Goal: Task Accomplishment & Management: Complete application form

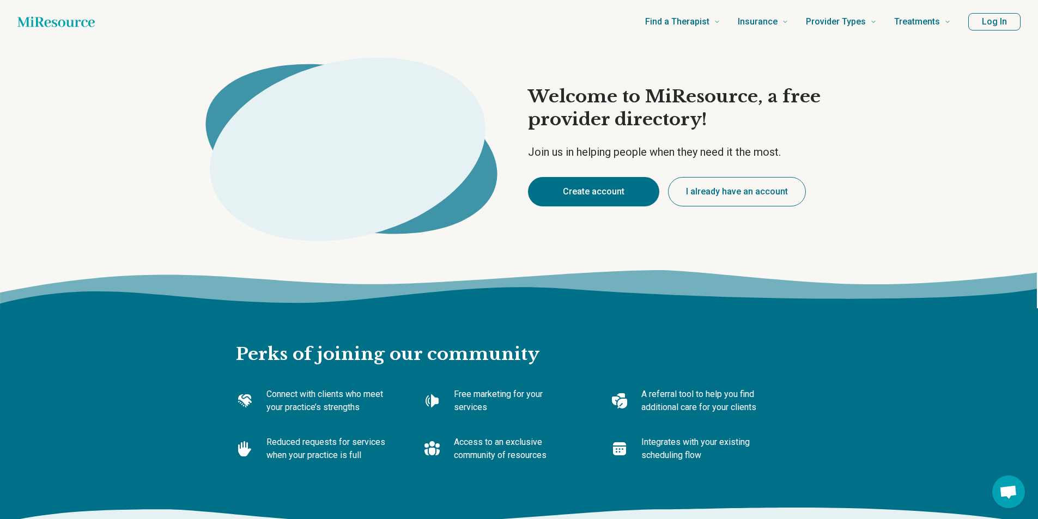
click at [587, 184] on button "Create account" at bounding box center [593, 191] width 131 height 29
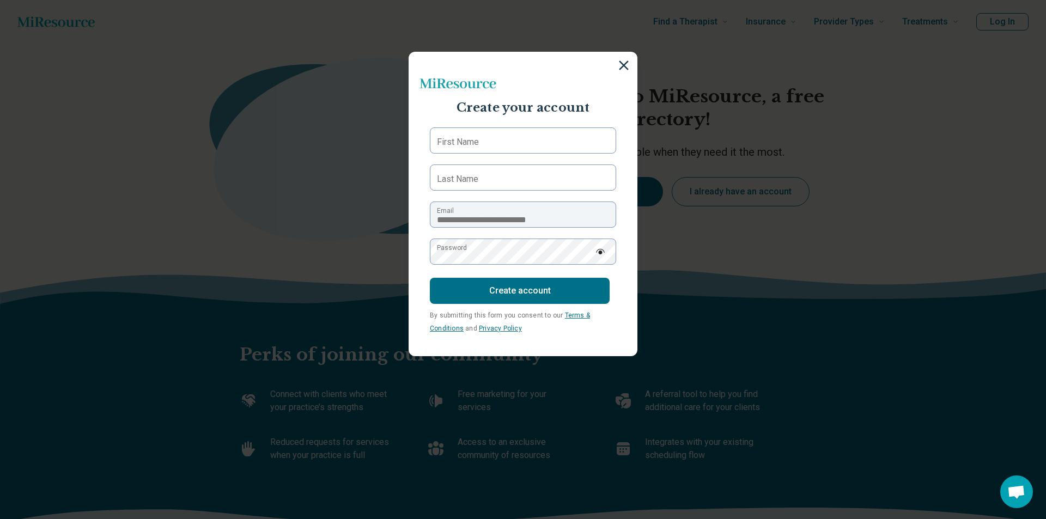
type textarea "*"
click at [521, 141] on input "First Name" at bounding box center [523, 140] width 186 height 26
type input "*****"
click at [452, 175] on label "Last Name" at bounding box center [457, 179] width 41 height 13
click at [452, 175] on input "Last Name" at bounding box center [523, 177] width 186 height 26
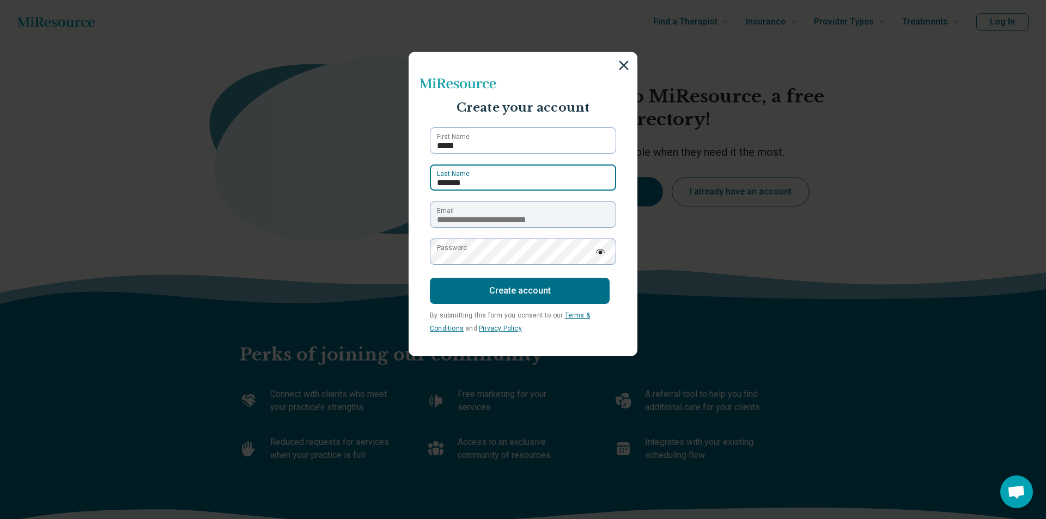
type input "*******"
click at [438, 250] on label "Password" at bounding box center [452, 248] width 30 height 10
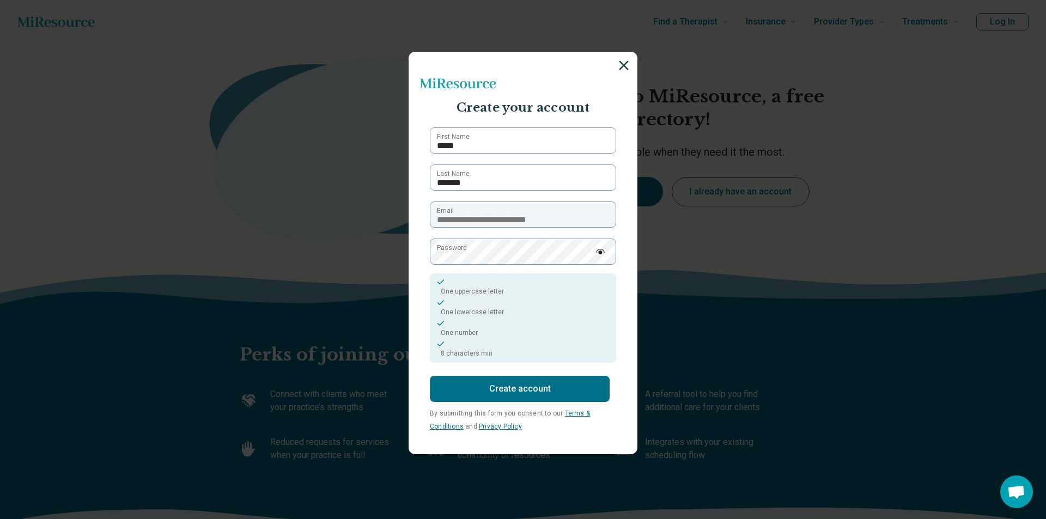
click at [595, 252] on img at bounding box center [600, 251] width 10 height 5
click at [519, 388] on button "Create account" at bounding box center [520, 389] width 180 height 26
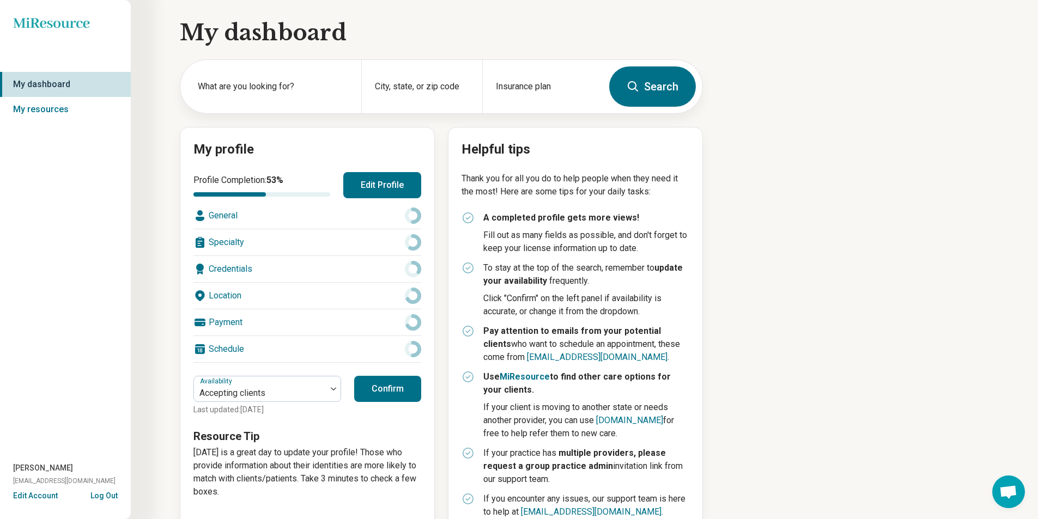
scroll to position [28, 0]
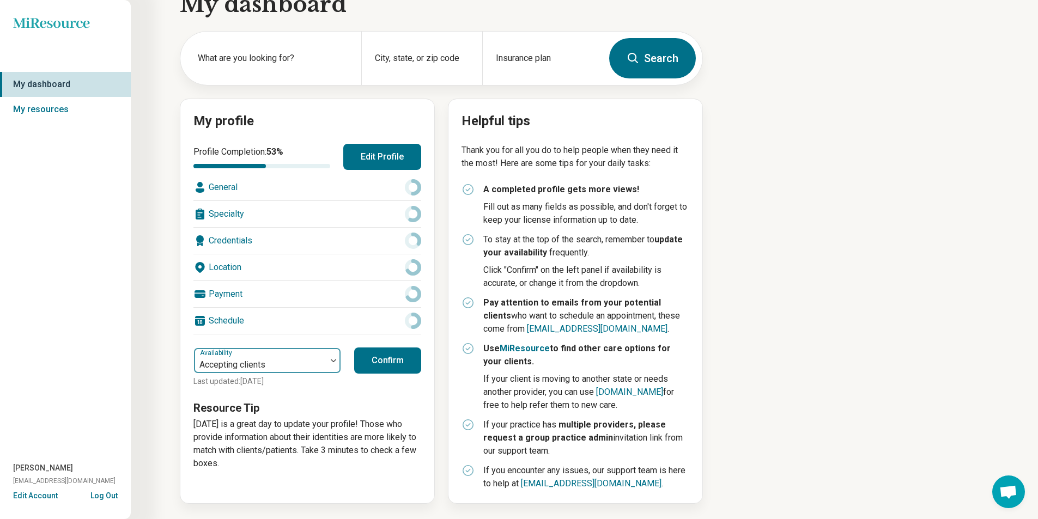
click at [333, 362] on img at bounding box center [333, 360] width 5 height 3
click at [373, 362] on button "Confirm" at bounding box center [387, 360] width 67 height 26
click at [374, 154] on button "Edit Profile" at bounding box center [382, 157] width 78 height 26
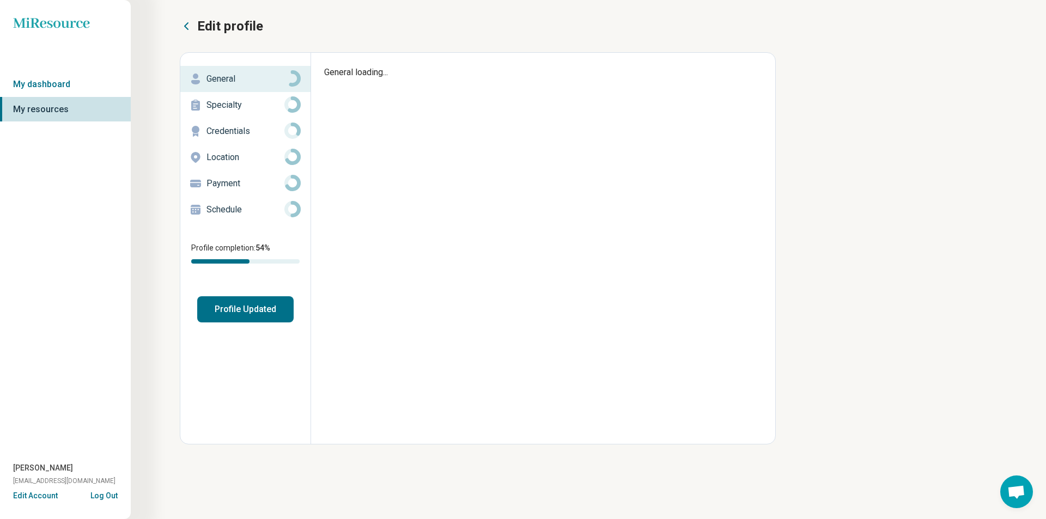
type textarea "*"
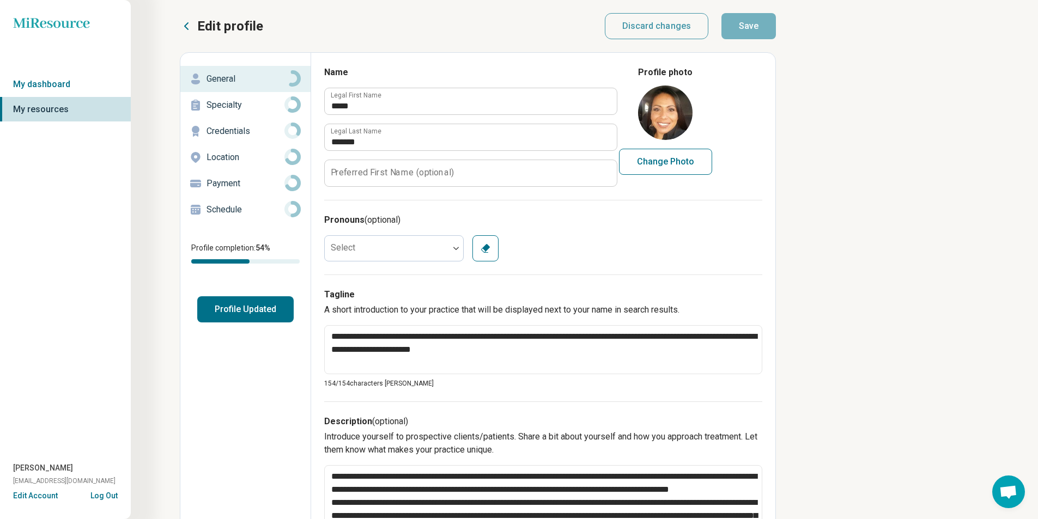
click at [690, 158] on button "Change Photo" at bounding box center [665, 162] width 93 height 26
type input "**********"
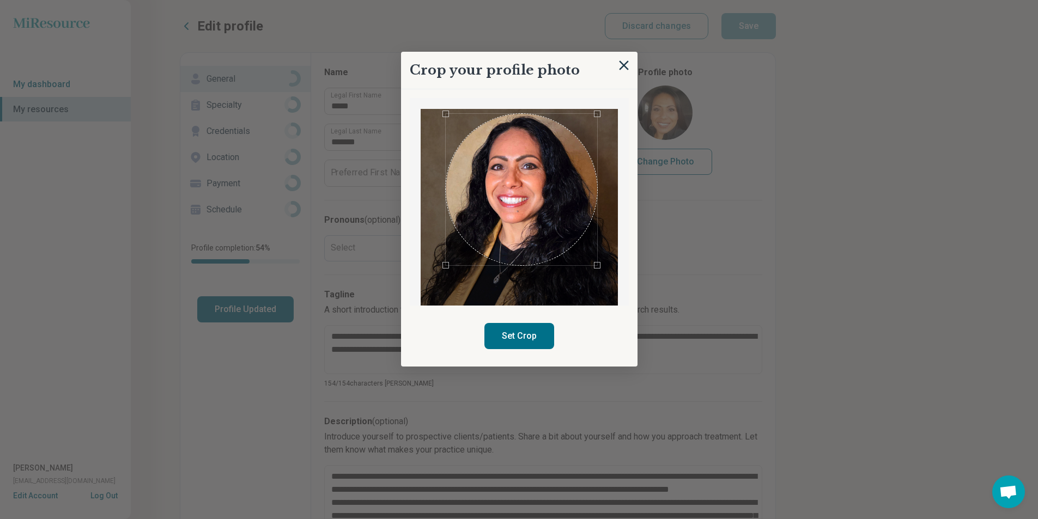
click at [575, 240] on div "Use the arrow keys to move the crop selection area" at bounding box center [521, 189] width 151 height 151
click at [521, 331] on button "Set Crop" at bounding box center [519, 336] width 70 height 26
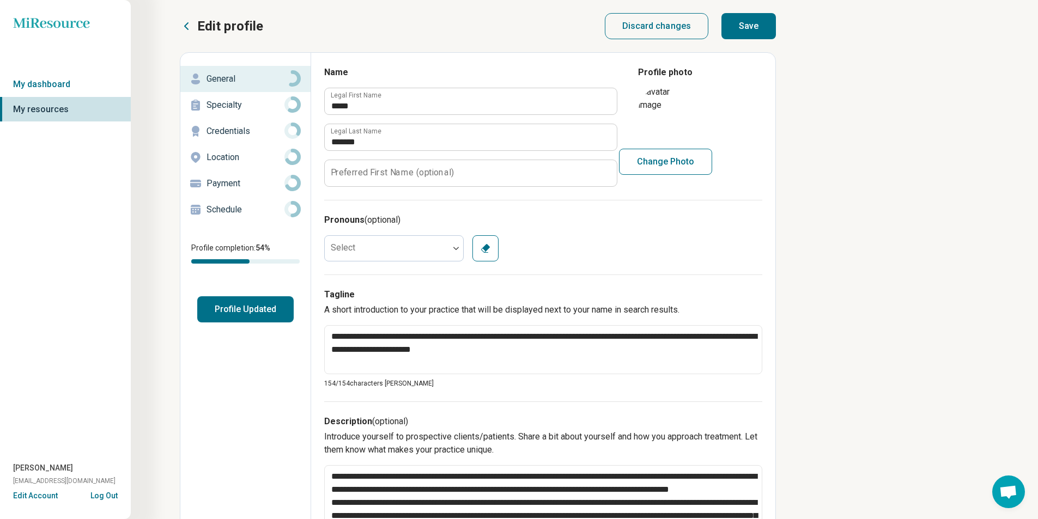
click at [260, 79] on p "General" at bounding box center [245, 78] width 78 height 13
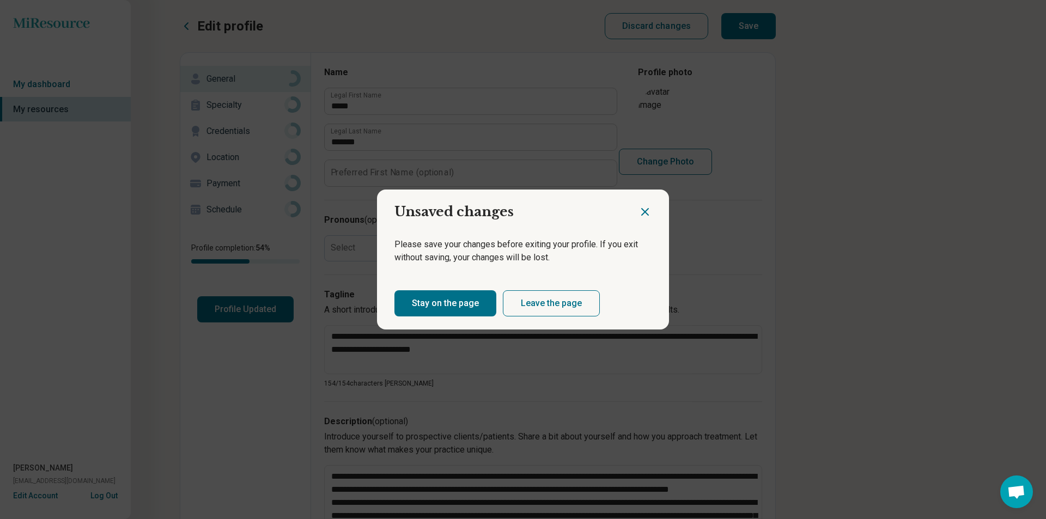
click at [444, 304] on button "Stay on the page" at bounding box center [445, 303] width 102 height 26
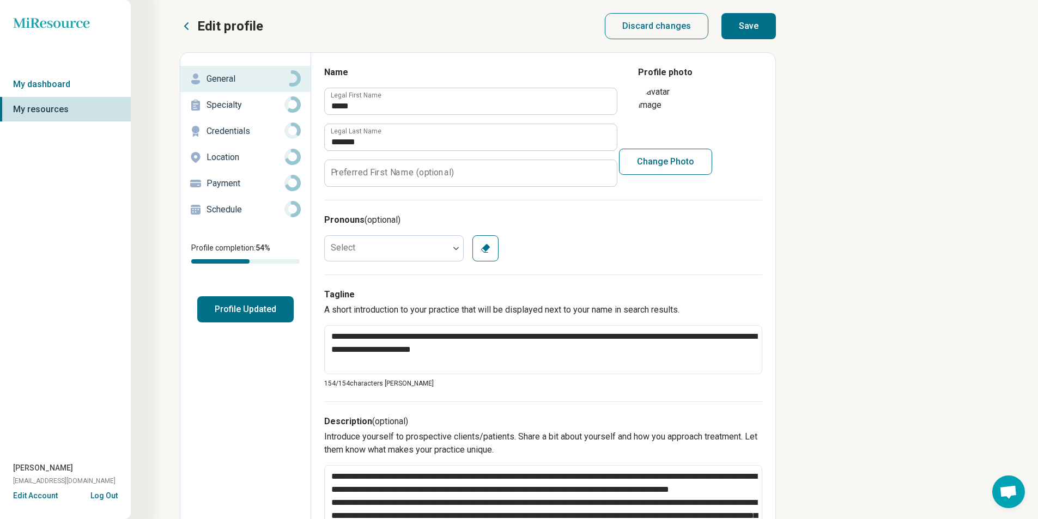
click at [255, 309] on button "Profile Updated" at bounding box center [245, 309] width 96 height 26
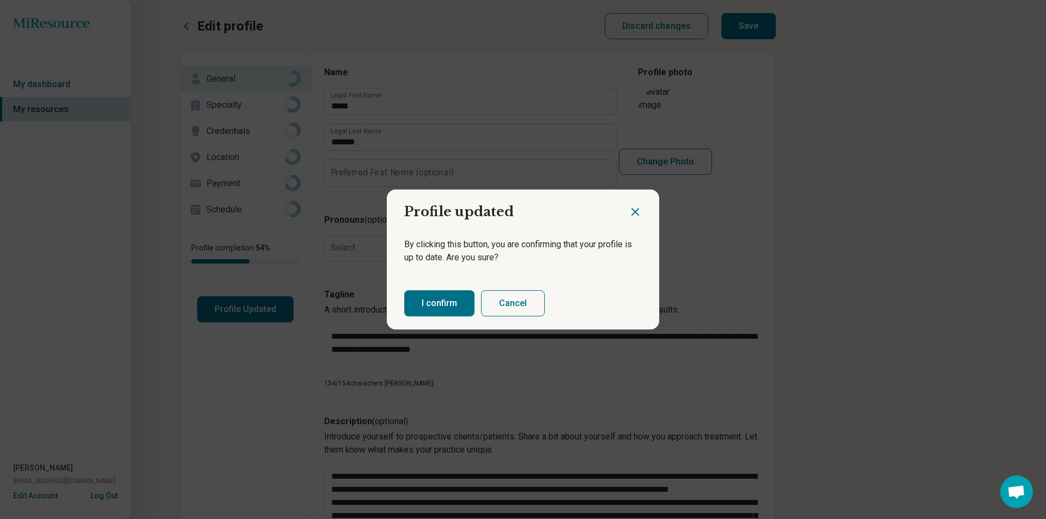
click at [506, 306] on button "Cancel" at bounding box center [513, 303] width 64 height 26
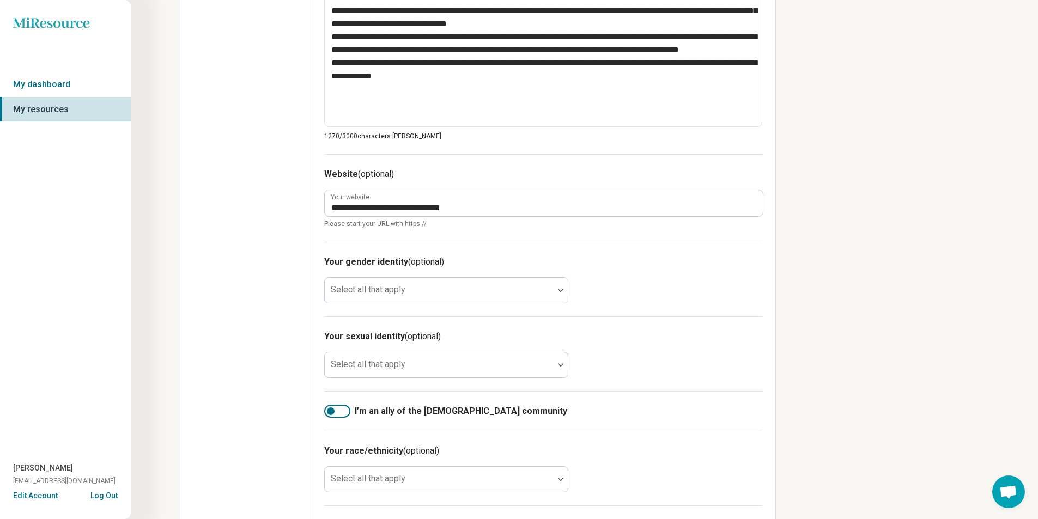
scroll to position [545, 0]
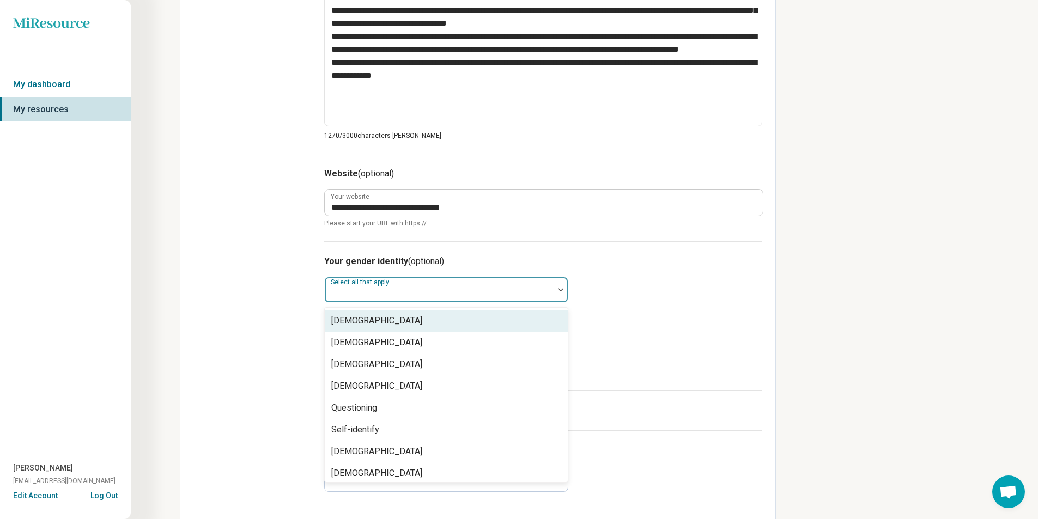
click at [559, 289] on img at bounding box center [560, 289] width 5 height 3
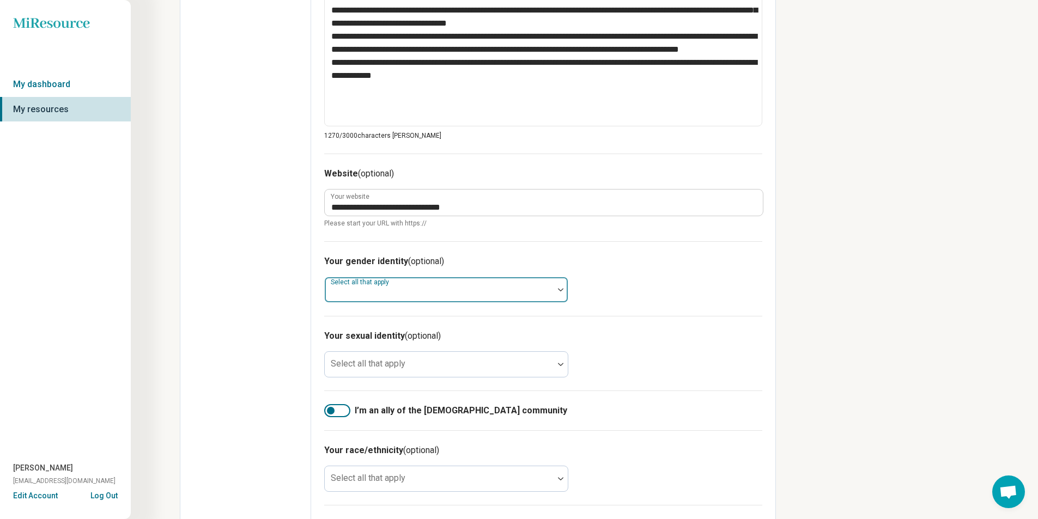
click at [559, 289] on img at bounding box center [560, 289] width 5 height 3
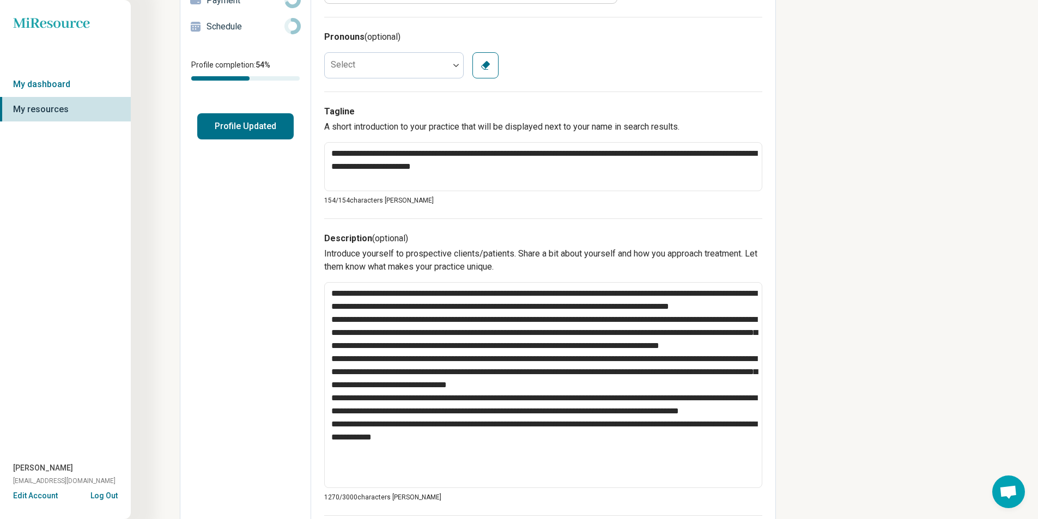
scroll to position [0, 0]
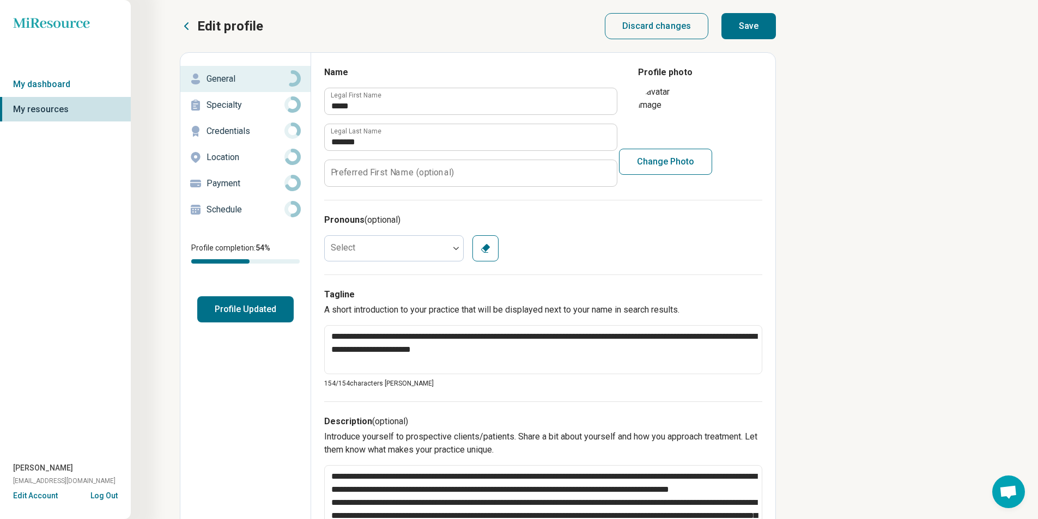
click at [736, 30] on button "Save" at bounding box center [748, 26] width 54 height 26
click at [290, 74] on circle at bounding box center [292, 78] width 13 height 13
click at [208, 76] on p "General" at bounding box center [245, 78] width 78 height 13
click at [208, 77] on p "General" at bounding box center [245, 78] width 78 height 13
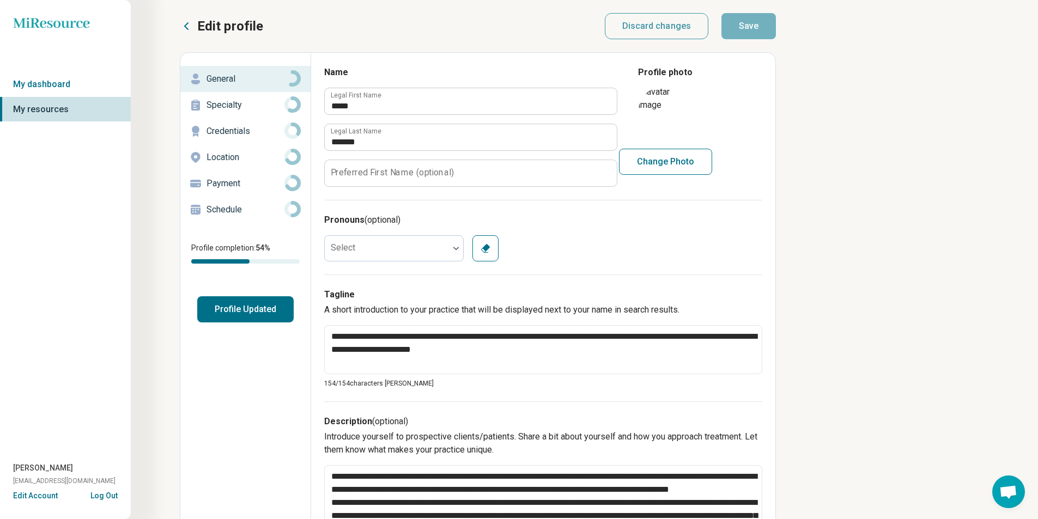
click at [295, 75] on icon at bounding box center [292, 78] width 16 height 16
click at [294, 103] on icon at bounding box center [292, 104] width 16 height 16
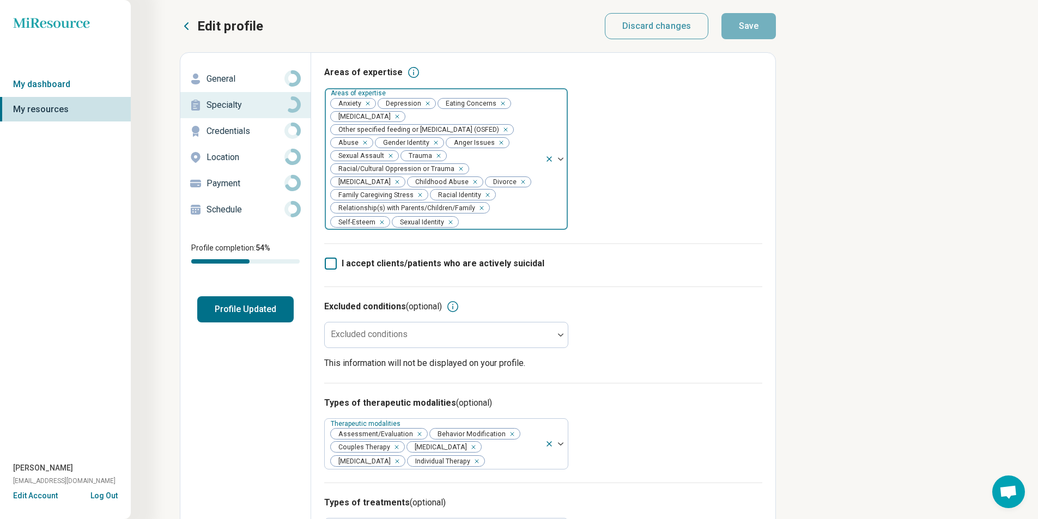
click at [519, 184] on icon "Remove [object Object]" at bounding box center [521, 182] width 4 height 4
click at [416, 196] on icon "Remove [object Object]" at bounding box center [418, 195] width 4 height 4
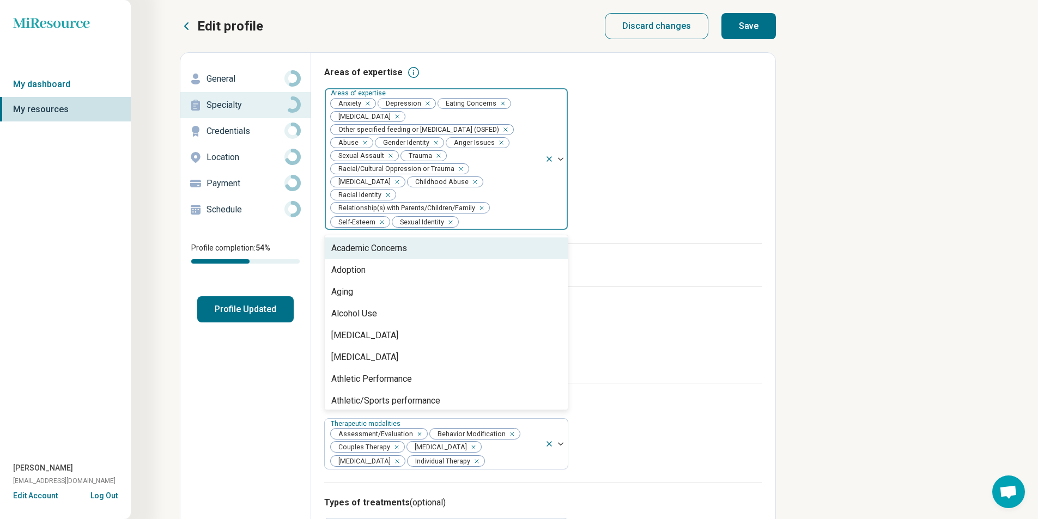
click at [563, 158] on div at bounding box center [560, 158] width 14 height 3
click at [698, 160] on div "Areas of expertise option Family Caregiving Stress, deselected. 83 results avai…" at bounding box center [543, 155] width 438 height 178
click at [562, 157] on img at bounding box center [560, 158] width 5 height 3
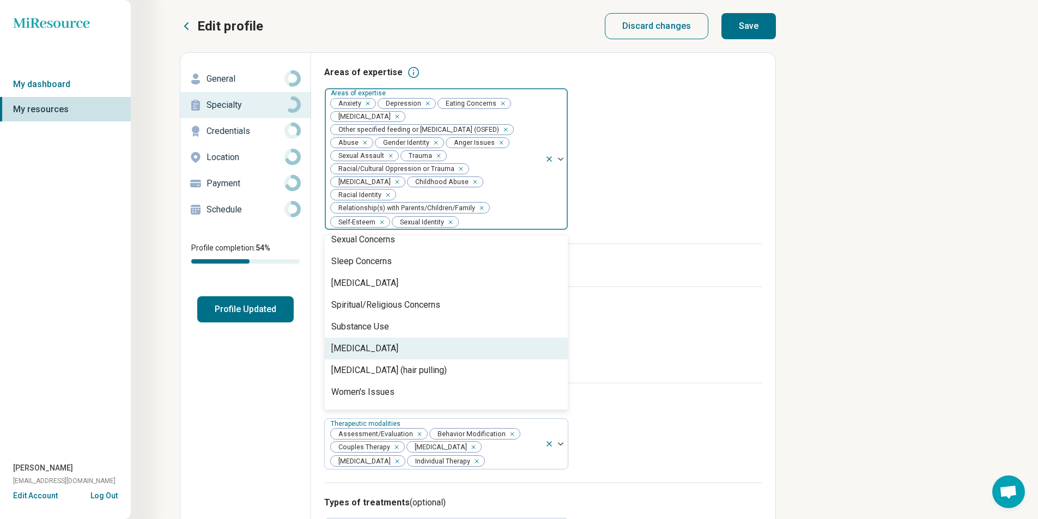
scroll to position [1638, 0]
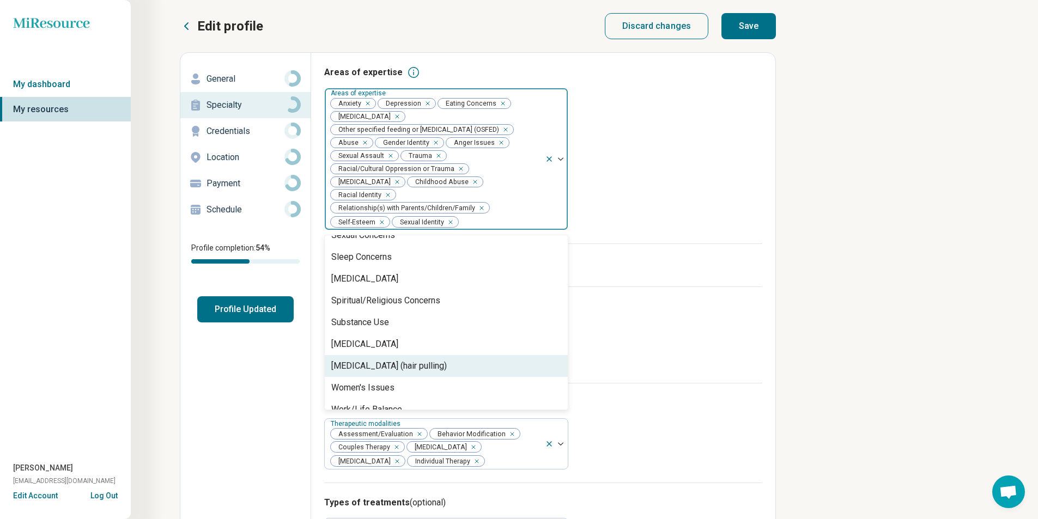
click at [380, 359] on div "[MEDICAL_DATA] (hair pulling)" at bounding box center [388, 365] width 115 height 13
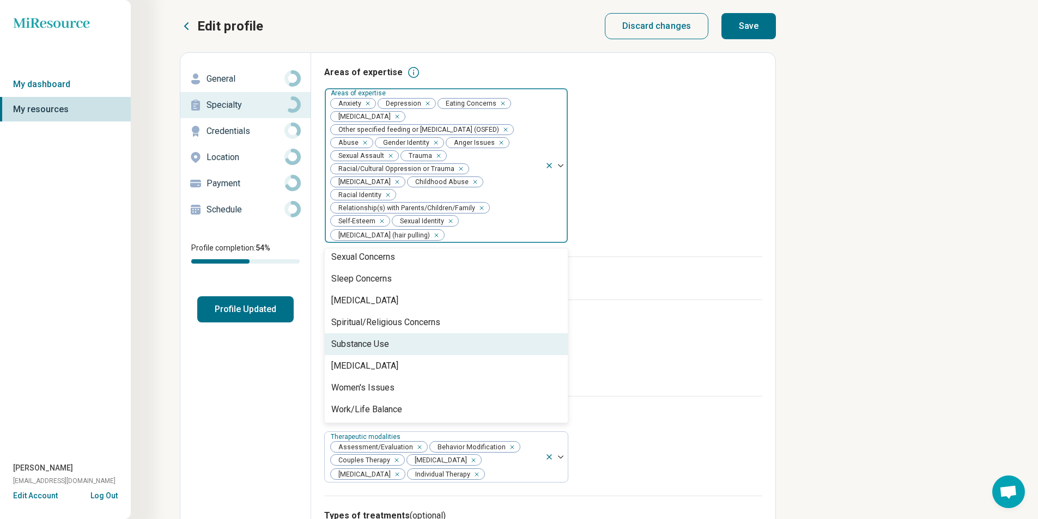
scroll to position [1617, 0]
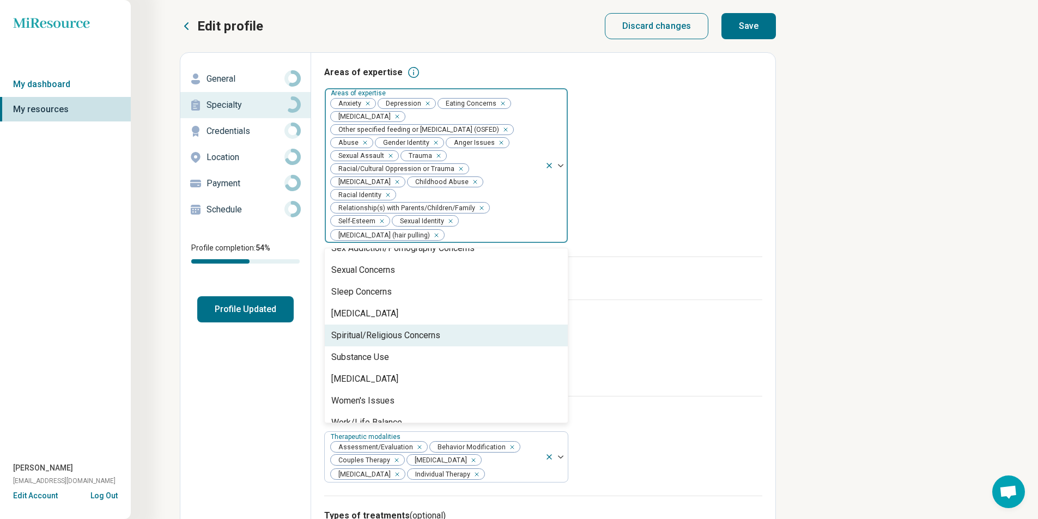
click at [376, 329] on div "Spiritual/Religious Concerns" at bounding box center [385, 335] width 109 height 13
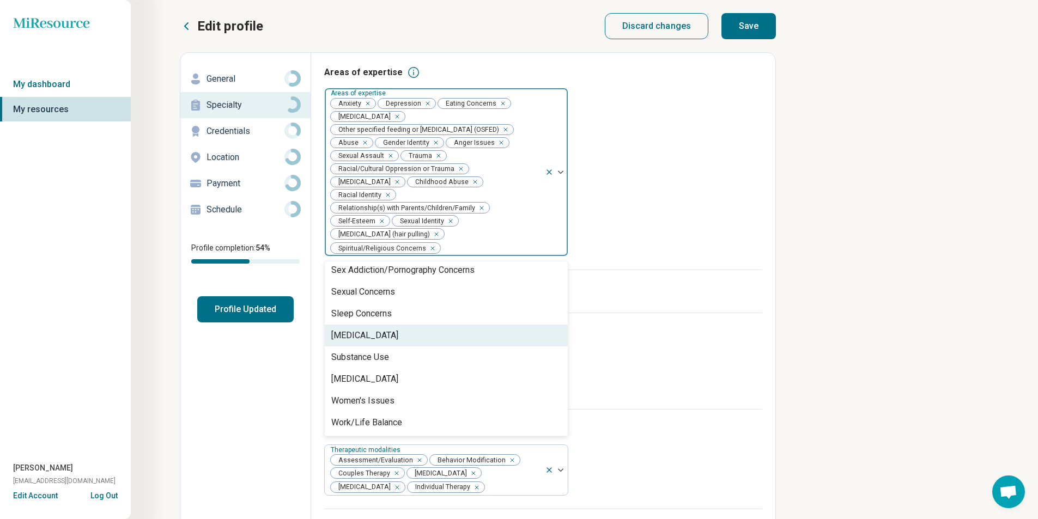
scroll to position [1595, 0]
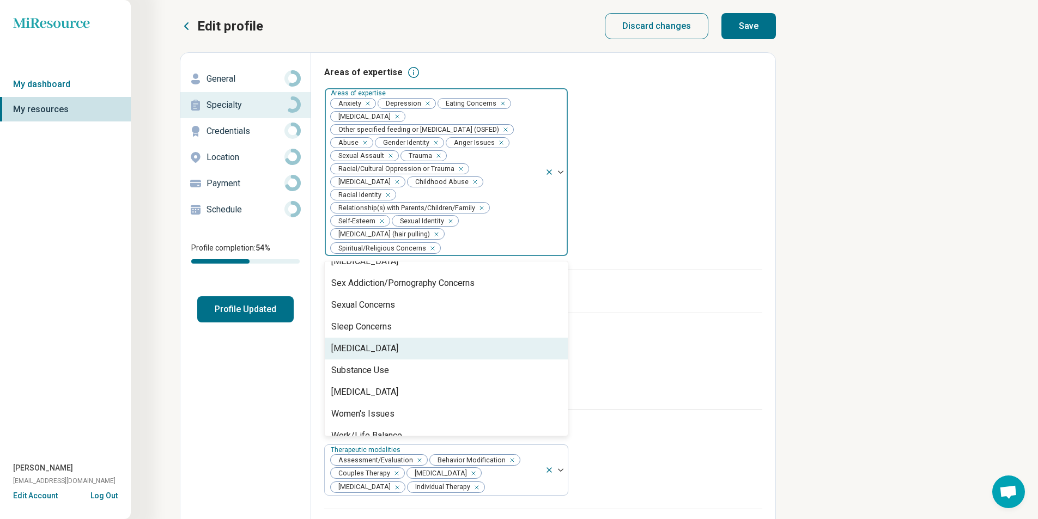
click at [370, 342] on div "[MEDICAL_DATA]" at bounding box center [364, 348] width 67 height 13
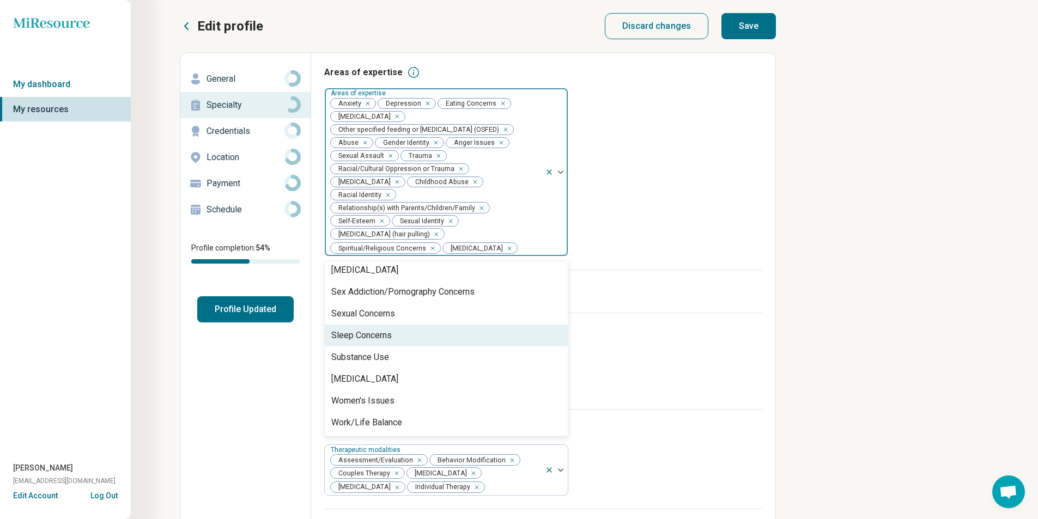
scroll to position [1573, 0]
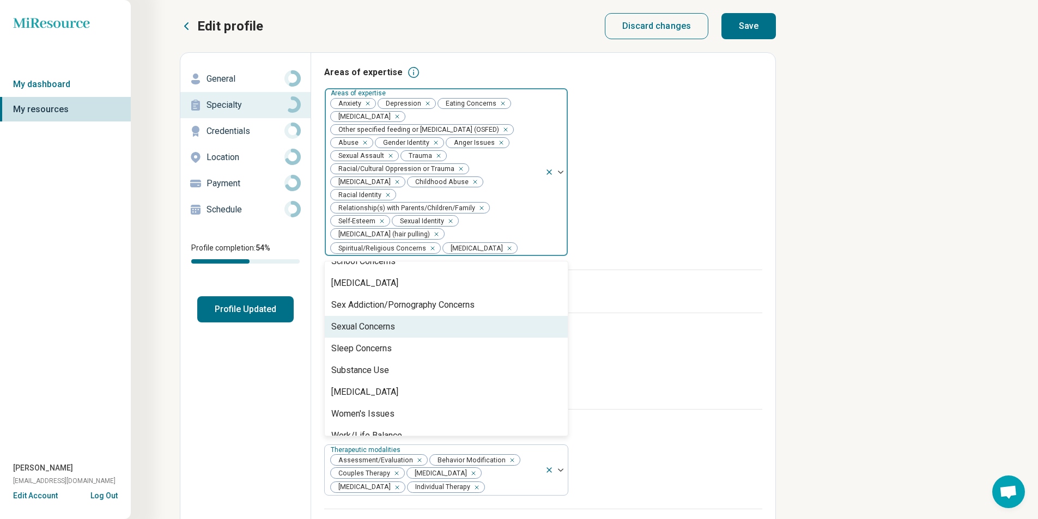
click at [375, 320] on div "Sexual Concerns" at bounding box center [363, 326] width 64 height 13
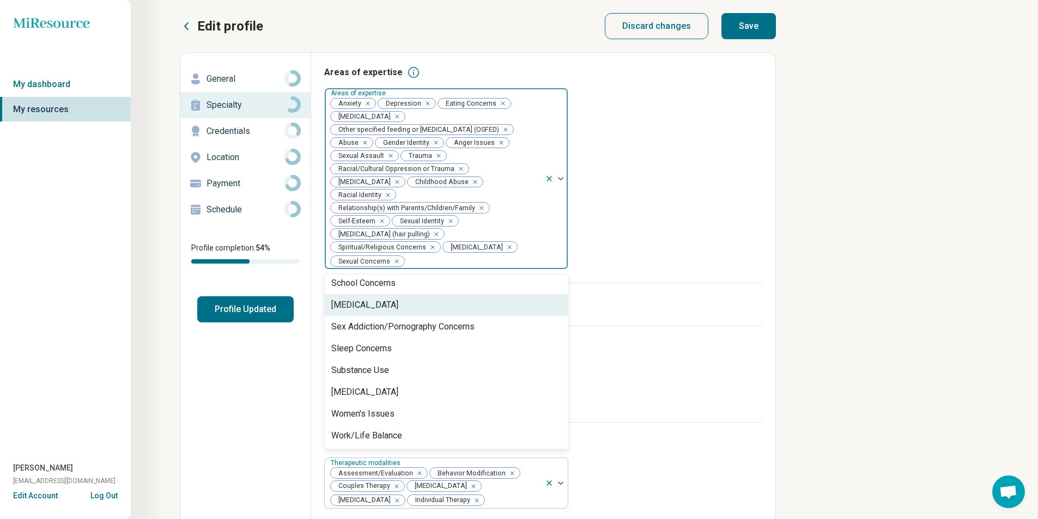
scroll to position [1551, 0]
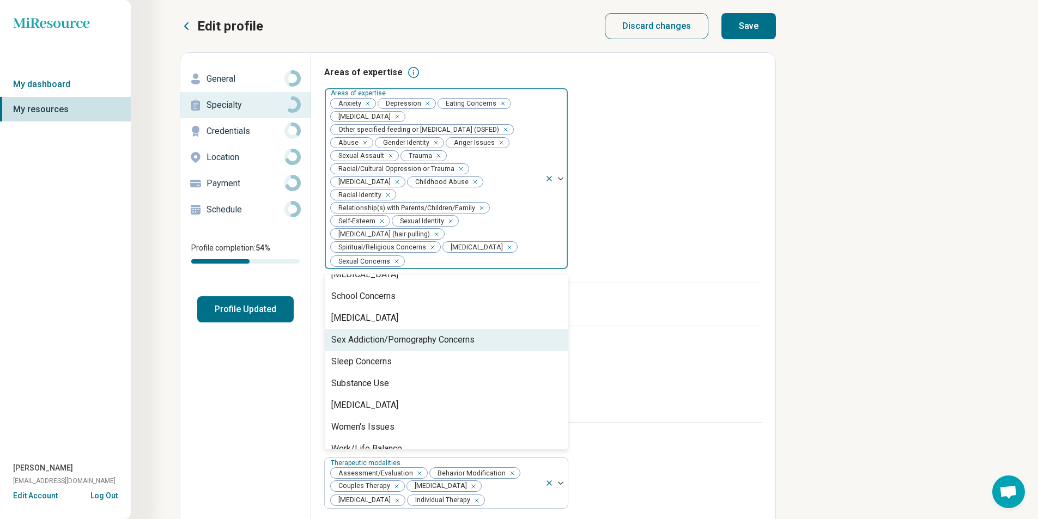
click at [377, 333] on div "Sex Addiction/Pornography Concerns" at bounding box center [402, 339] width 143 height 13
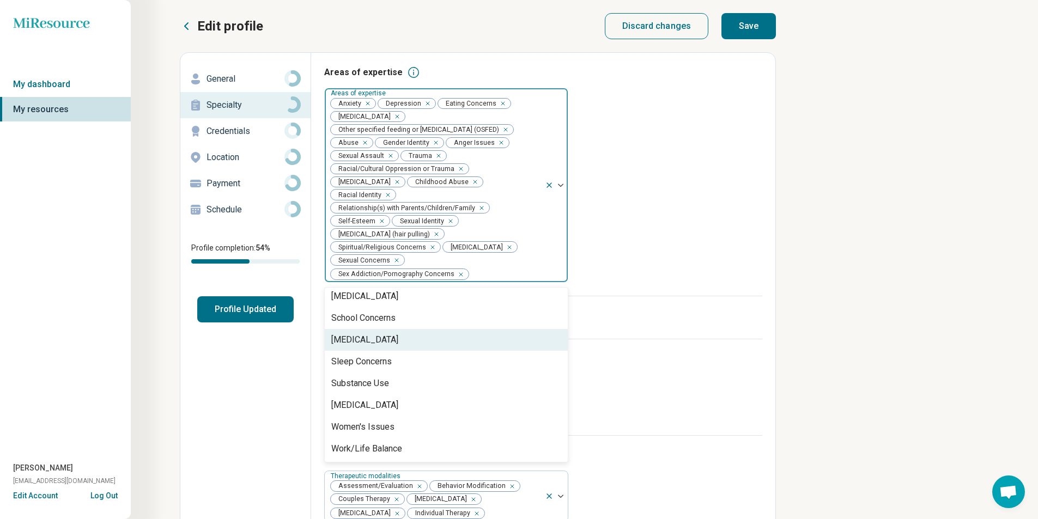
scroll to position [1529, 0]
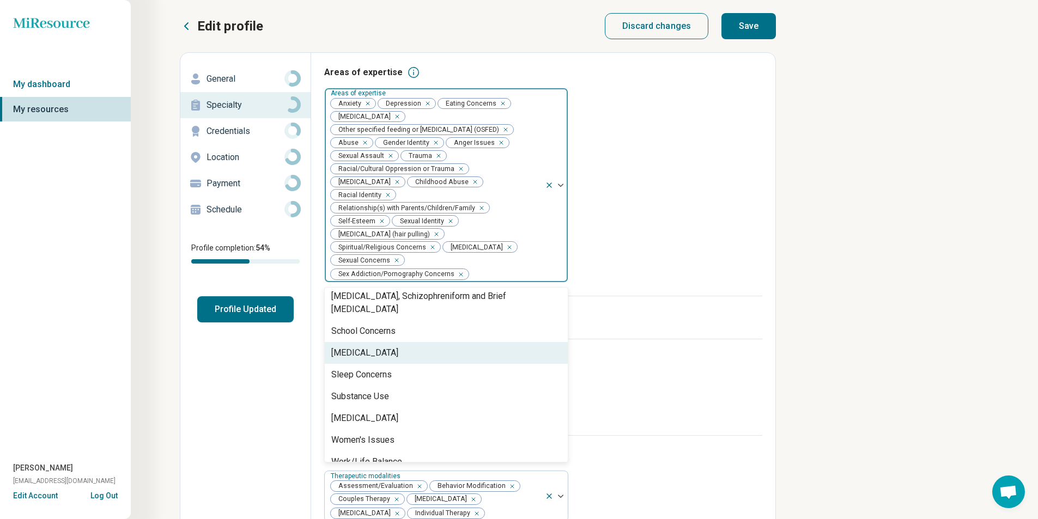
click at [370, 342] on div "[MEDICAL_DATA]" at bounding box center [446, 353] width 243 height 22
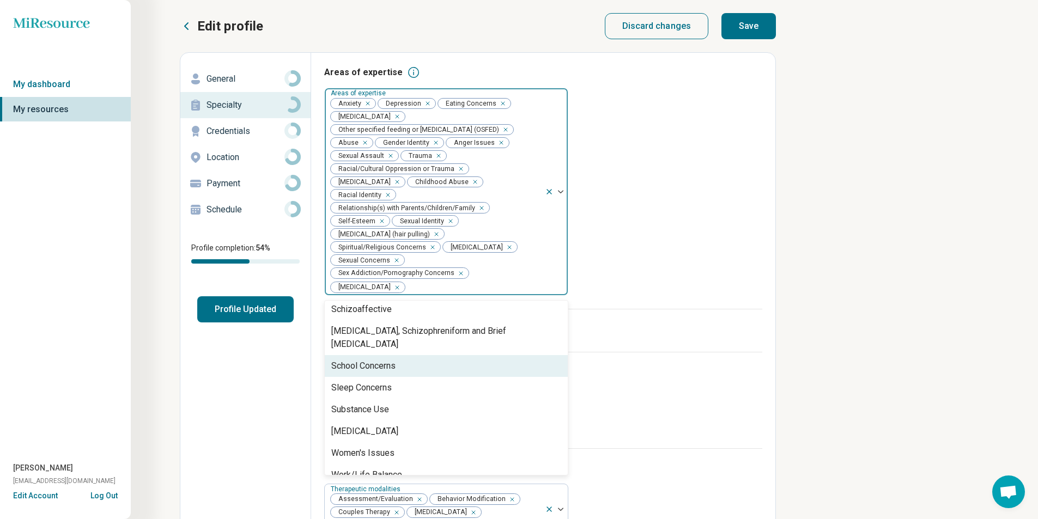
click at [370, 359] on div "School Concerns" at bounding box center [363, 365] width 64 height 13
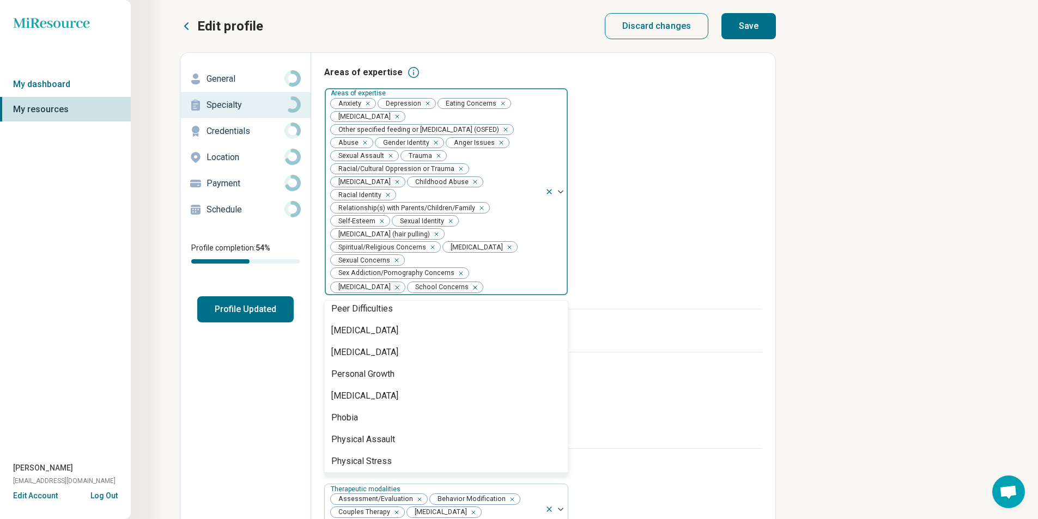
scroll to position [1159, 0]
click at [395, 397] on div "[MEDICAL_DATA]" at bounding box center [364, 396] width 67 height 13
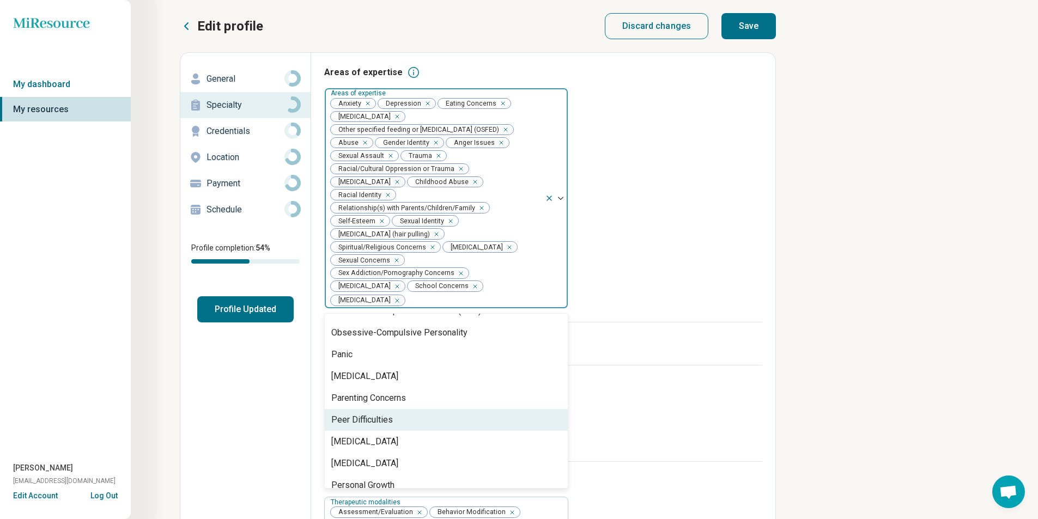
scroll to position [1050, 0]
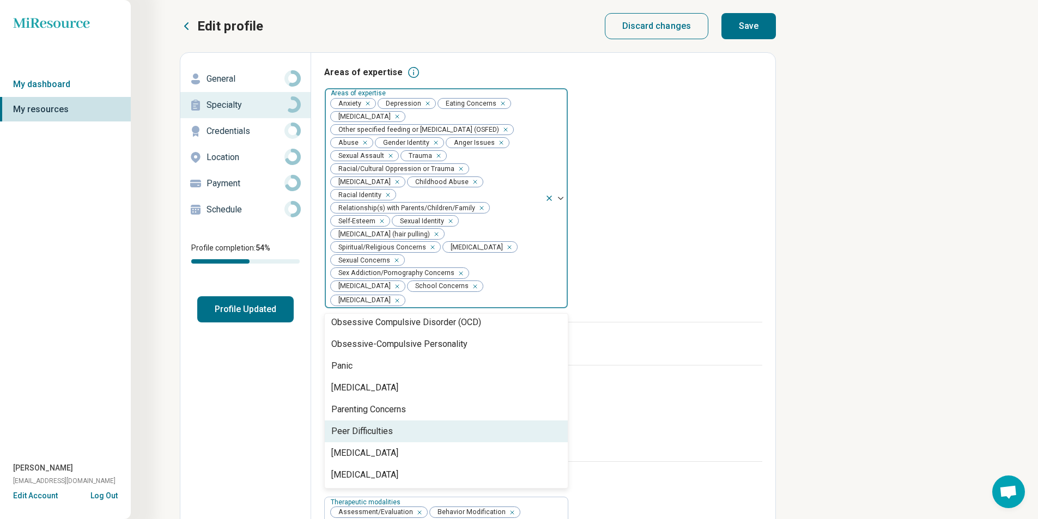
click at [375, 425] on div "Peer Difficulties" at bounding box center [362, 431] width 62 height 13
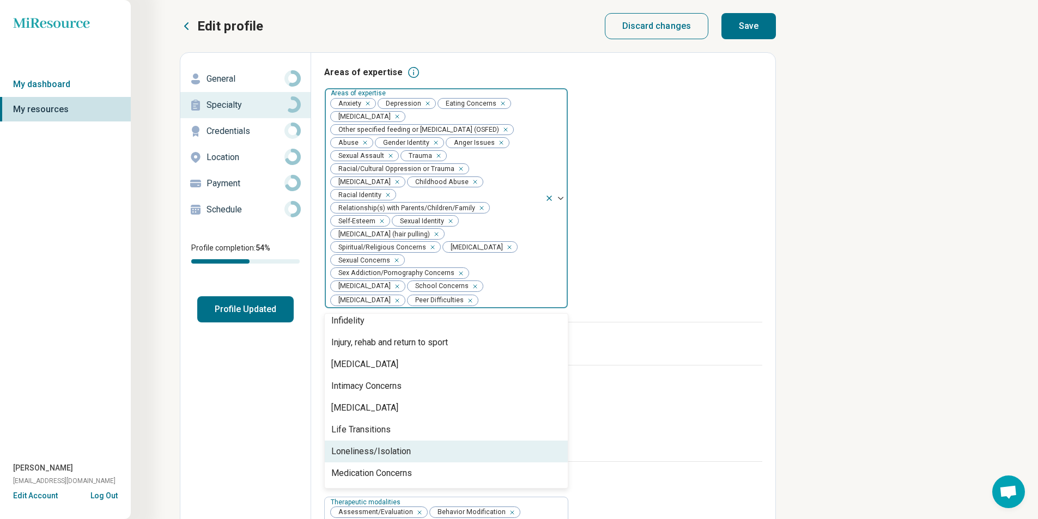
scroll to position [832, 0]
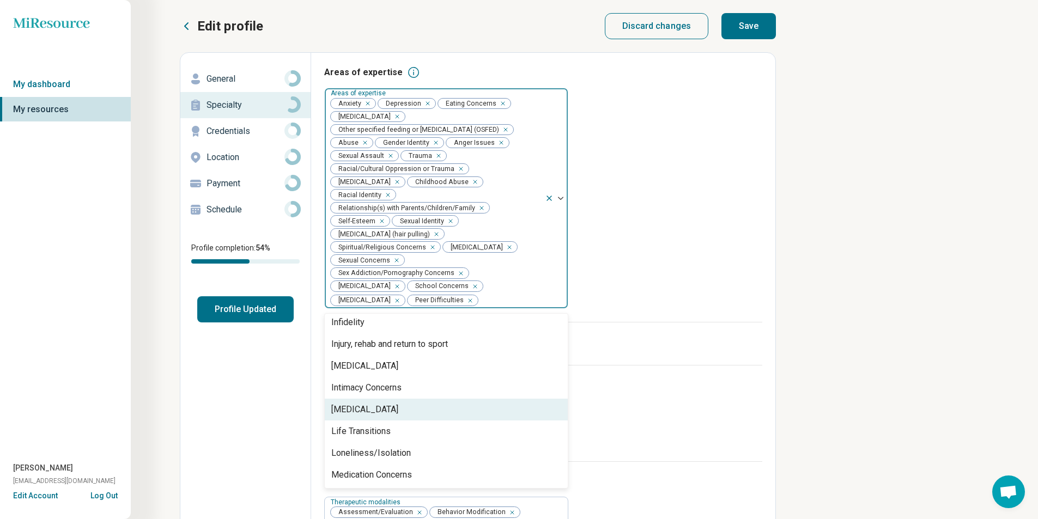
click at [371, 409] on div "[MEDICAL_DATA]" at bounding box center [364, 409] width 67 height 13
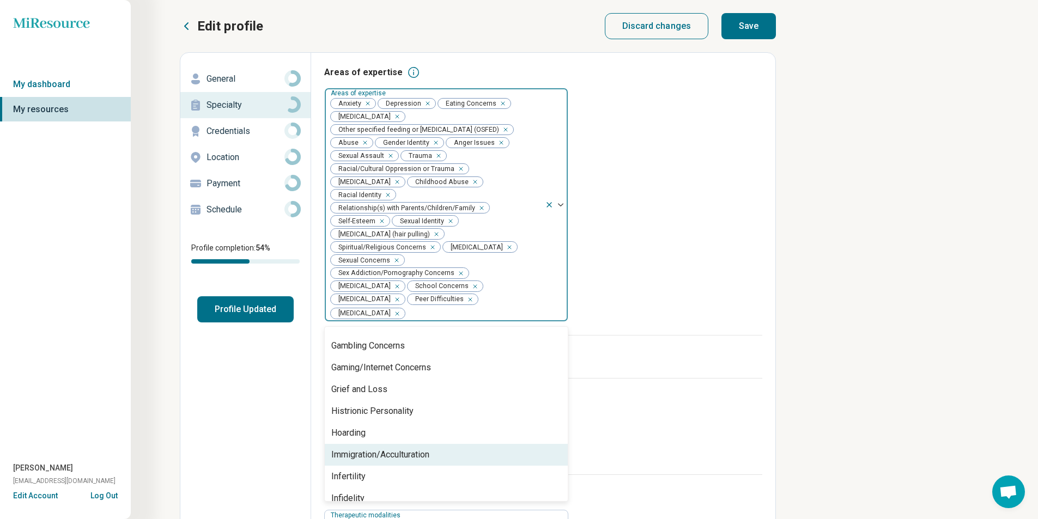
scroll to position [669, 0]
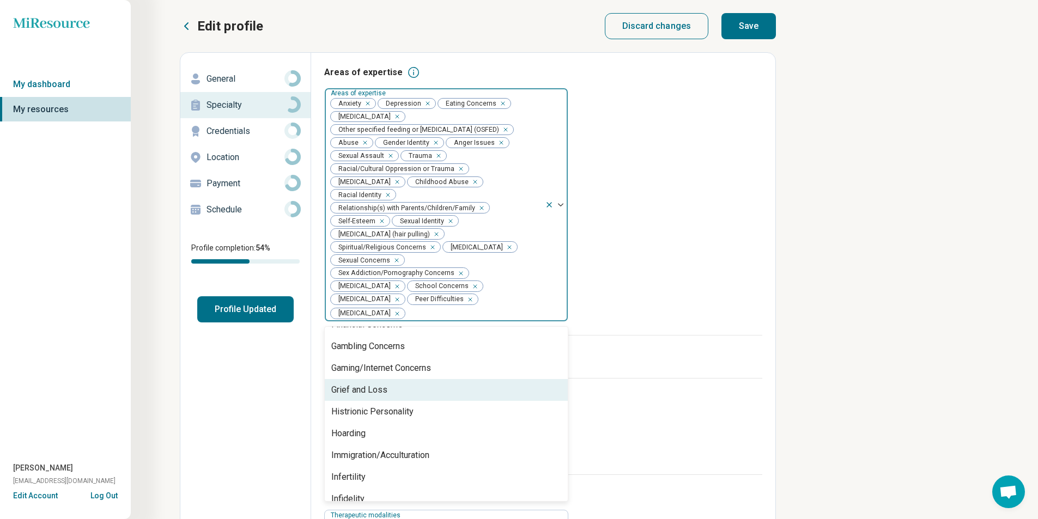
click at [392, 379] on div "Grief and Loss" at bounding box center [446, 390] width 243 height 22
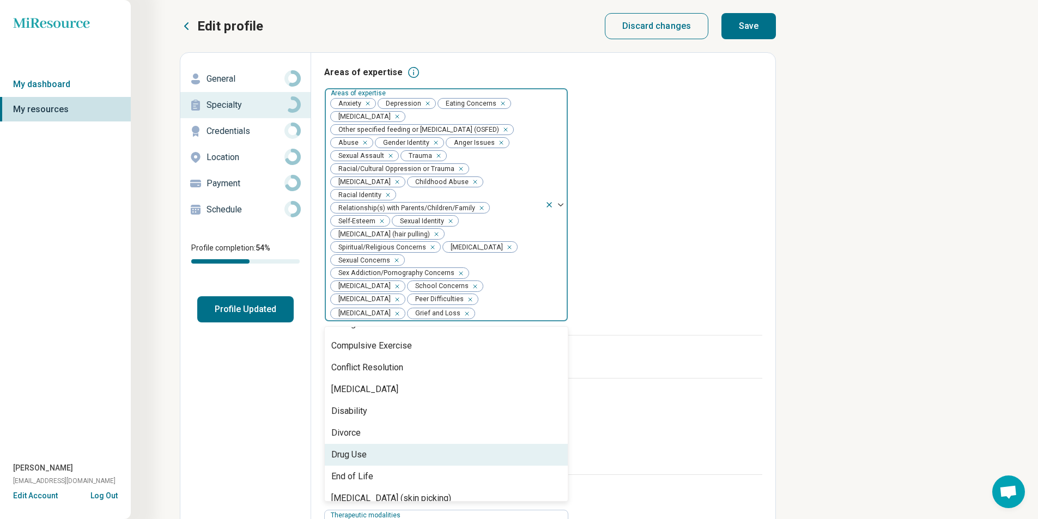
scroll to position [451, 0]
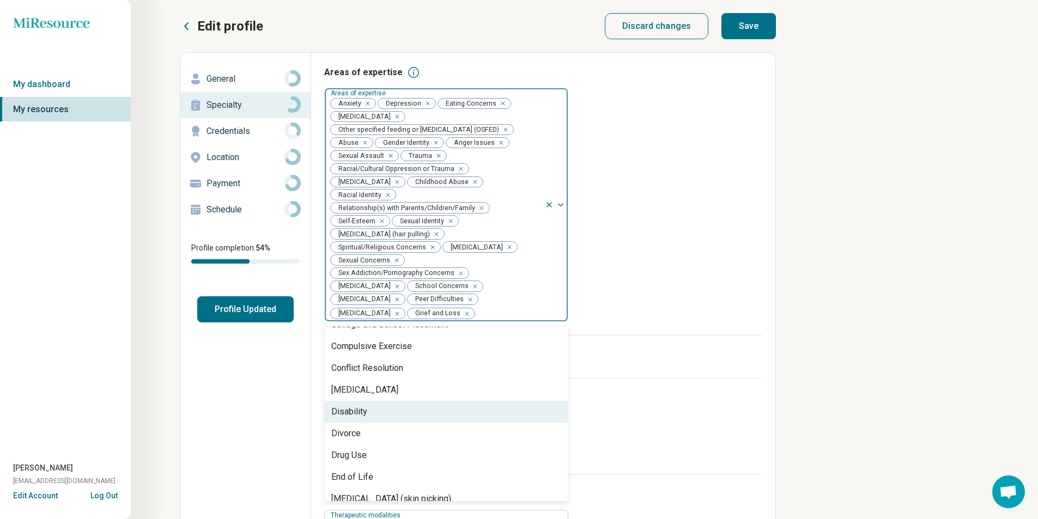
click at [362, 408] on div "Disability" at bounding box center [349, 411] width 36 height 13
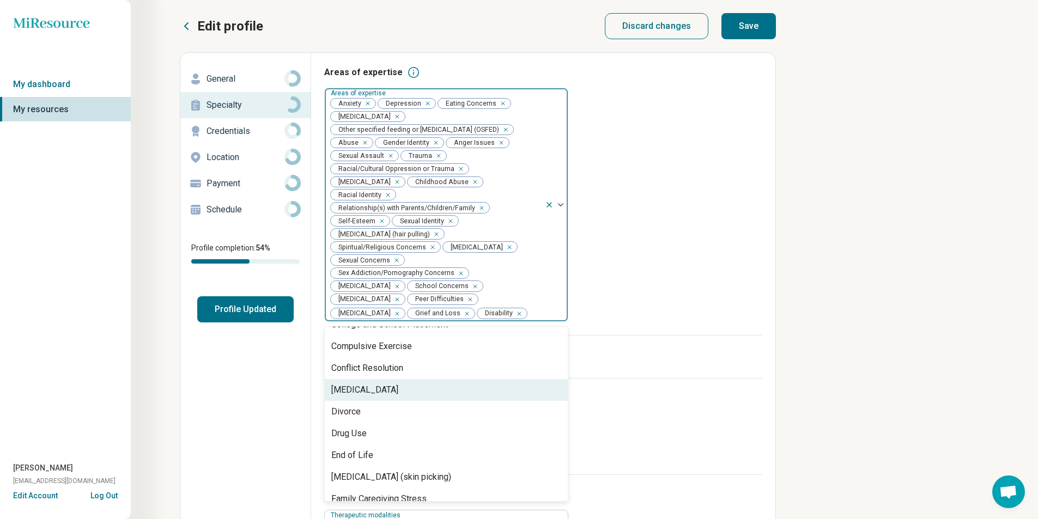
scroll to position [397, 0]
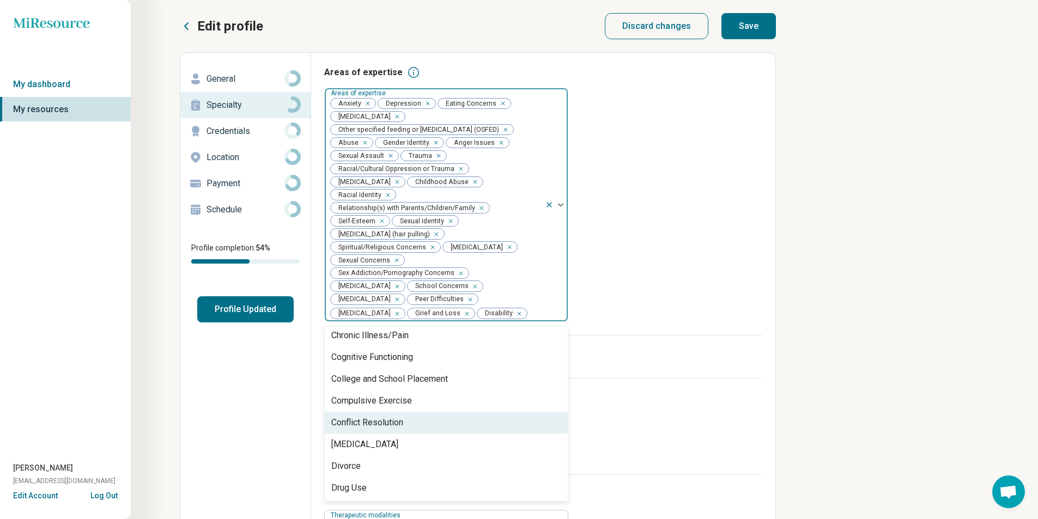
click at [364, 418] on div "Conflict Resolution" at bounding box center [367, 422] width 72 height 13
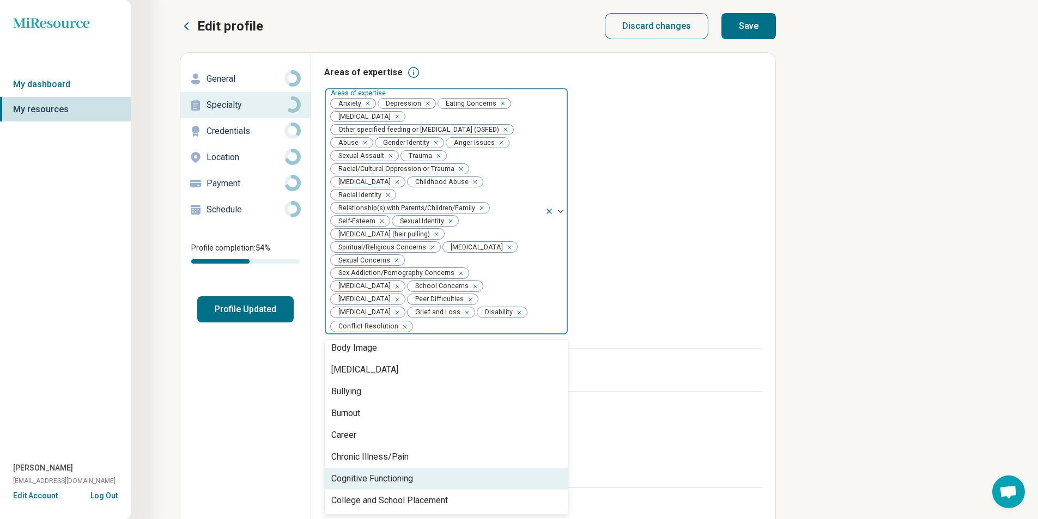
scroll to position [288, 0]
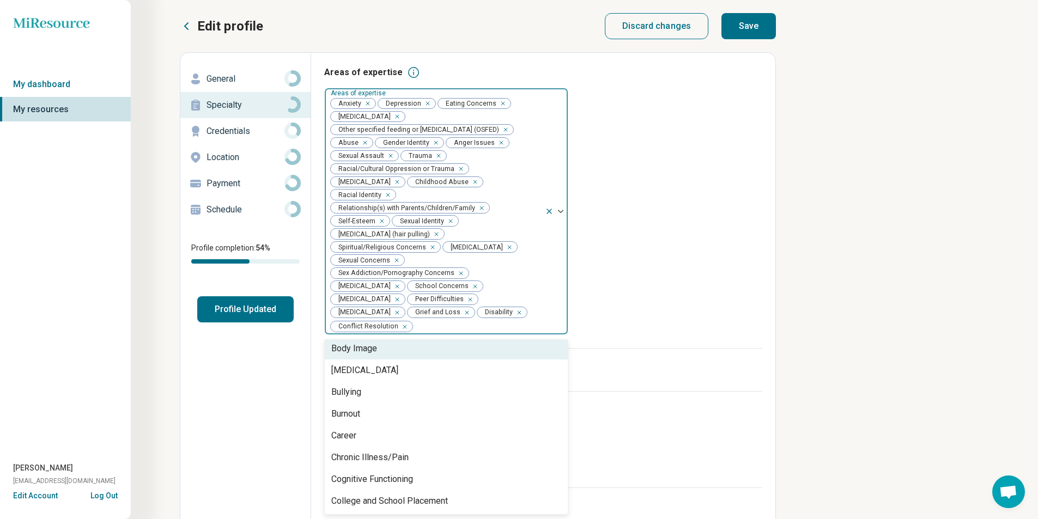
click at [356, 342] on div "Body Image" at bounding box center [354, 348] width 46 height 13
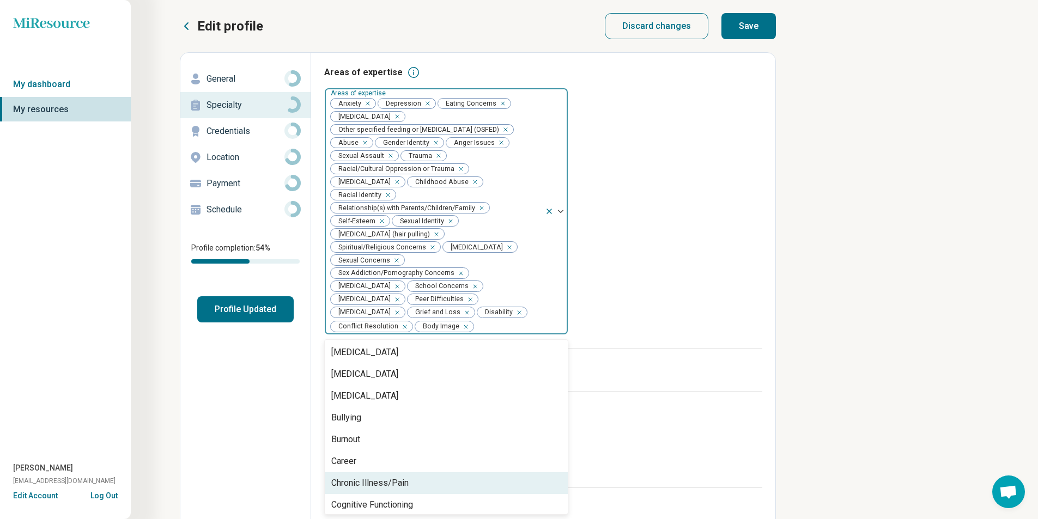
scroll to position [211, 0]
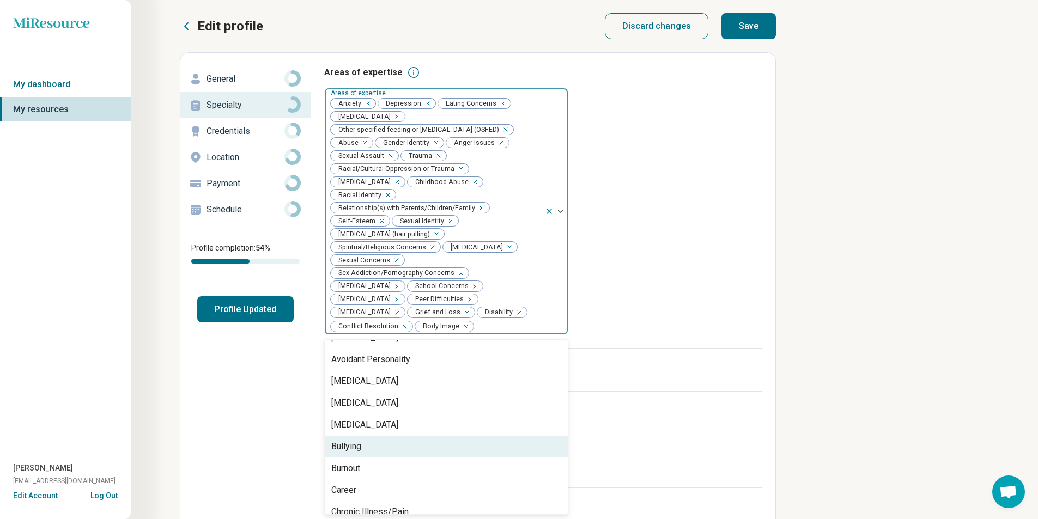
click at [374, 448] on div "Bullying" at bounding box center [446, 447] width 243 height 22
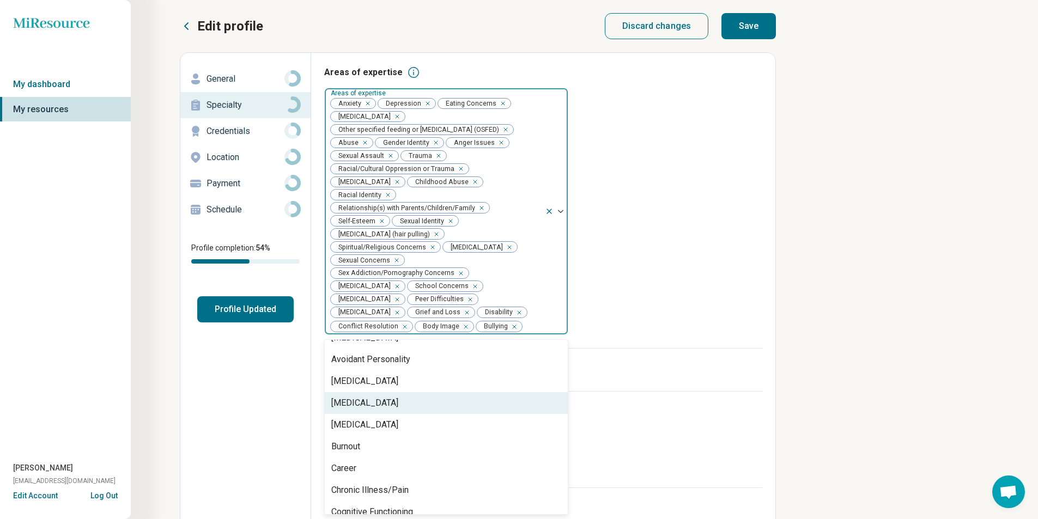
click at [385, 407] on div "[MEDICAL_DATA]" at bounding box center [364, 403] width 67 height 13
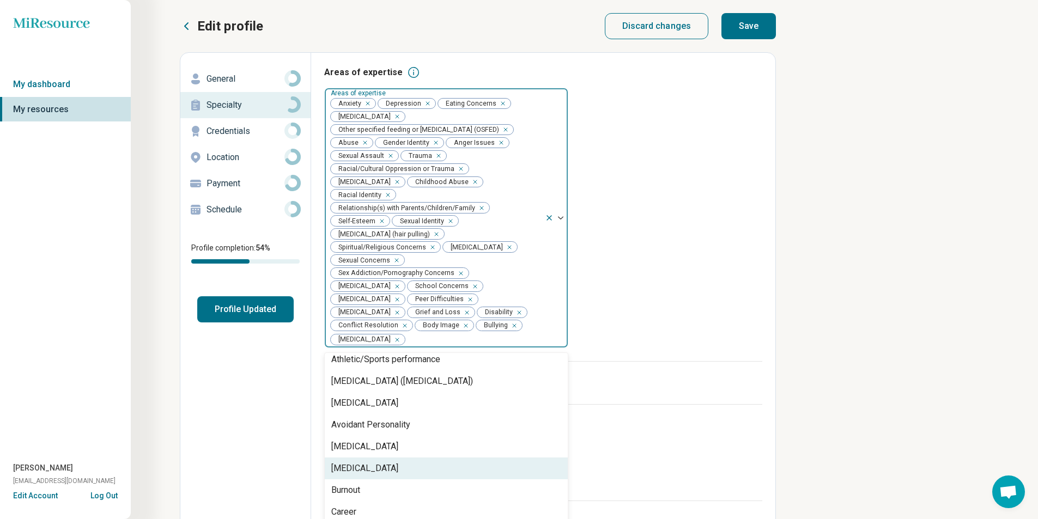
scroll to position [157, 0]
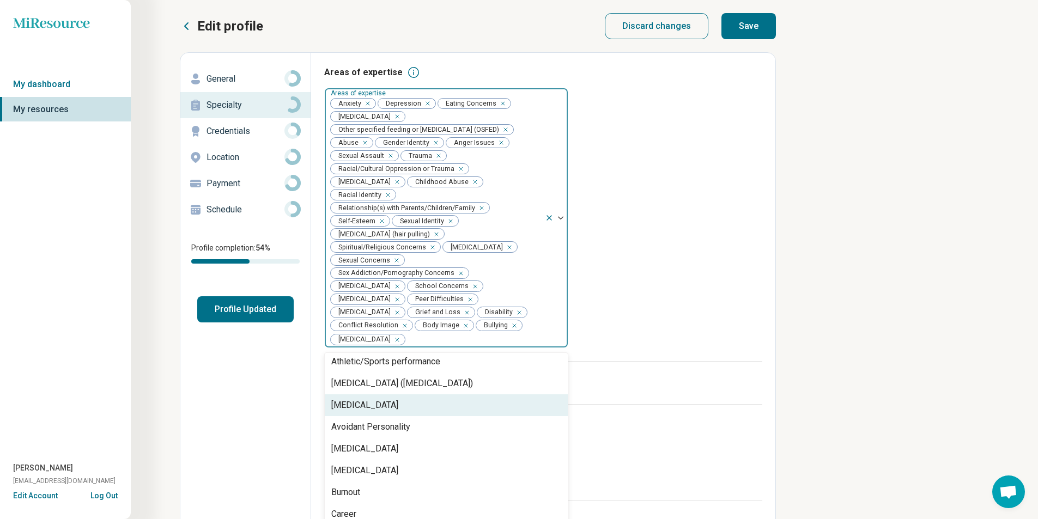
click at [360, 394] on div "[MEDICAL_DATA]" at bounding box center [446, 405] width 243 height 22
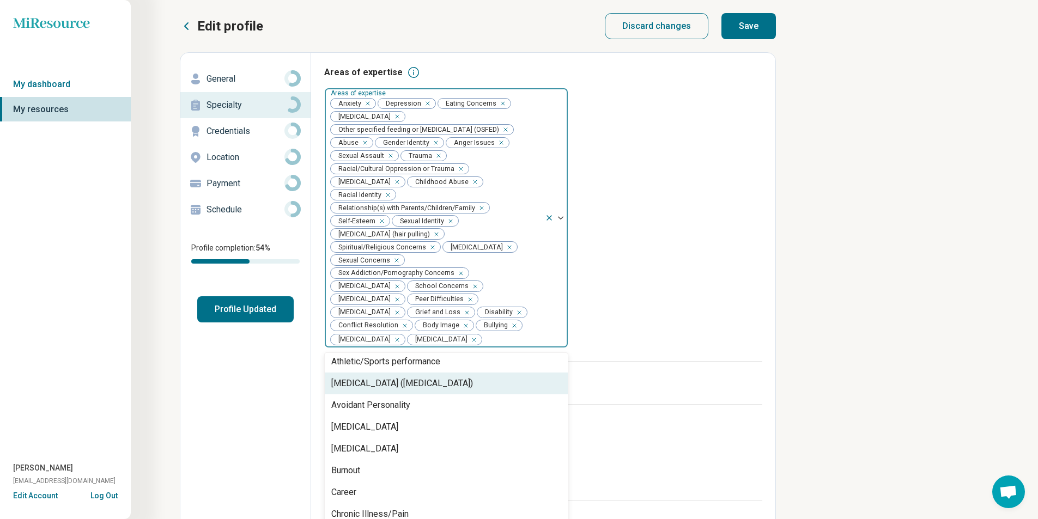
click at [360, 386] on div "[MEDICAL_DATA] ([MEDICAL_DATA])" at bounding box center [402, 383] width 142 height 13
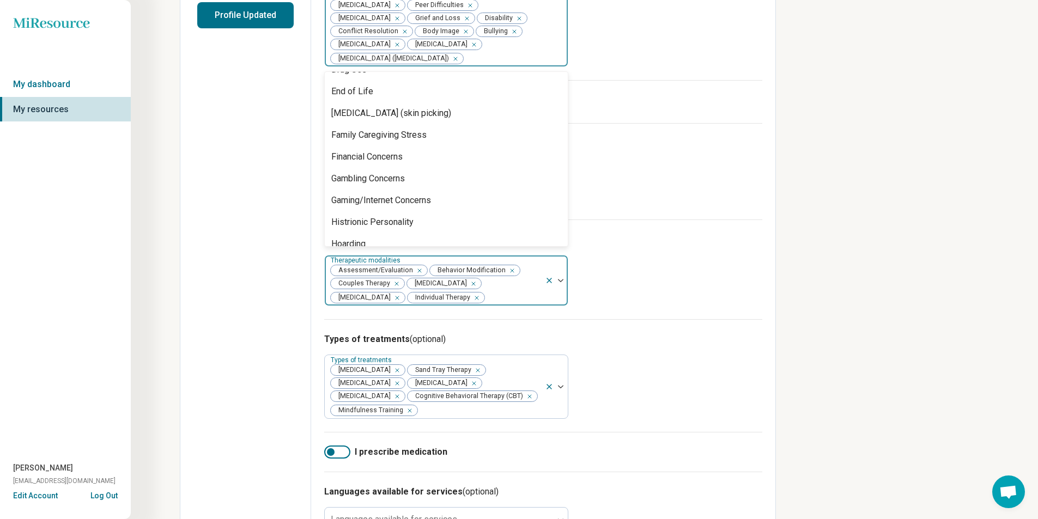
scroll to position [361, 0]
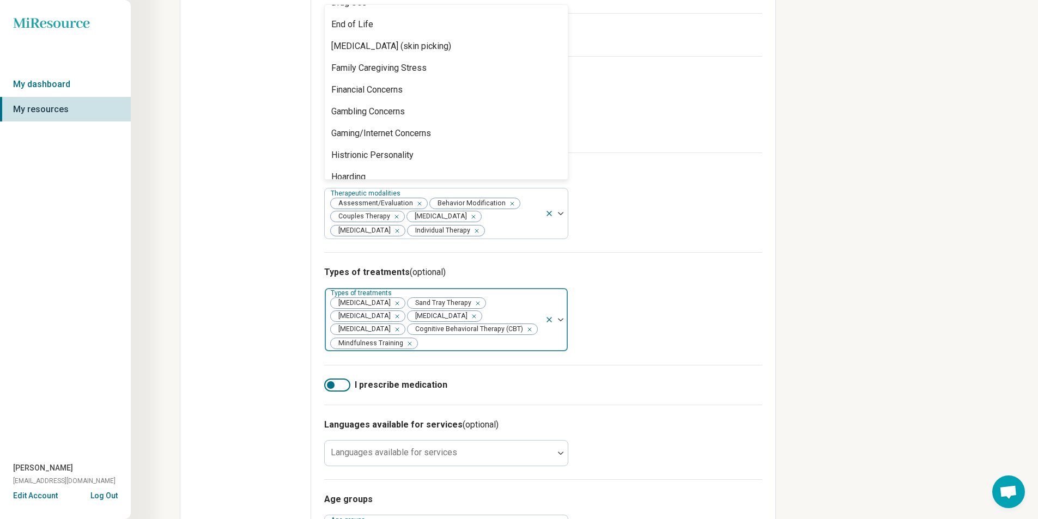
click at [561, 321] on img at bounding box center [560, 319] width 5 height 3
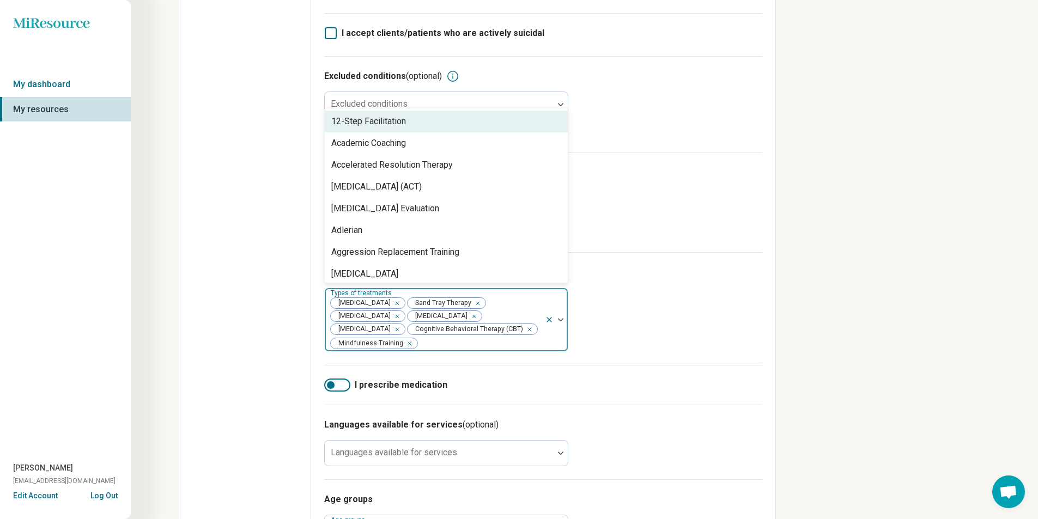
click at [562, 321] on img at bounding box center [560, 319] width 5 height 3
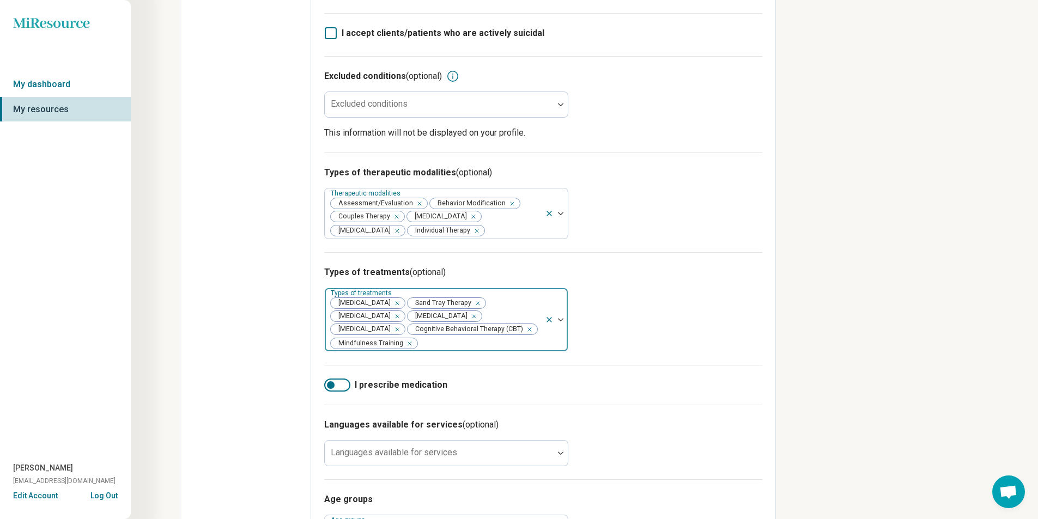
click at [562, 321] on img at bounding box center [560, 319] width 5 height 3
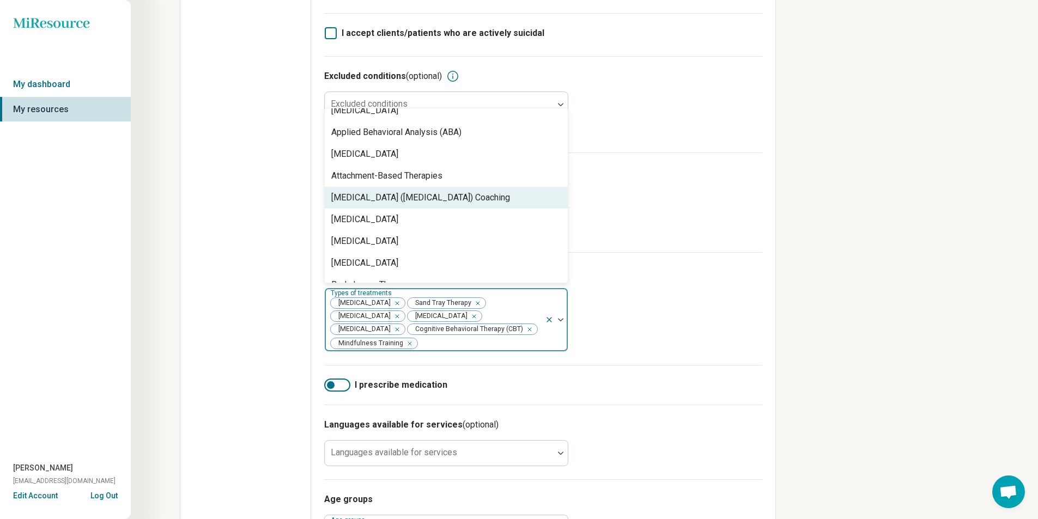
scroll to position [218, 0]
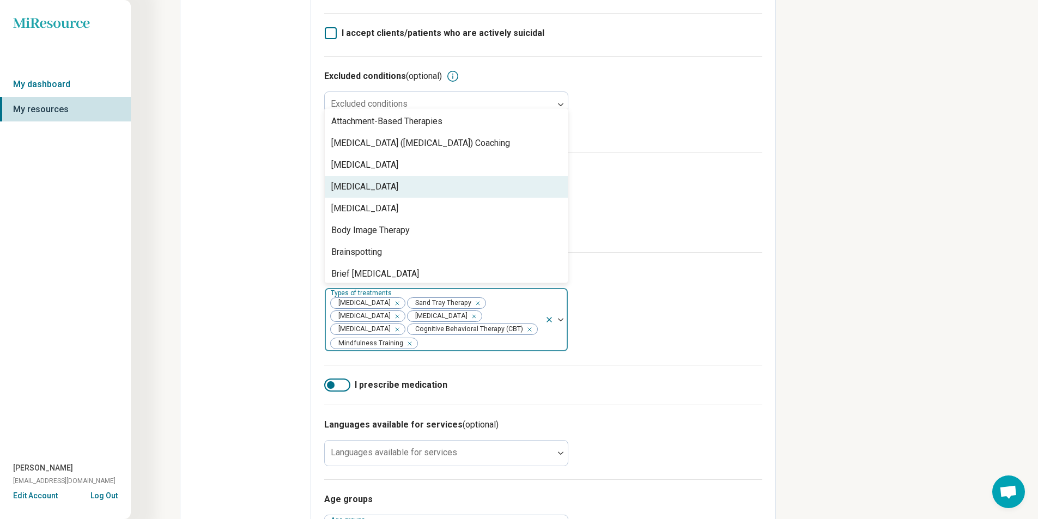
click at [394, 187] on div "[MEDICAL_DATA]" at bounding box center [364, 186] width 67 height 13
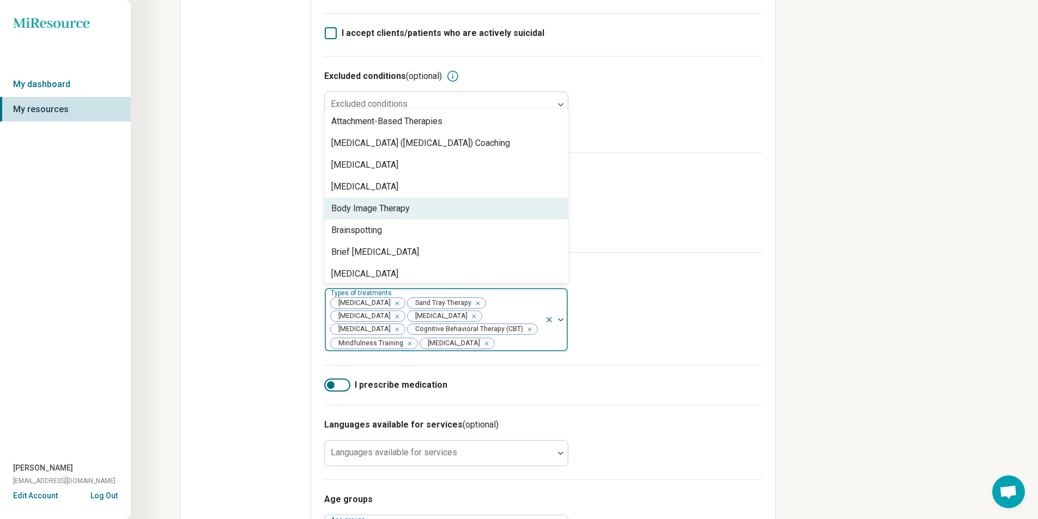
click at [399, 209] on div "Body Image Therapy" at bounding box center [370, 208] width 78 height 13
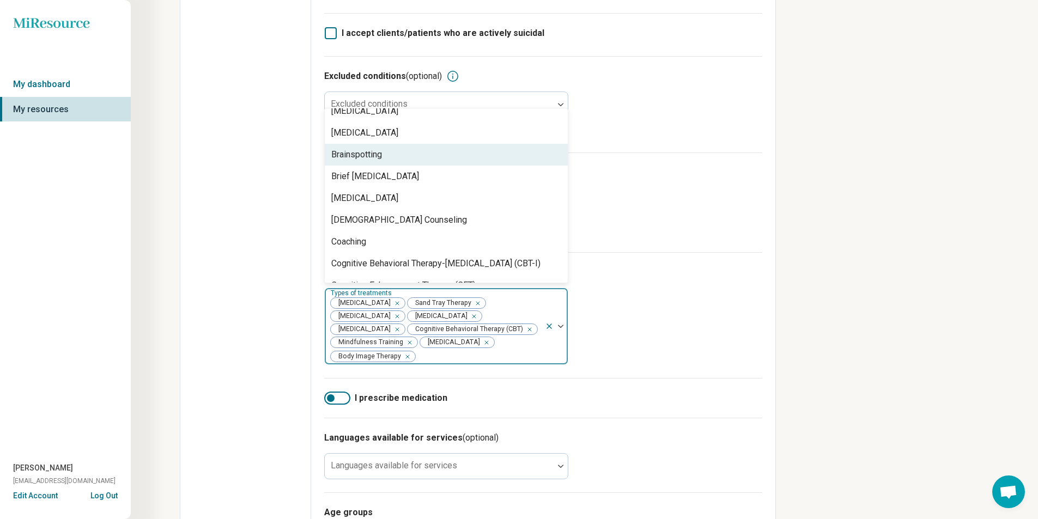
scroll to position [272, 0]
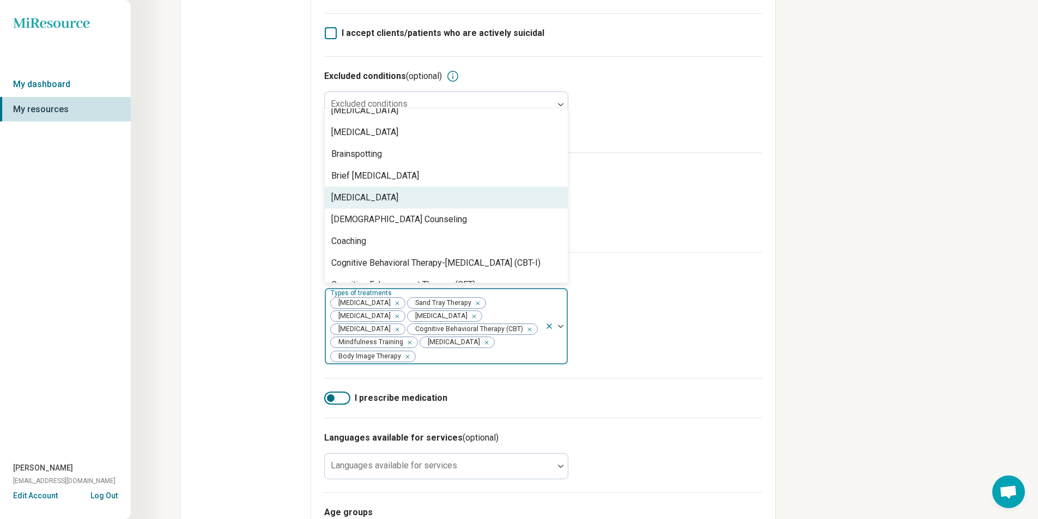
click at [395, 196] on div "[MEDICAL_DATA]" at bounding box center [364, 197] width 67 height 13
click at [395, 196] on div "[DEMOGRAPHIC_DATA] Counseling" at bounding box center [399, 197] width 136 height 13
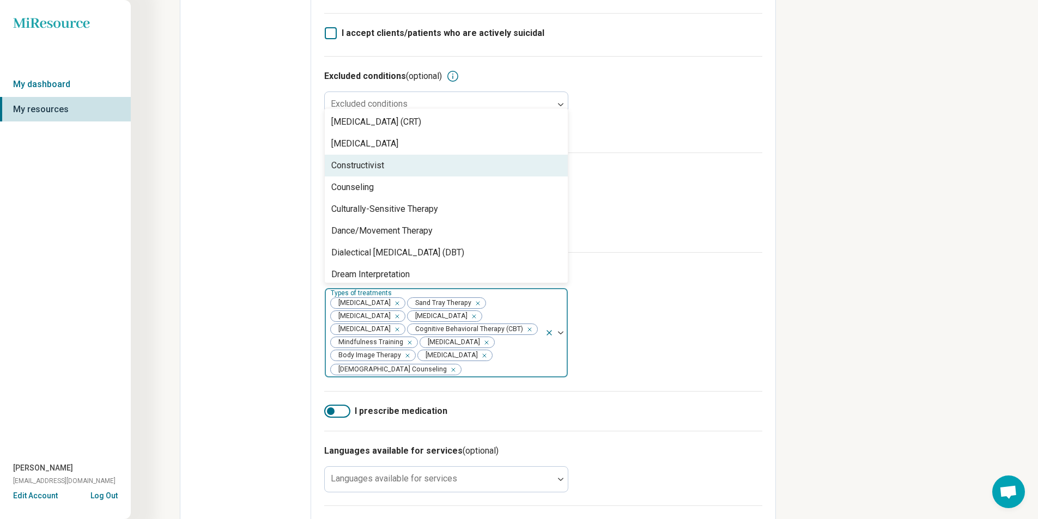
scroll to position [436, 0]
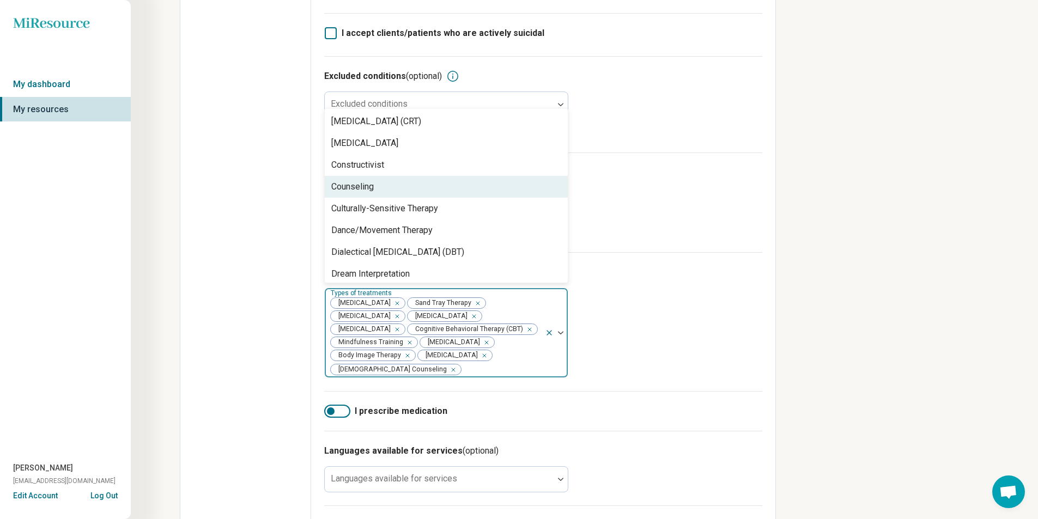
click at [345, 187] on div "Counseling" at bounding box center [352, 186] width 42 height 13
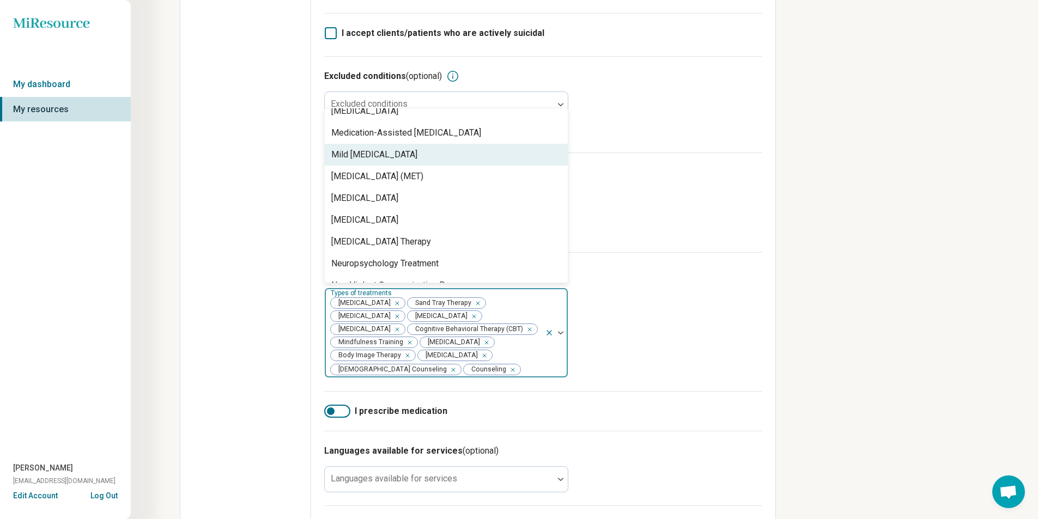
scroll to position [1253, 0]
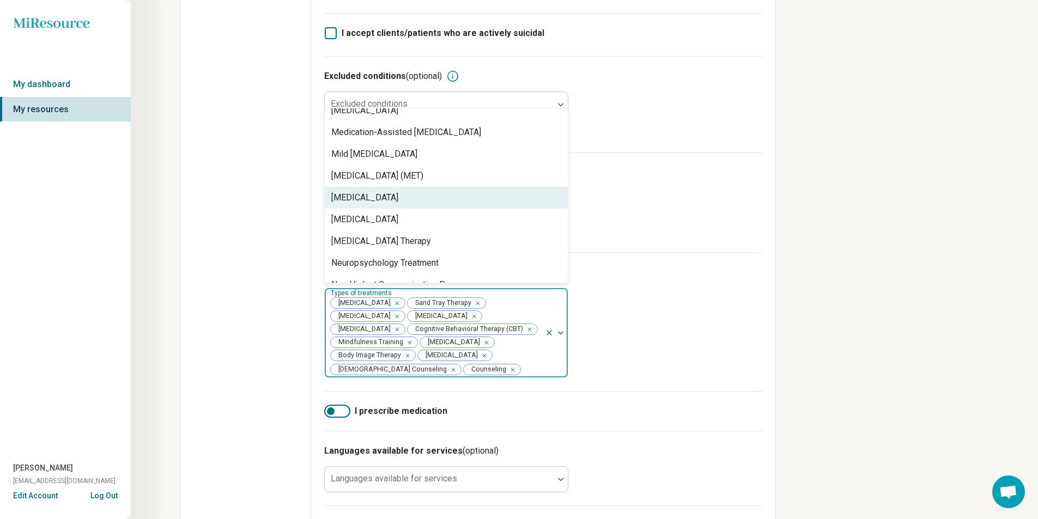
click at [398, 199] on div "[MEDICAL_DATA]" at bounding box center [364, 197] width 67 height 13
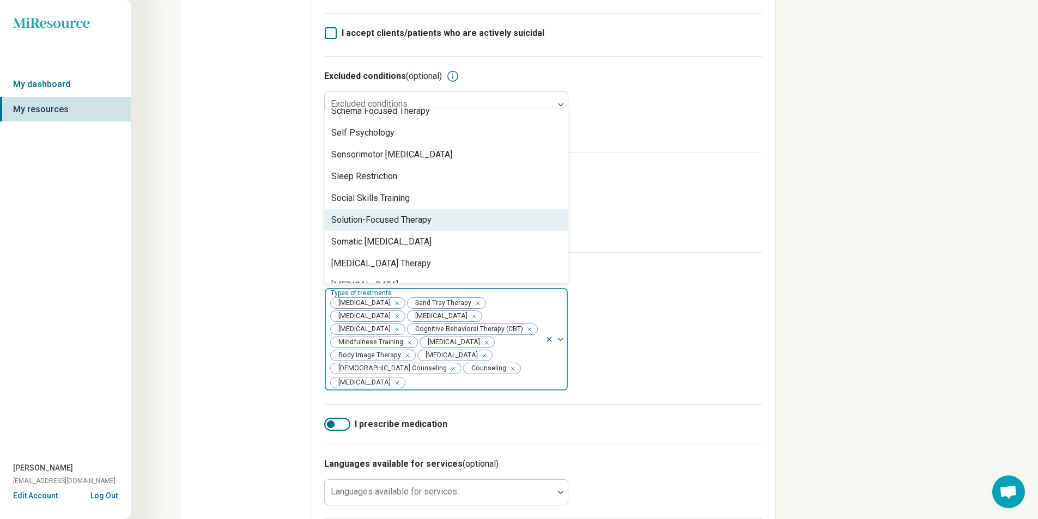
scroll to position [1688, 0]
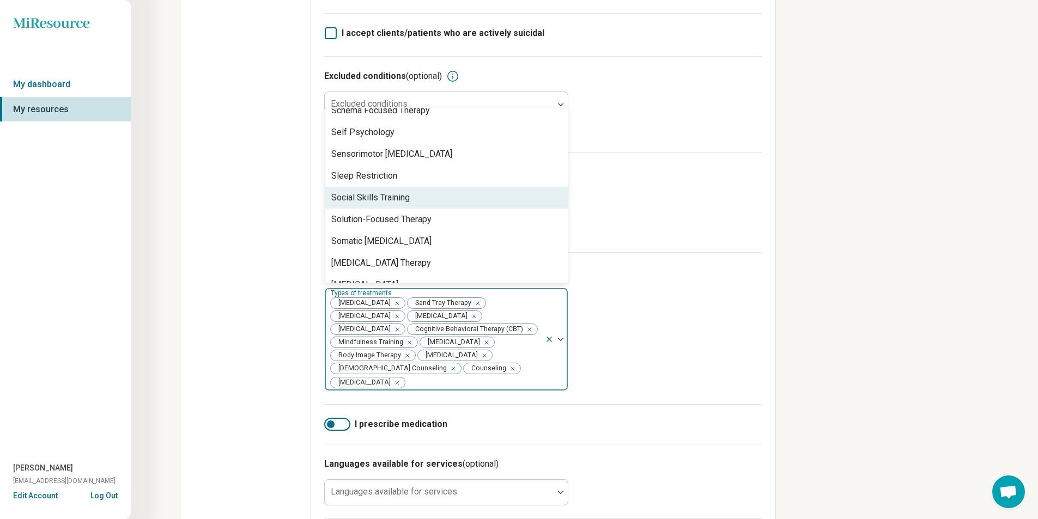
click at [416, 188] on div "Social Skills Training" at bounding box center [446, 198] width 243 height 22
click at [424, 198] on div "Solution-Focused Therapy" at bounding box center [381, 197] width 100 height 13
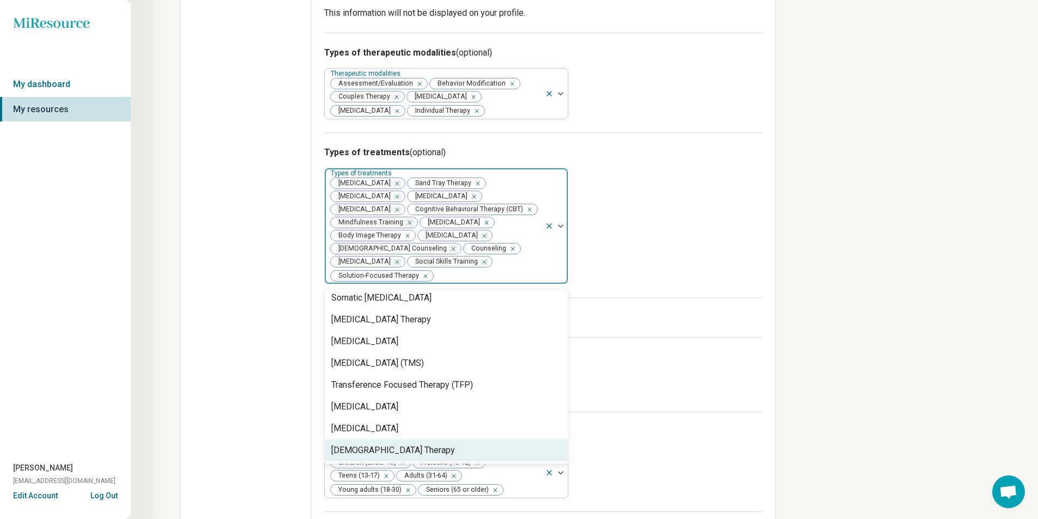
scroll to position [525, 0]
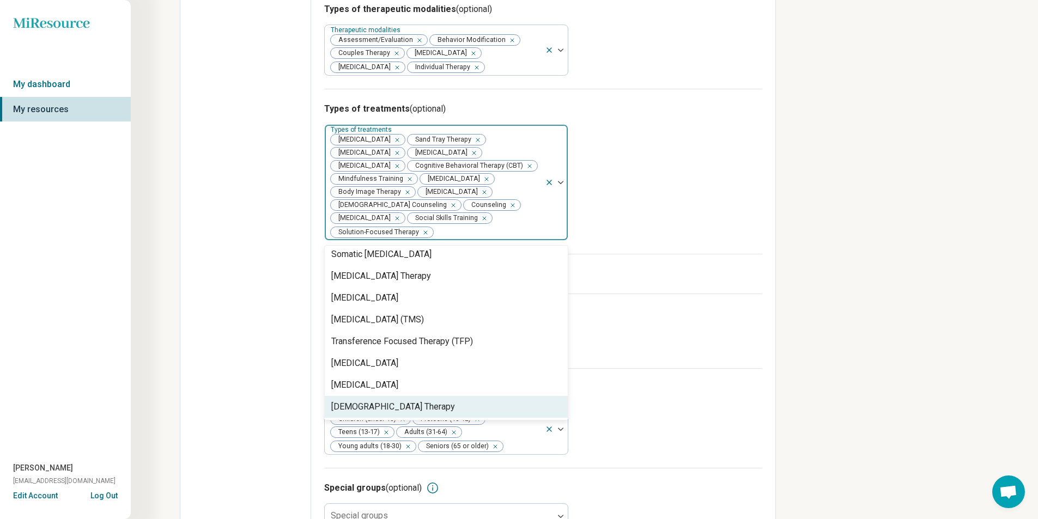
click at [831, 217] on div "Miresource logo My dashboard My resources [PERSON_NAME] [PERSON_NAME][EMAIL_ADD…" at bounding box center [519, 15] width 1038 height 1081
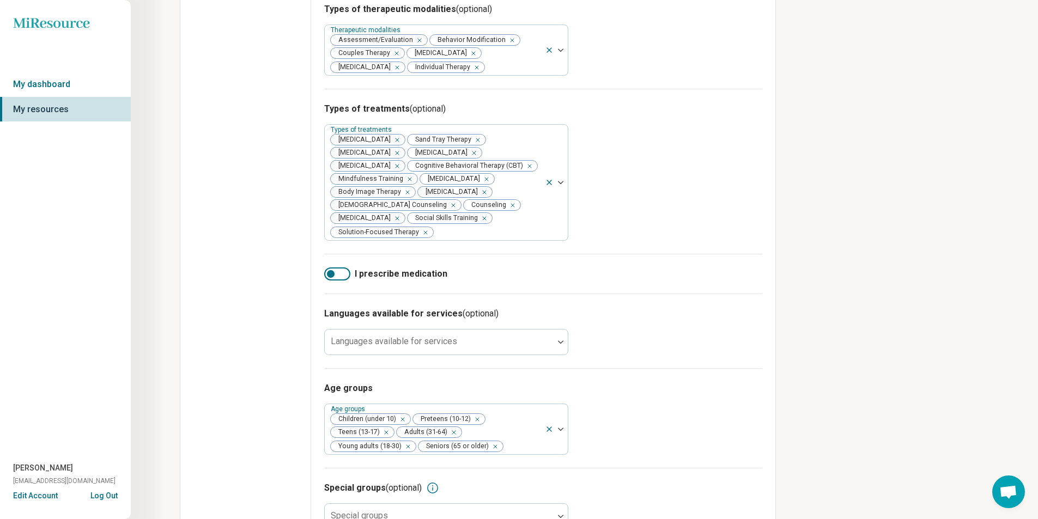
click at [332, 278] on div at bounding box center [331, 274] width 8 height 8
click at [343, 278] on div at bounding box center [344, 274] width 8 height 8
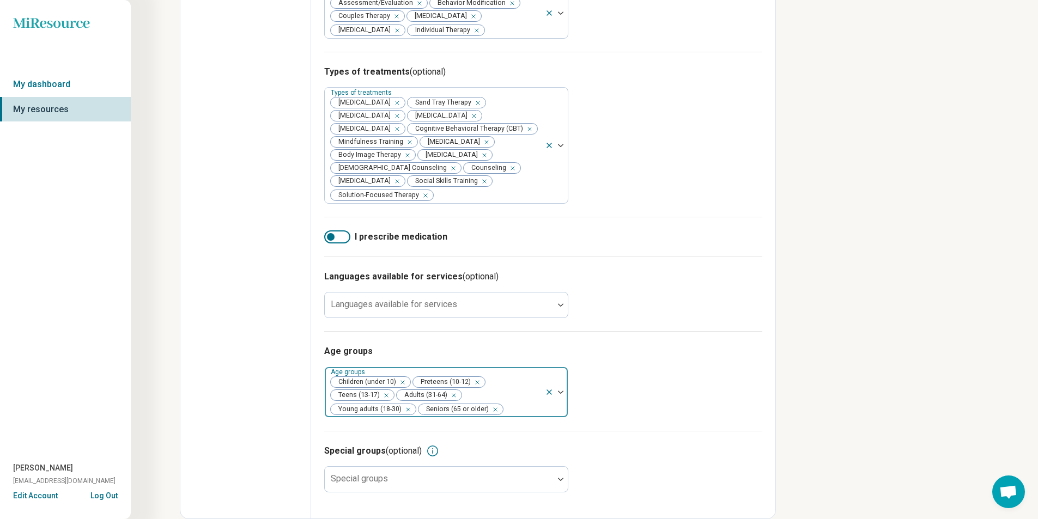
click at [453, 395] on icon "Remove [object Object]" at bounding box center [451, 396] width 8 height 8
click at [406, 410] on icon "Remove [object Object]" at bounding box center [405, 410] width 8 height 8
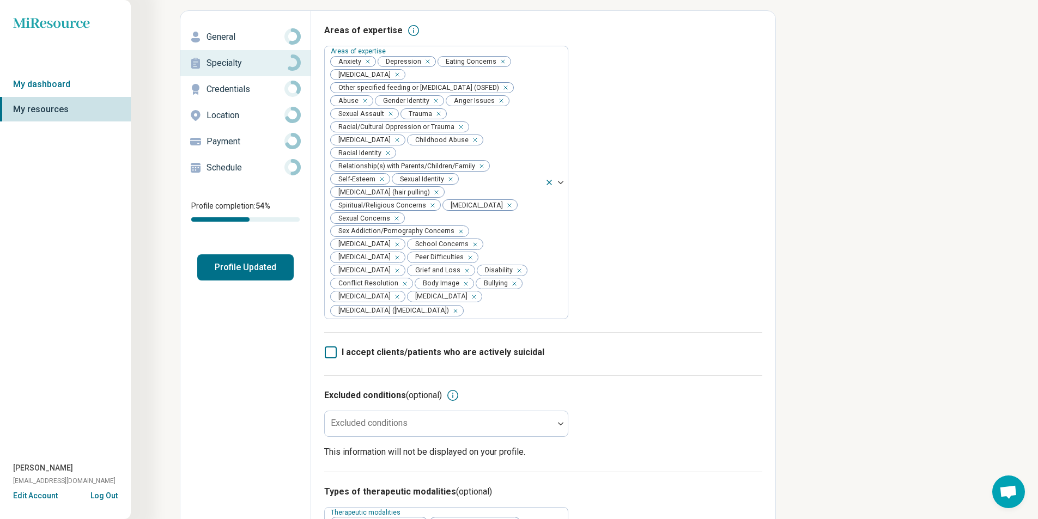
scroll to position [0, 0]
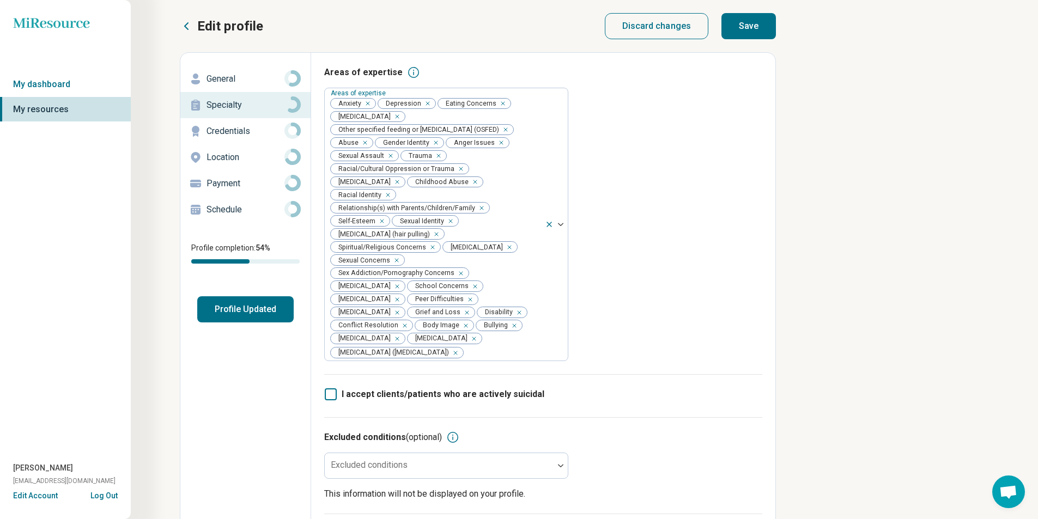
click at [739, 26] on button "Save" at bounding box center [748, 26] width 54 height 26
click at [332, 395] on icon at bounding box center [331, 394] width 12 height 12
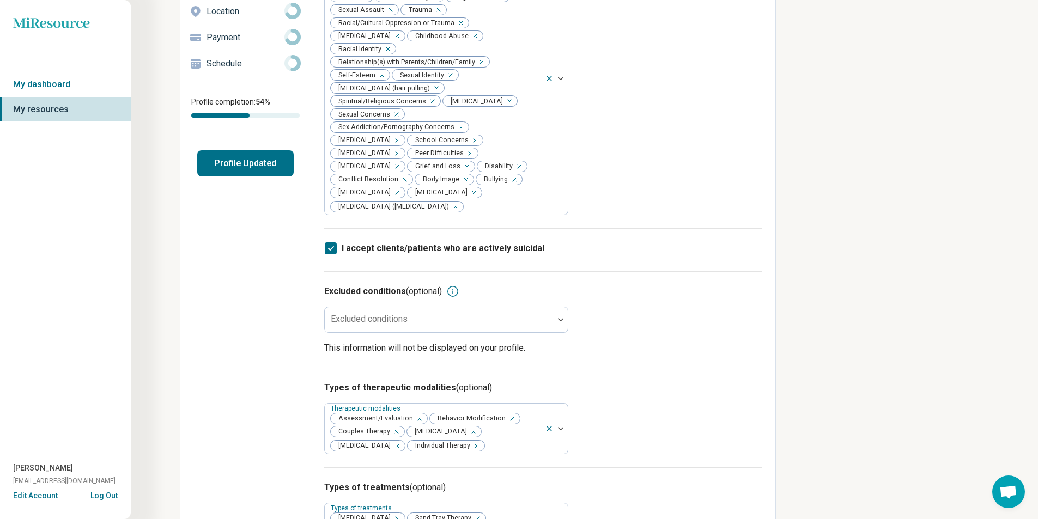
scroll to position [163, 0]
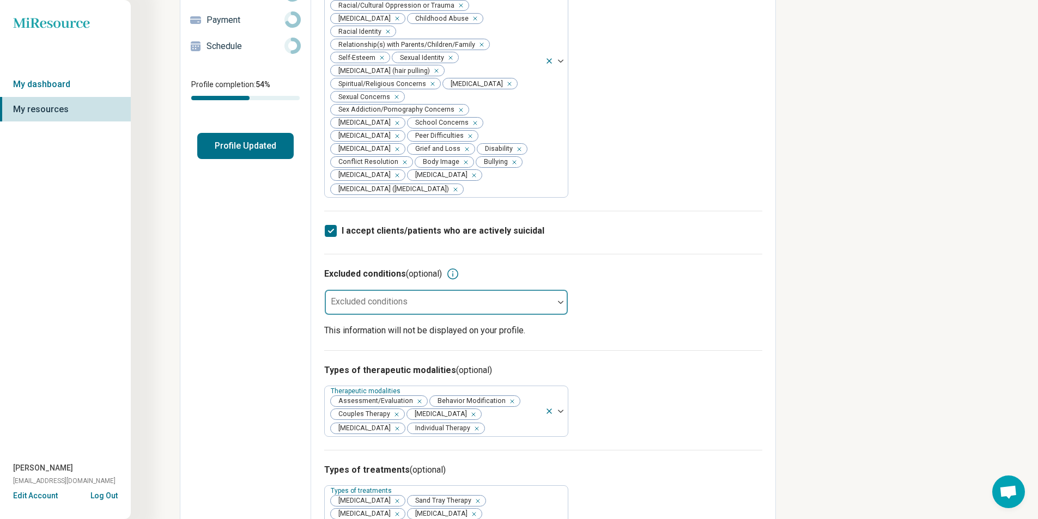
click at [560, 304] on div at bounding box center [560, 302] width 14 height 25
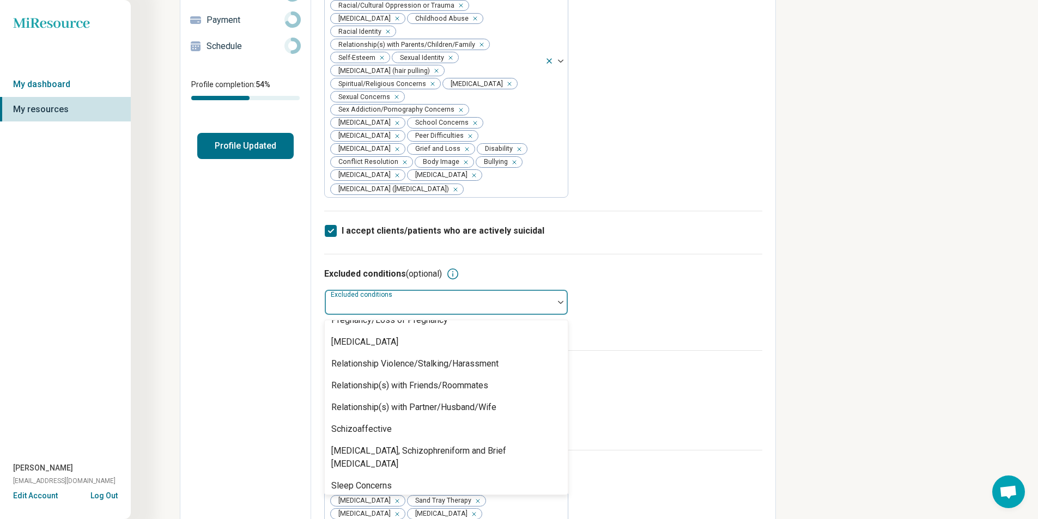
scroll to position [1028, 0]
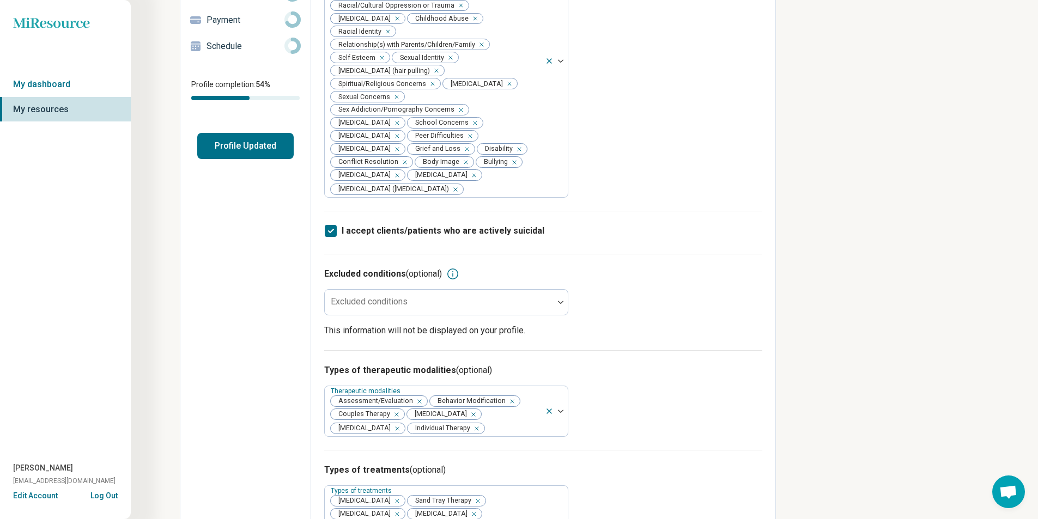
click at [859, 320] on div "Miresource logo My dashboard My resources [PERSON_NAME] [PERSON_NAME][EMAIL_ADD…" at bounding box center [519, 371] width 1038 height 1068
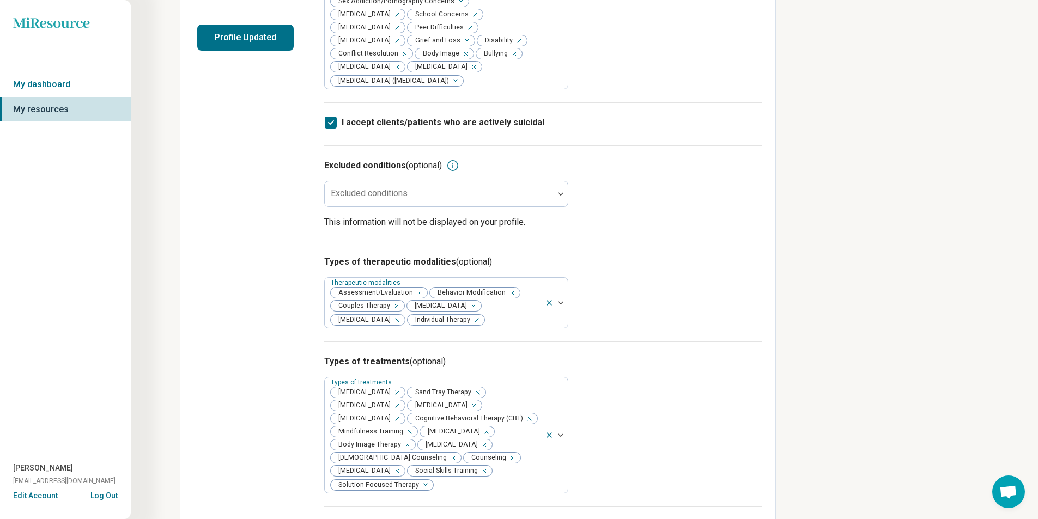
scroll to position [272, 0]
click at [469, 306] on icon "Remove [object Object]" at bounding box center [471, 305] width 4 height 4
click at [394, 306] on icon "Remove [object Object]" at bounding box center [394, 306] width 8 height 8
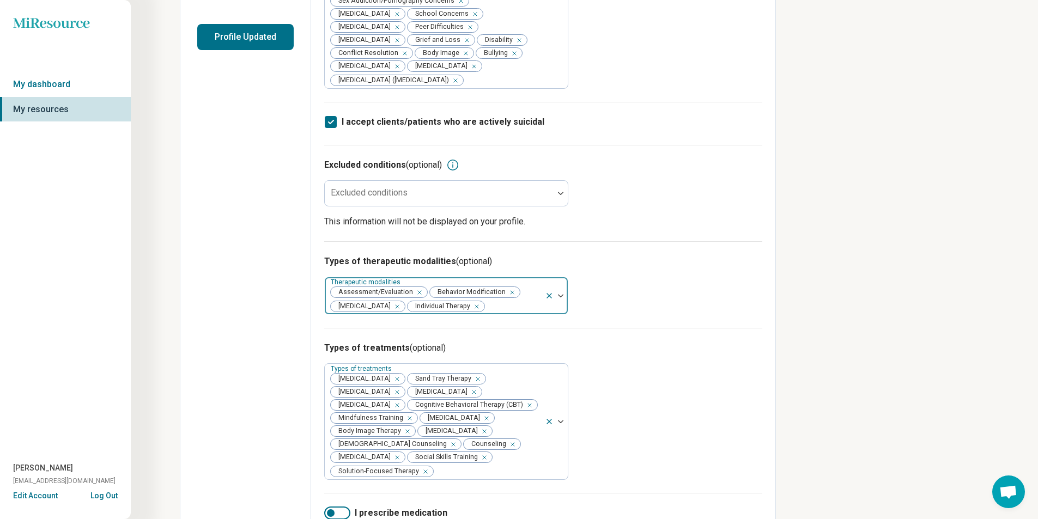
click at [561, 295] on img at bounding box center [560, 295] width 5 height 3
click at [785, 303] on div "Miresource logo My dashboard My resources [PERSON_NAME] [PERSON_NAME][EMAIL_ADD…" at bounding box center [519, 255] width 1038 height 1054
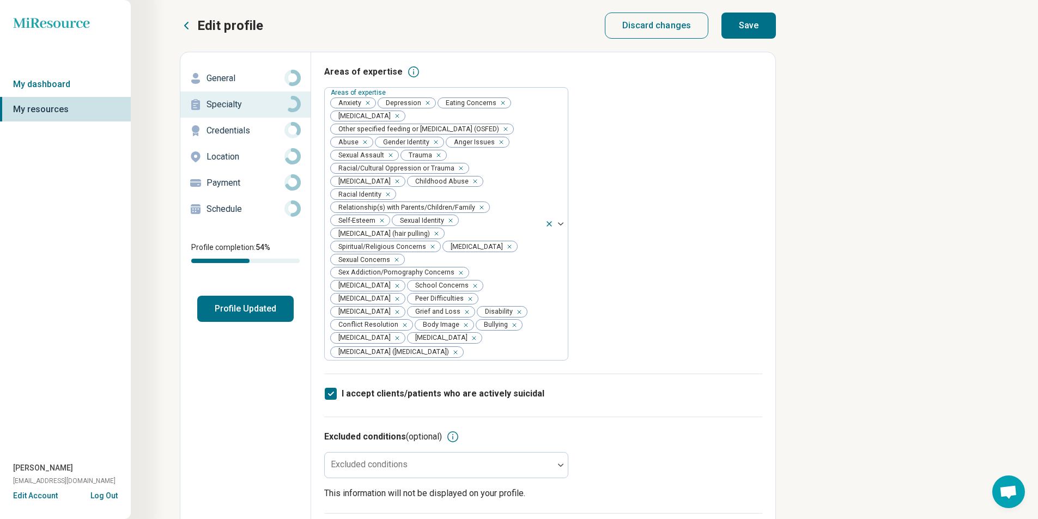
scroll to position [0, 0]
click at [743, 20] on button "Save" at bounding box center [748, 26] width 54 height 26
click at [289, 75] on circle at bounding box center [292, 78] width 13 height 13
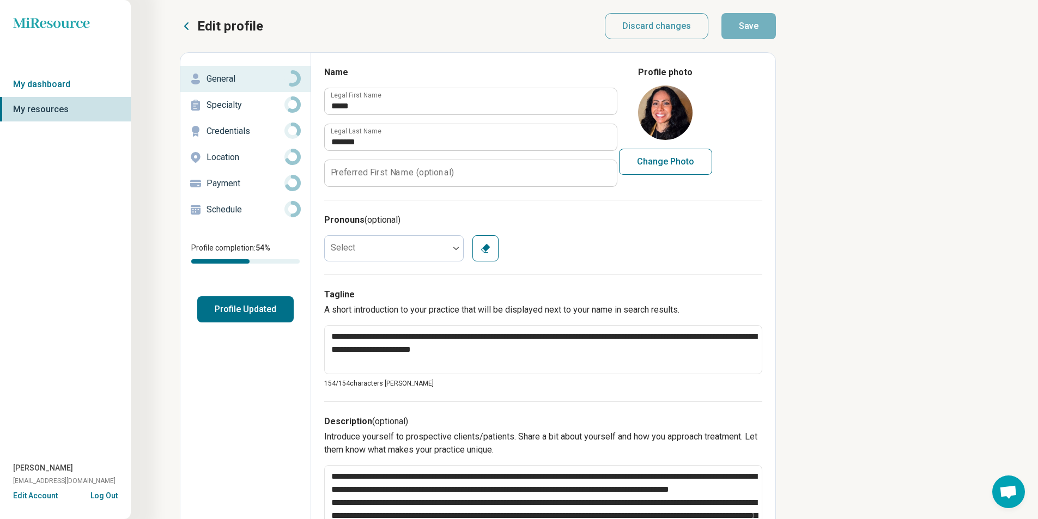
click at [289, 100] on circle at bounding box center [292, 104] width 13 height 13
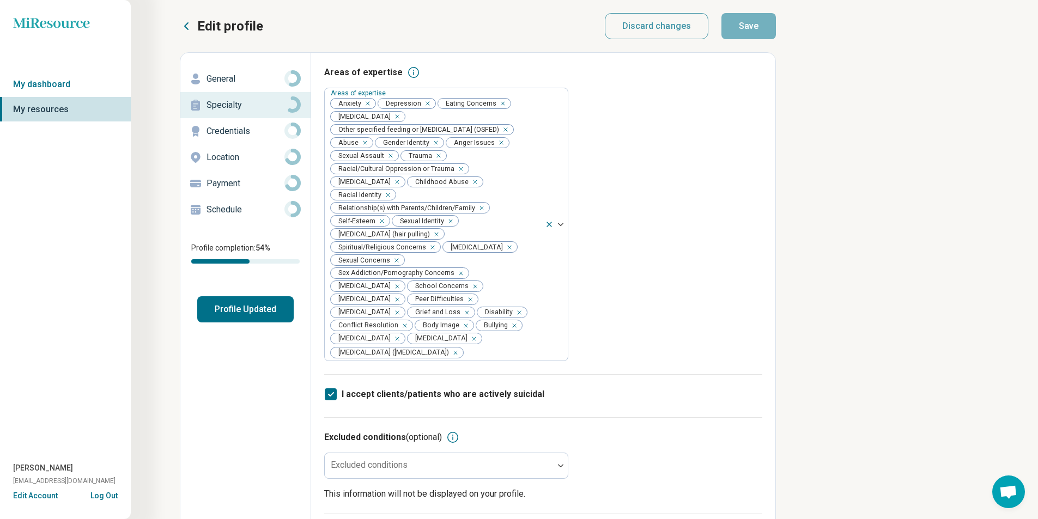
click at [287, 135] on circle at bounding box center [292, 130] width 13 height 13
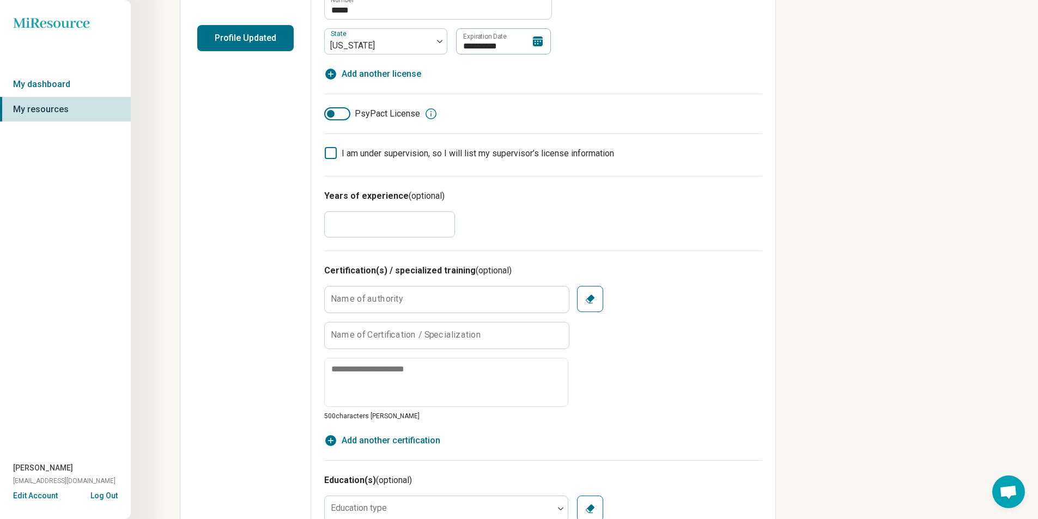
scroll to position [272, 0]
click at [353, 219] on input "*" at bounding box center [389, 223] width 131 height 26
type textarea "*"
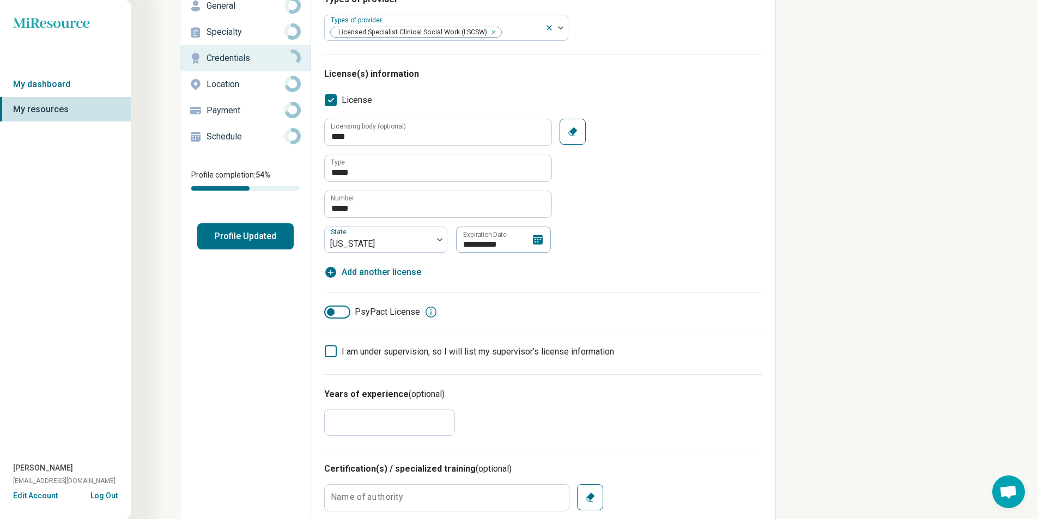
scroll to position [0, 0]
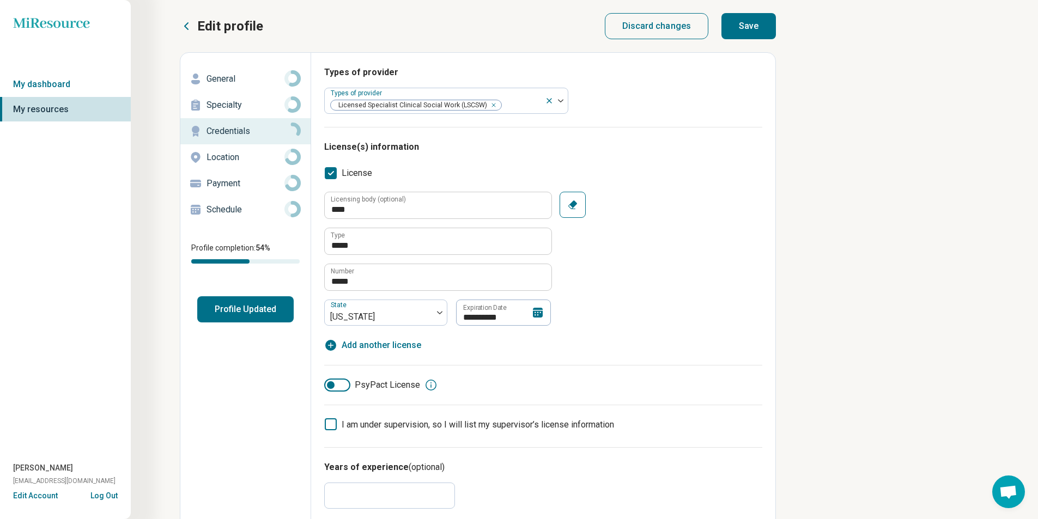
type input "**"
click at [750, 25] on button "Save" at bounding box center [748, 26] width 54 height 26
type textarea "*"
click at [283, 159] on p "Location" at bounding box center [245, 157] width 78 height 13
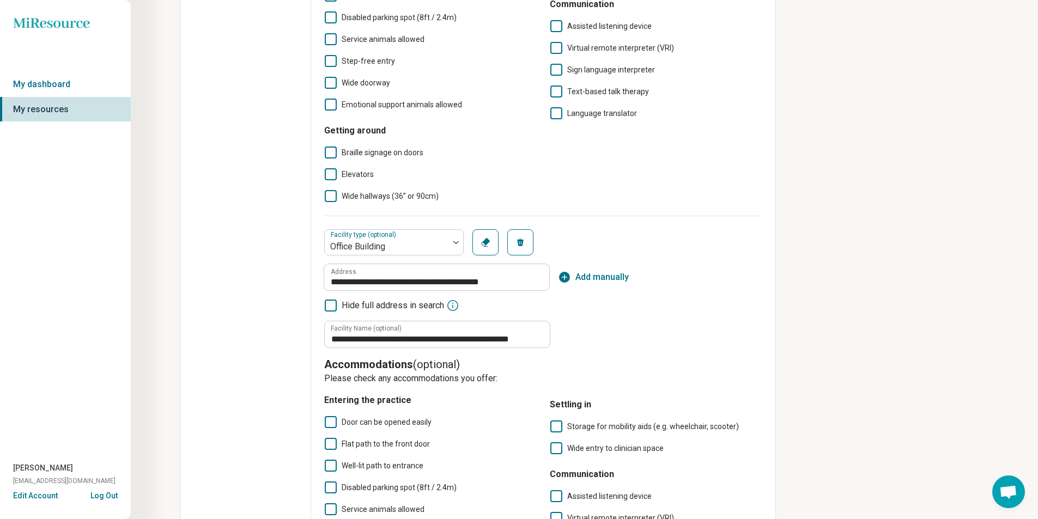
scroll to position [381, 0]
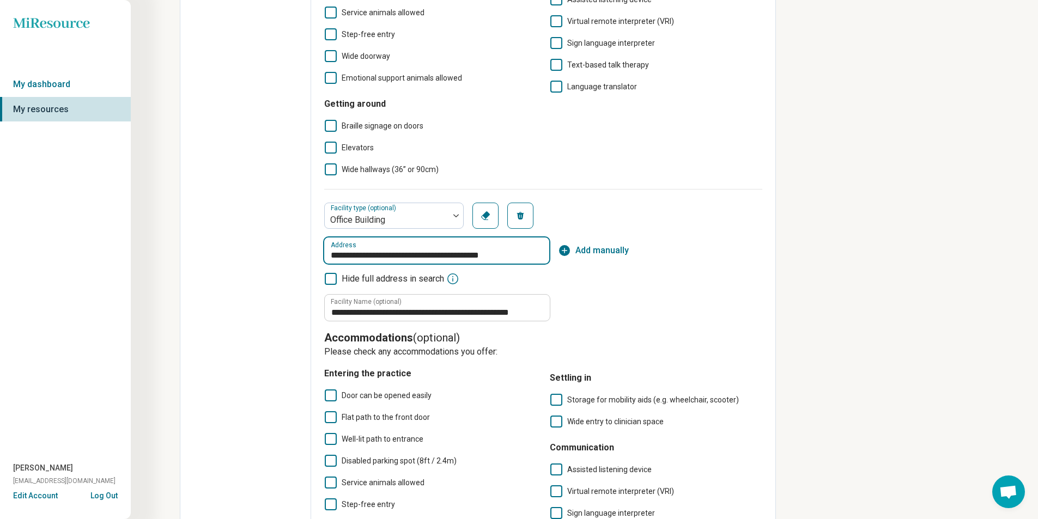
drag, startPoint x: 515, startPoint y: 254, endPoint x: 310, endPoint y: 249, distance: 204.9
click at [310, 249] on div "**********" at bounding box center [478, 224] width 596 height 1107
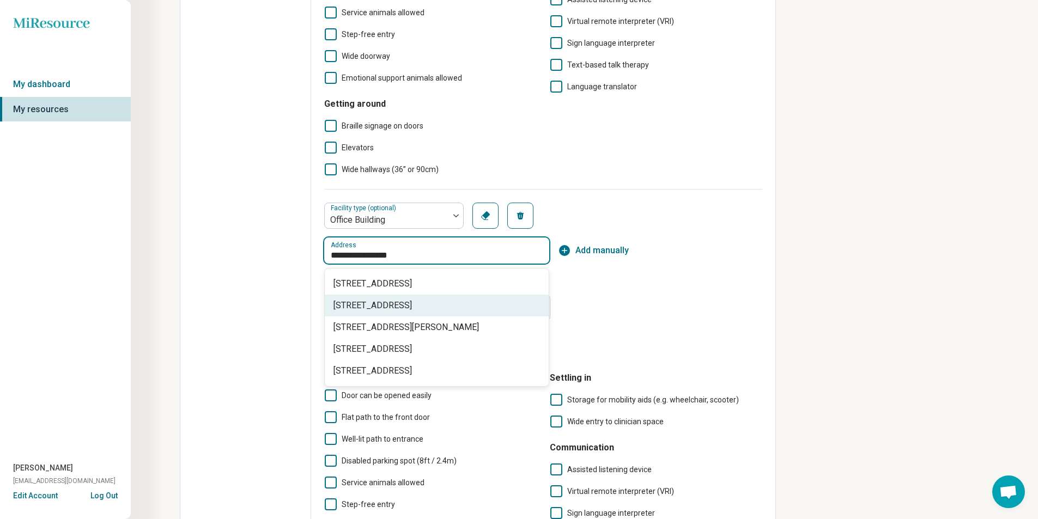
click at [464, 308] on span "[STREET_ADDRESS]" at bounding box center [438, 305] width 211 height 13
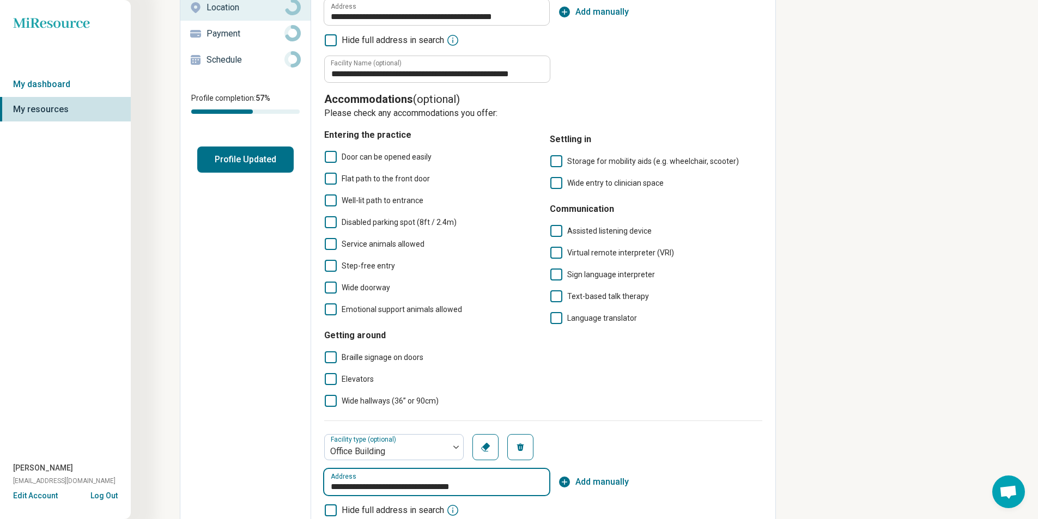
scroll to position [0, 0]
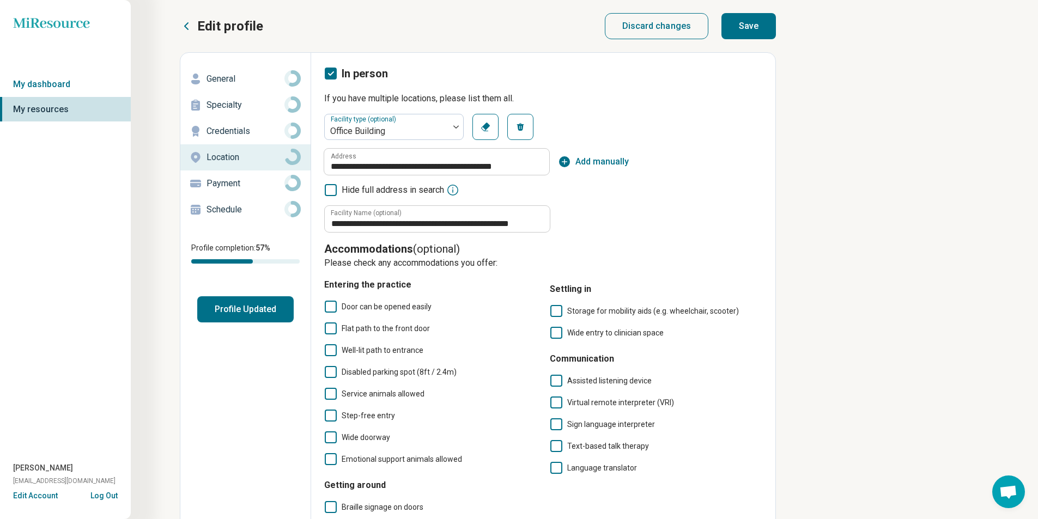
type input "**********"
click at [755, 19] on button "Save" at bounding box center [748, 26] width 54 height 26
click at [291, 205] on icon at bounding box center [292, 209] width 16 height 16
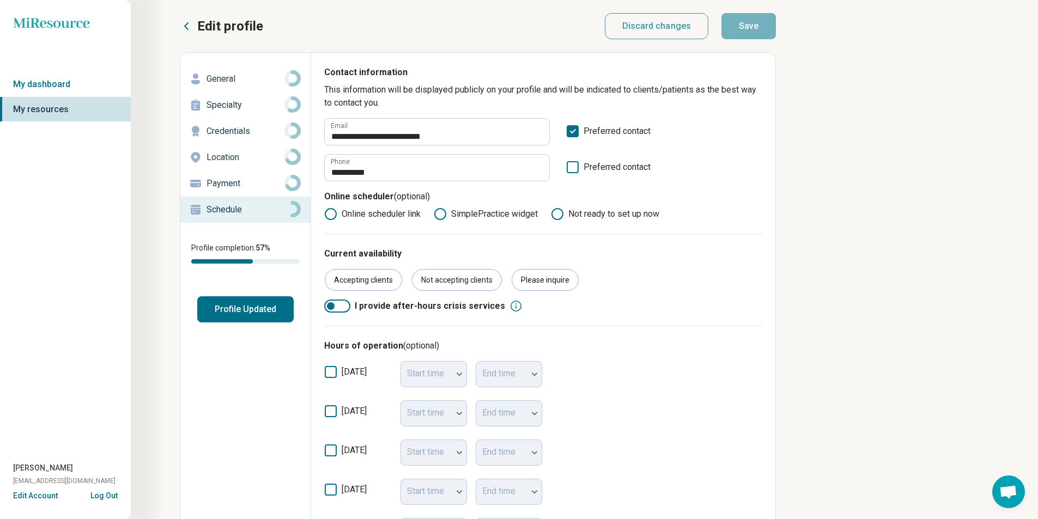
click at [641, 243] on div "Current availability Accepting clients Not accepting clients Please inquire I p…" at bounding box center [543, 280] width 438 height 92
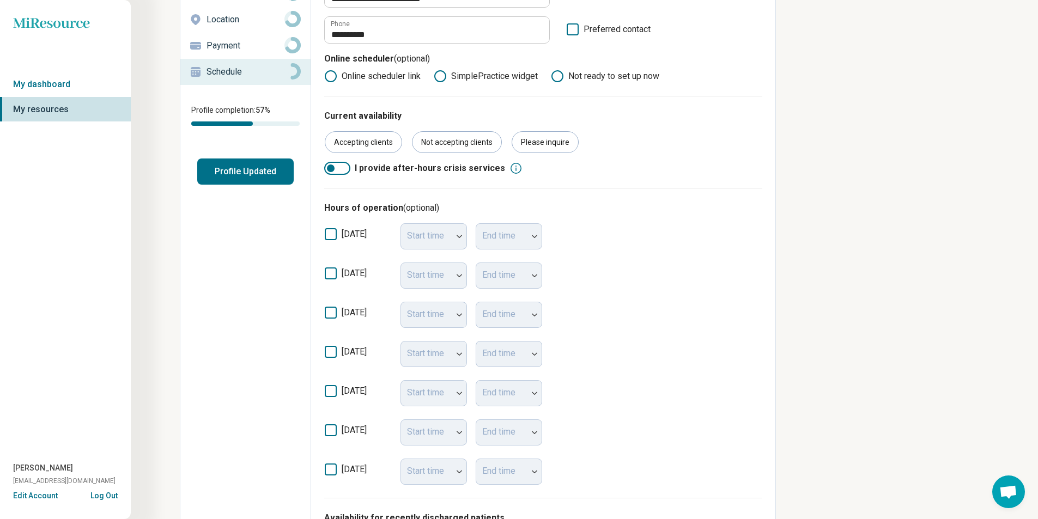
scroll to position [163, 0]
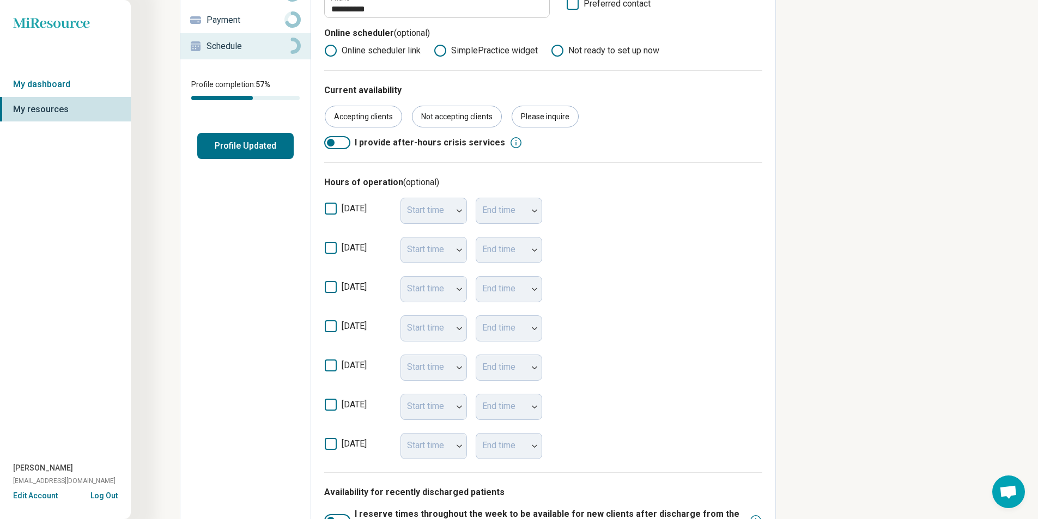
click at [329, 249] on icon at bounding box center [331, 248] width 12 height 12
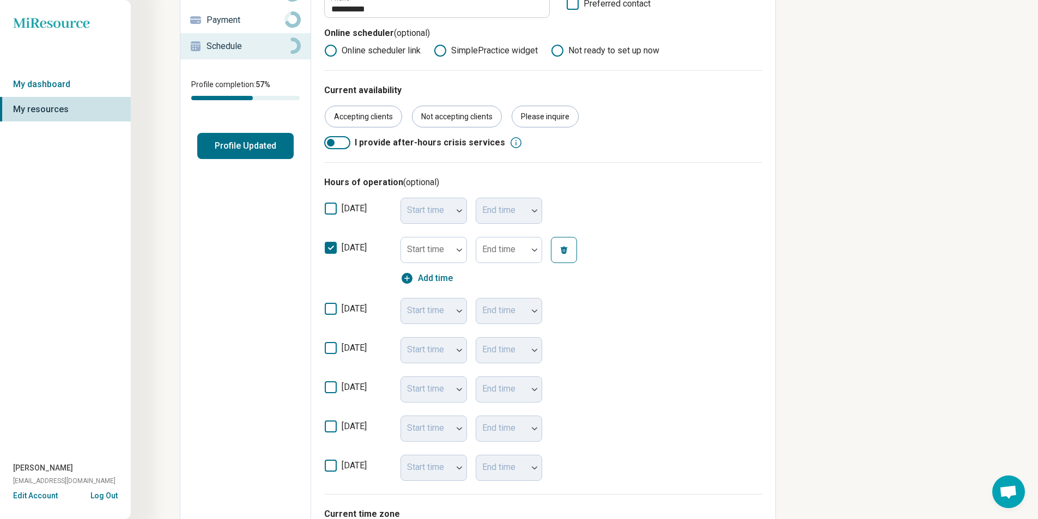
click at [330, 309] on icon at bounding box center [331, 309] width 12 height 12
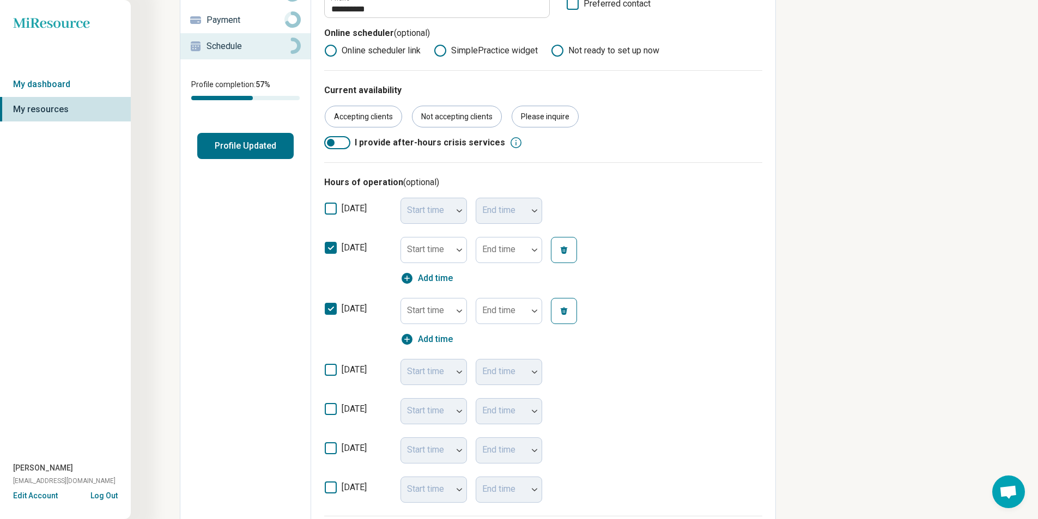
click at [330, 371] on icon at bounding box center [331, 370] width 12 height 12
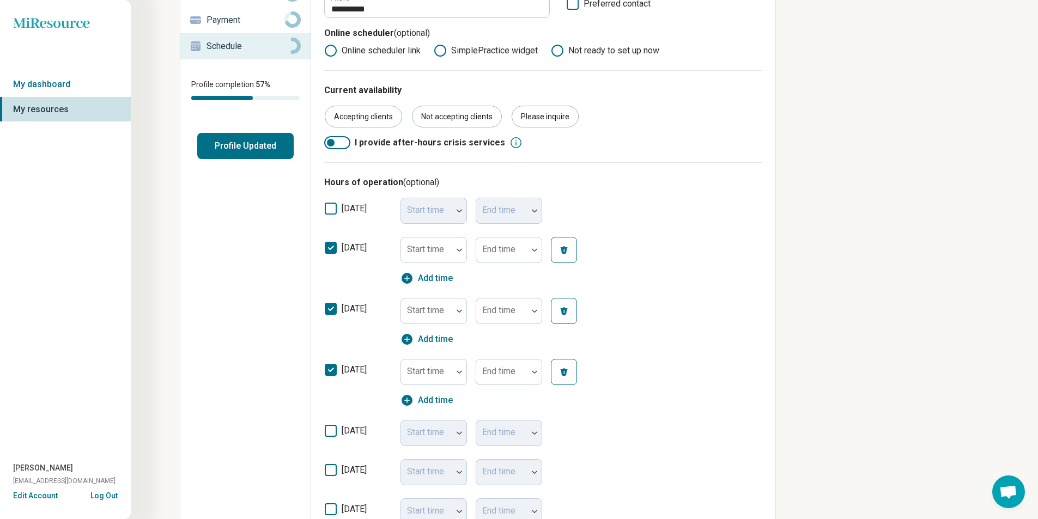
click at [331, 431] on icon at bounding box center [331, 431] width 12 height 12
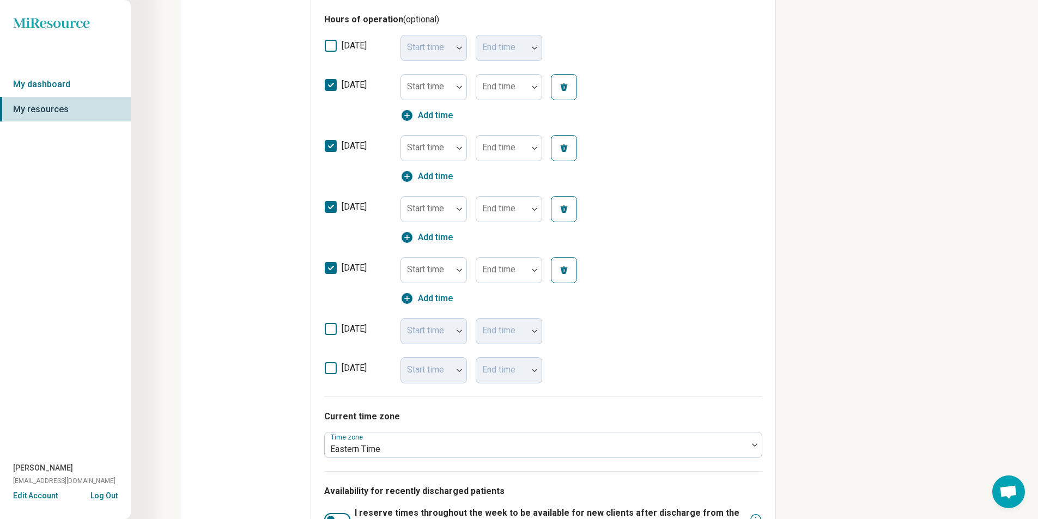
scroll to position [381, 0]
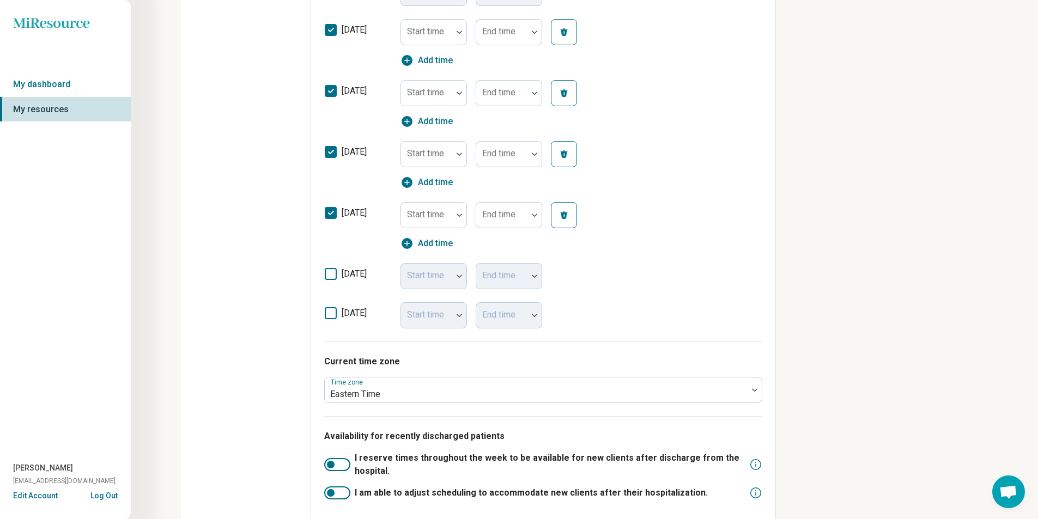
click at [332, 276] on icon at bounding box center [331, 274] width 12 height 12
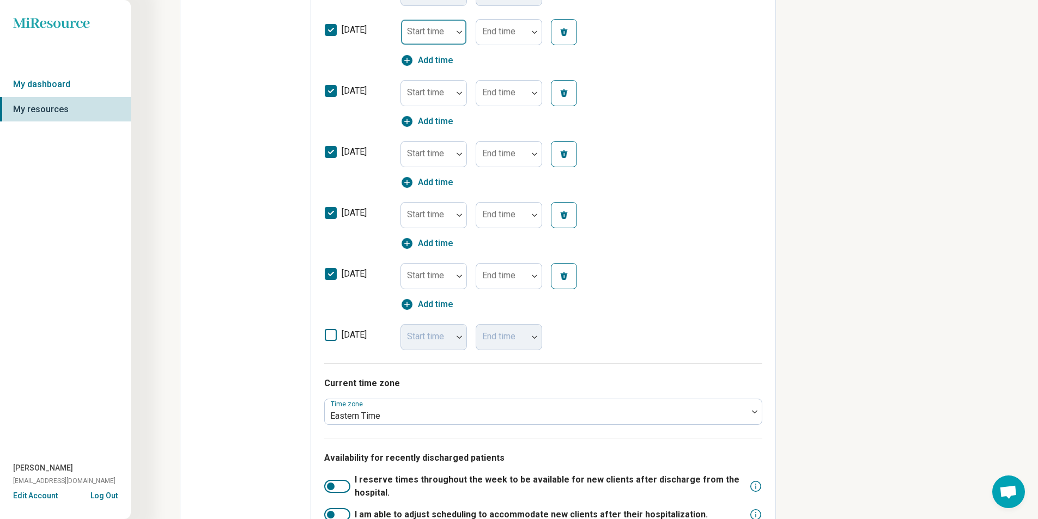
scroll to position [327, 0]
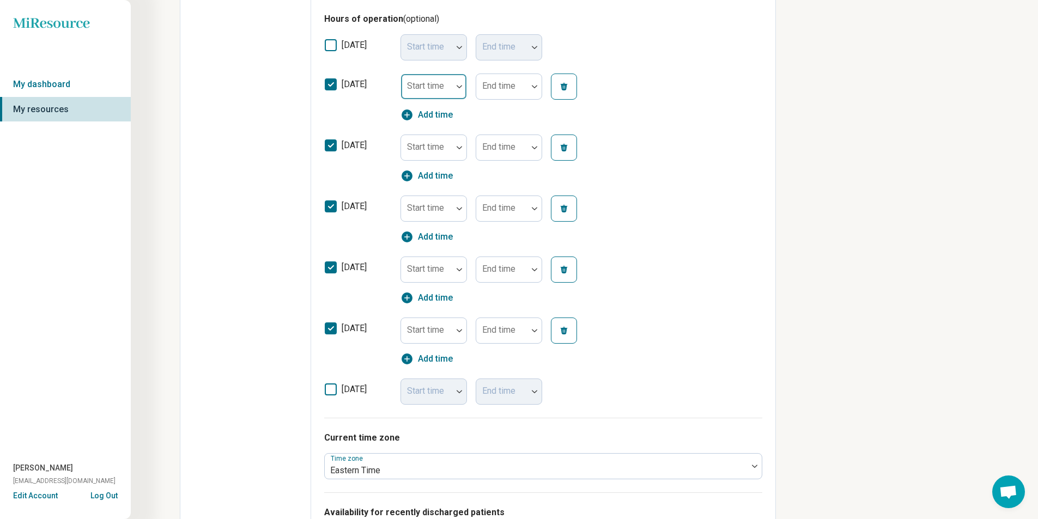
click at [451, 89] on div at bounding box center [426, 87] width 51 height 24
click at [429, 212] on div "8:00 am" at bounding box center [422, 215] width 30 height 13
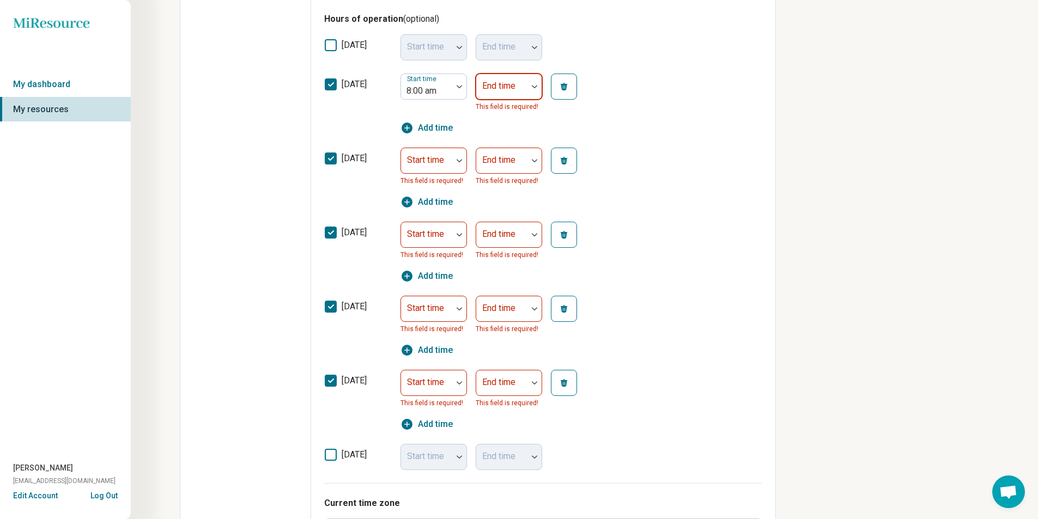
click at [532, 90] on div at bounding box center [534, 86] width 14 height 25
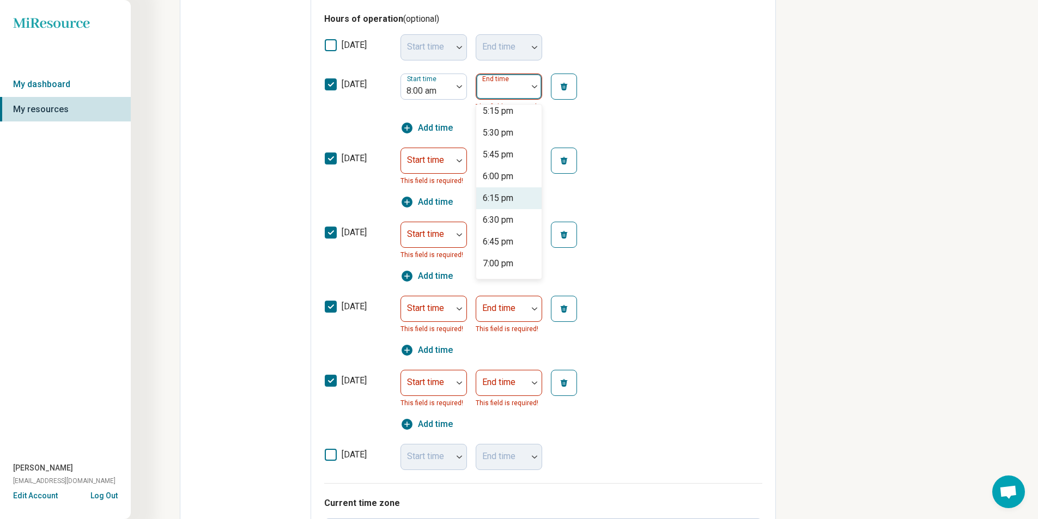
scroll to position [708, 0]
click at [506, 172] on div "5:00 pm" at bounding box center [498, 172] width 31 height 13
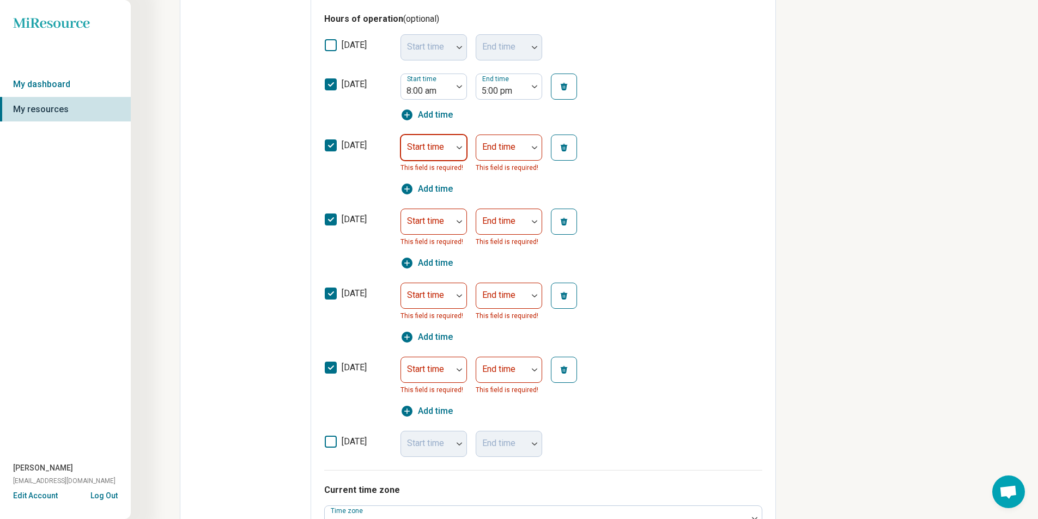
click at [459, 151] on div at bounding box center [459, 147] width 14 height 25
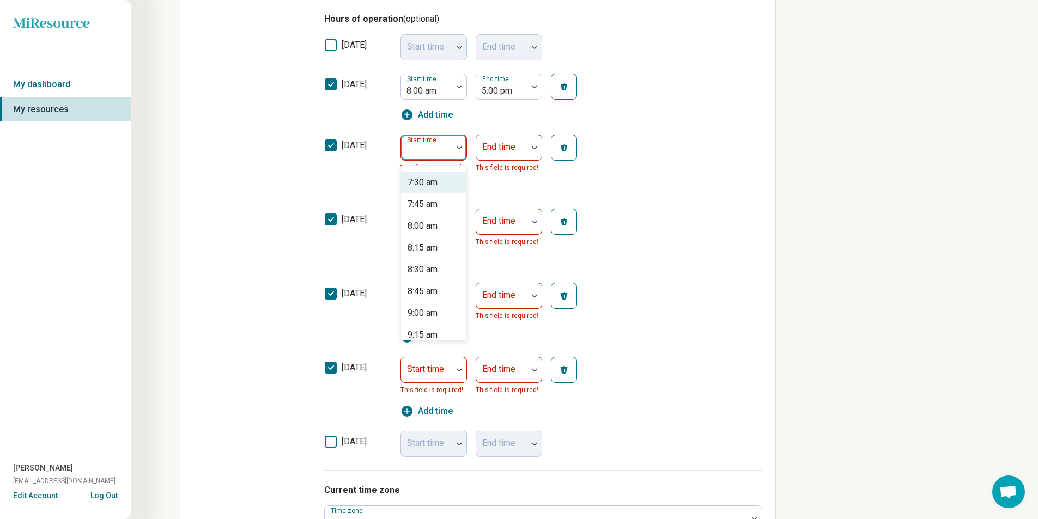
scroll to position [654, 0]
click at [430, 224] on div "8:00 am" at bounding box center [422, 222] width 30 height 13
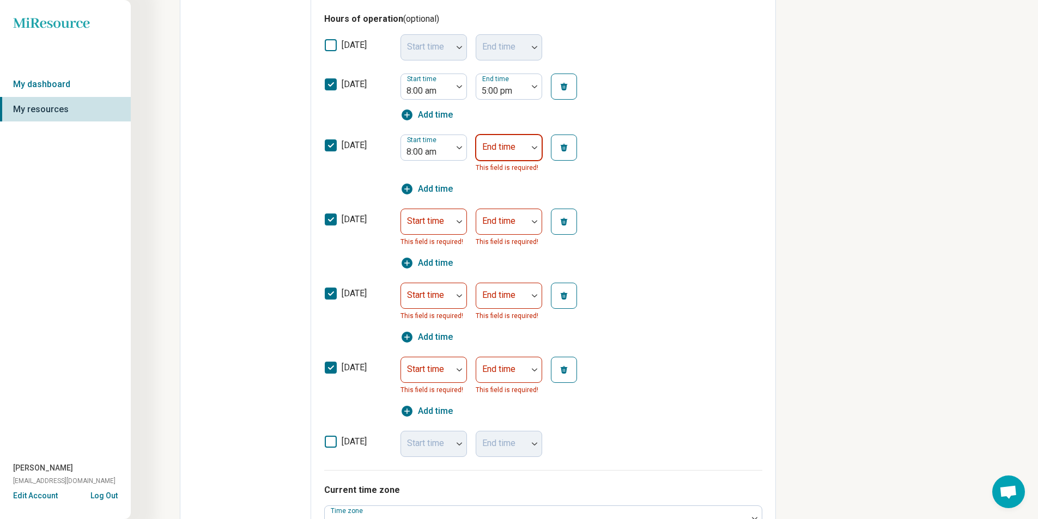
click at [539, 145] on div at bounding box center [534, 147] width 14 height 25
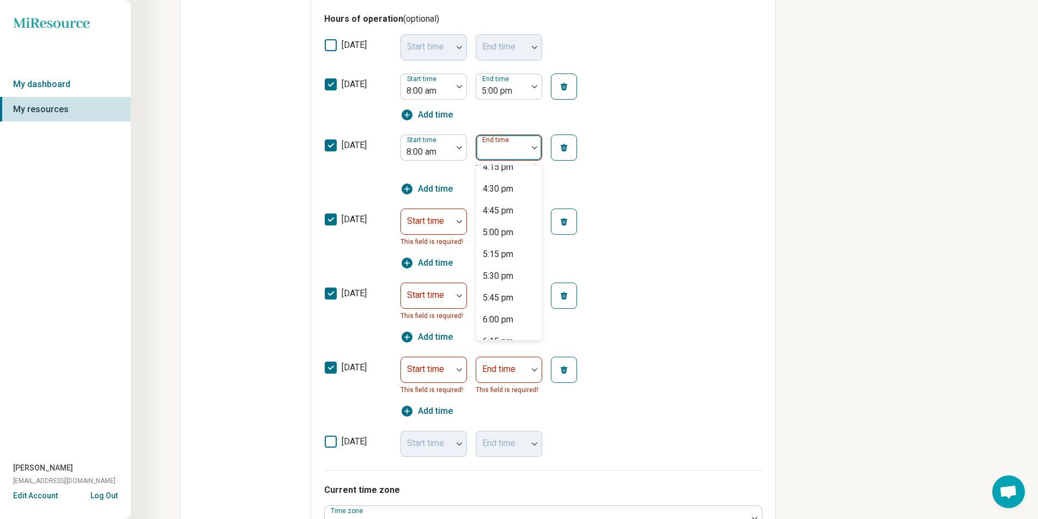
scroll to position [708, 0]
click at [513, 232] on div "5:00 pm" at bounding box center [498, 233] width 31 height 13
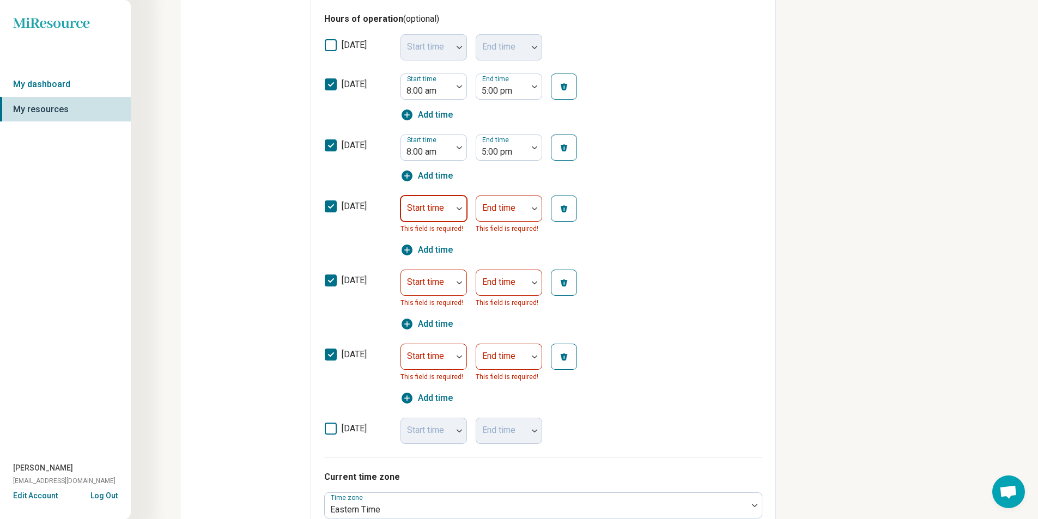
click at [458, 209] on img at bounding box center [458, 208] width 5 height 3
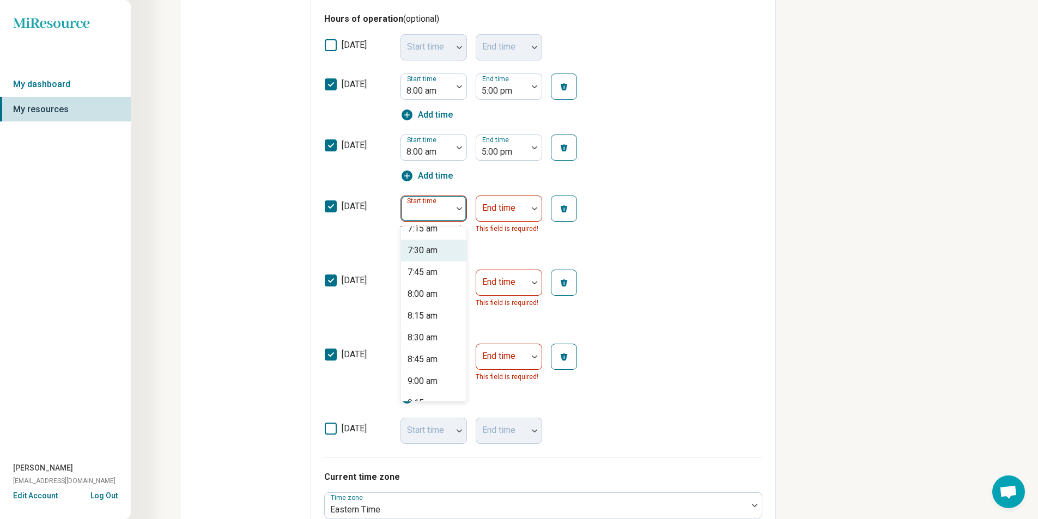
scroll to position [654, 0]
click at [435, 284] on div "8:00 am" at bounding box center [422, 283] width 30 height 13
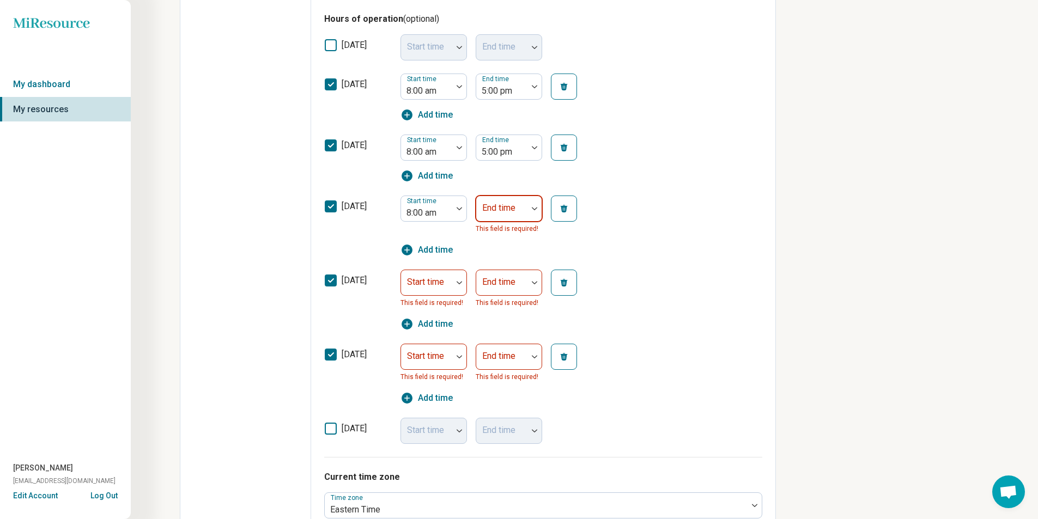
click at [520, 212] on div at bounding box center [501, 212] width 42 height 15
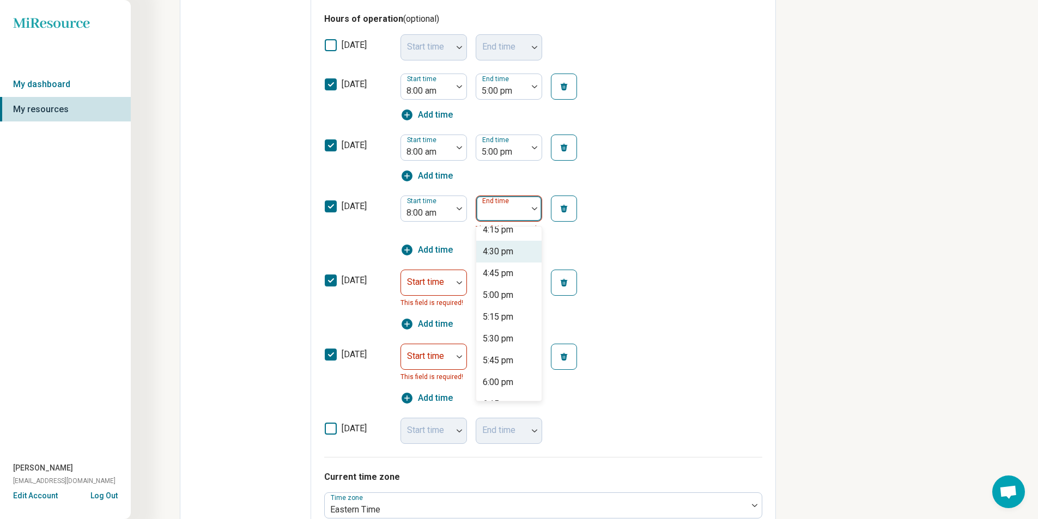
scroll to position [708, 0]
click at [508, 294] on div "5:00 pm" at bounding box center [498, 294] width 31 height 13
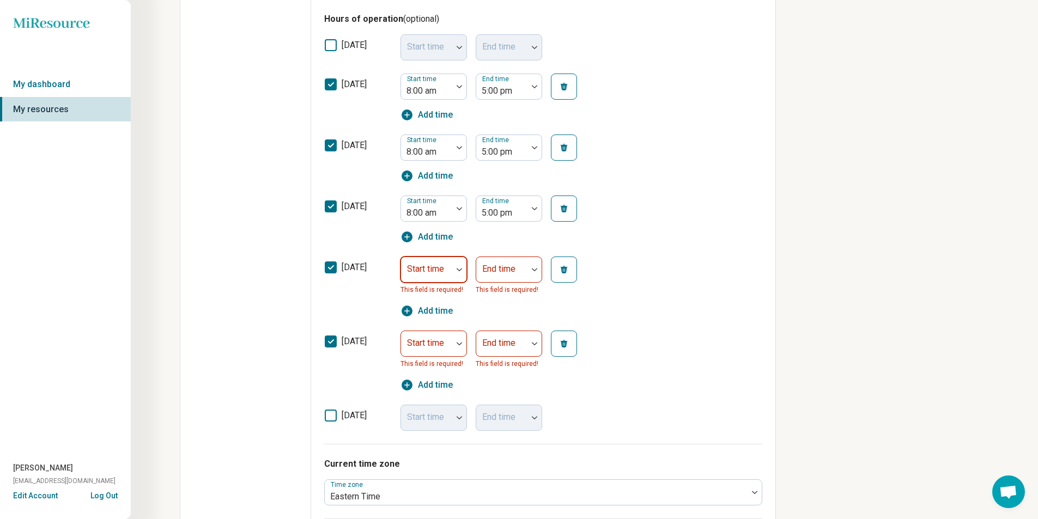
click at [459, 270] on img at bounding box center [458, 269] width 5 height 3
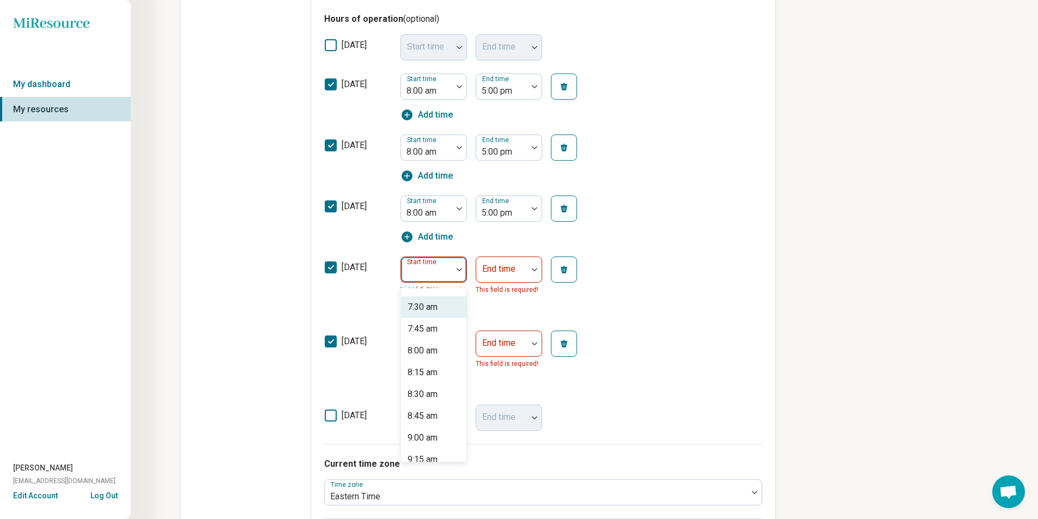
scroll to position [654, 0]
click at [430, 339] on div "8:00 am" at bounding box center [422, 344] width 30 height 13
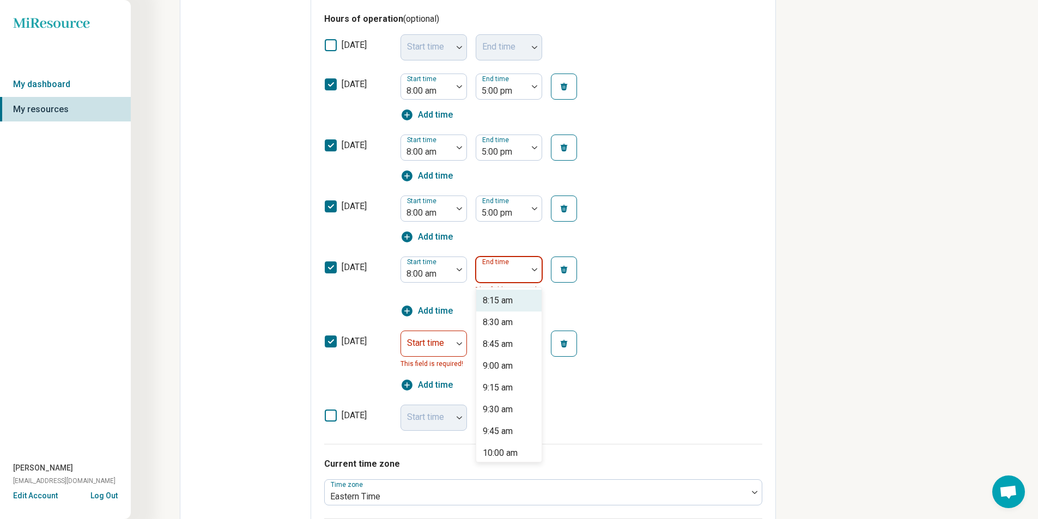
click at [537, 268] on div at bounding box center [534, 269] width 14 height 3
click at [497, 300] on div "5:00 pm" at bounding box center [498, 300] width 31 height 13
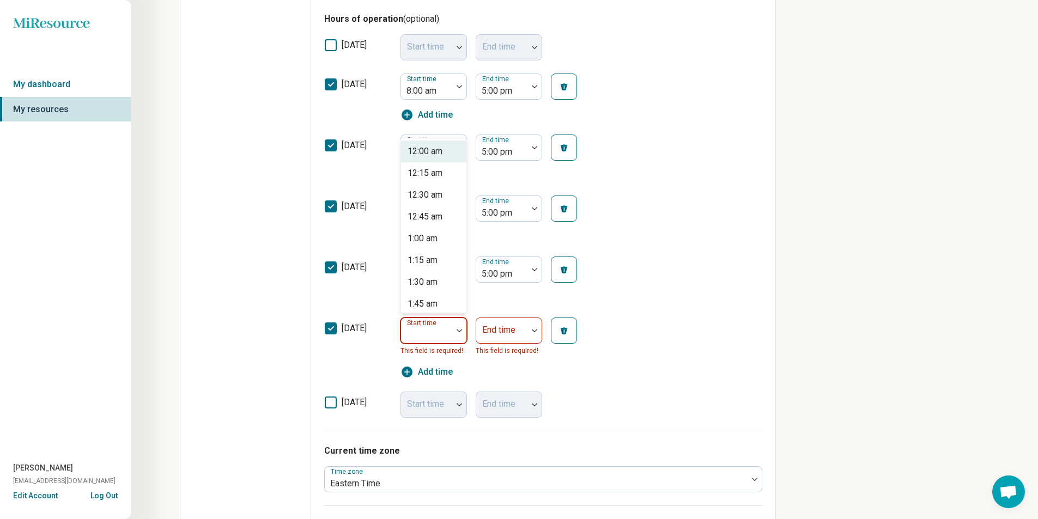
click at [455, 328] on div at bounding box center [459, 330] width 14 height 25
click at [430, 194] on div "8:00 am" at bounding box center [422, 194] width 30 height 13
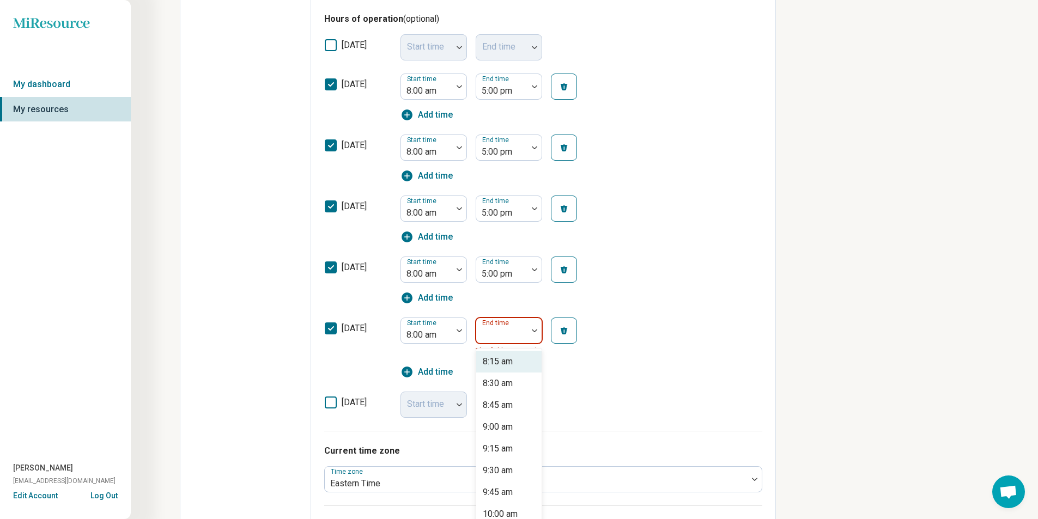
click at [529, 332] on div at bounding box center [534, 330] width 14 height 3
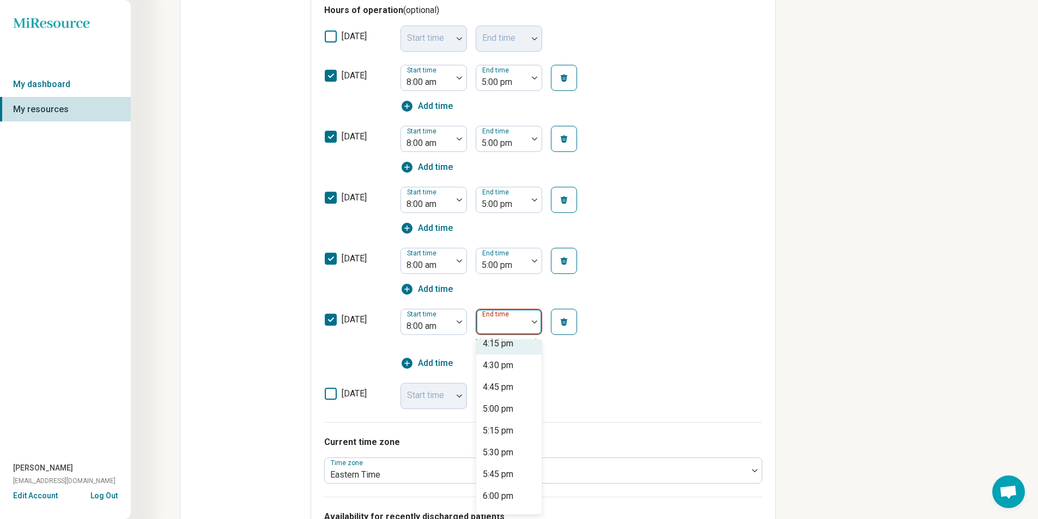
scroll to position [708, 0]
click at [505, 410] on div "5:00 pm" at bounding box center [498, 407] width 31 height 13
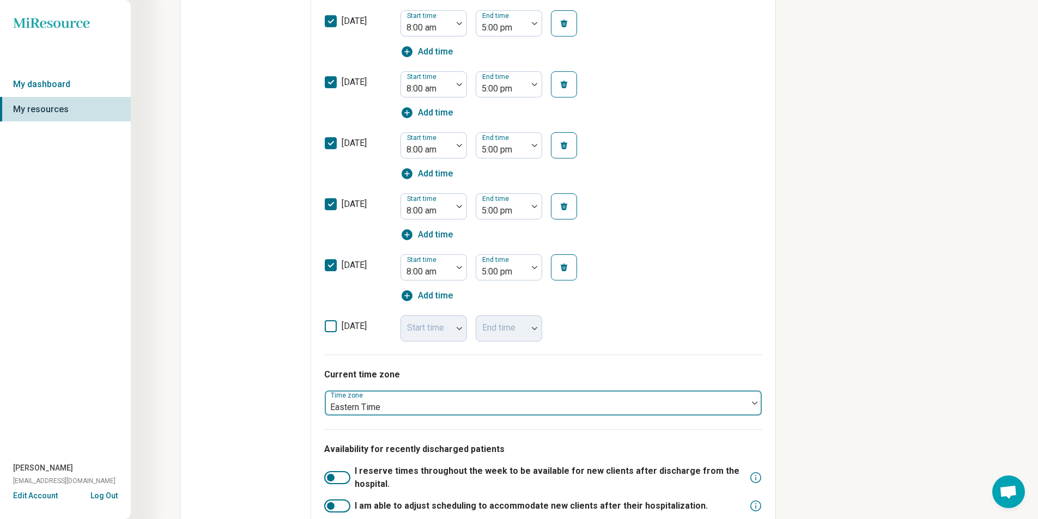
scroll to position [441, 0]
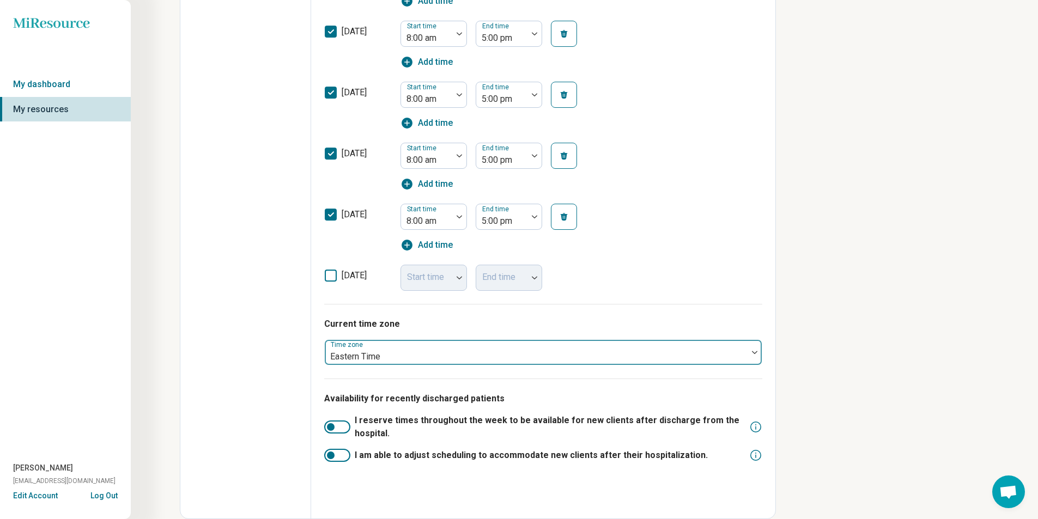
click at [395, 356] on div at bounding box center [536, 356] width 414 height 15
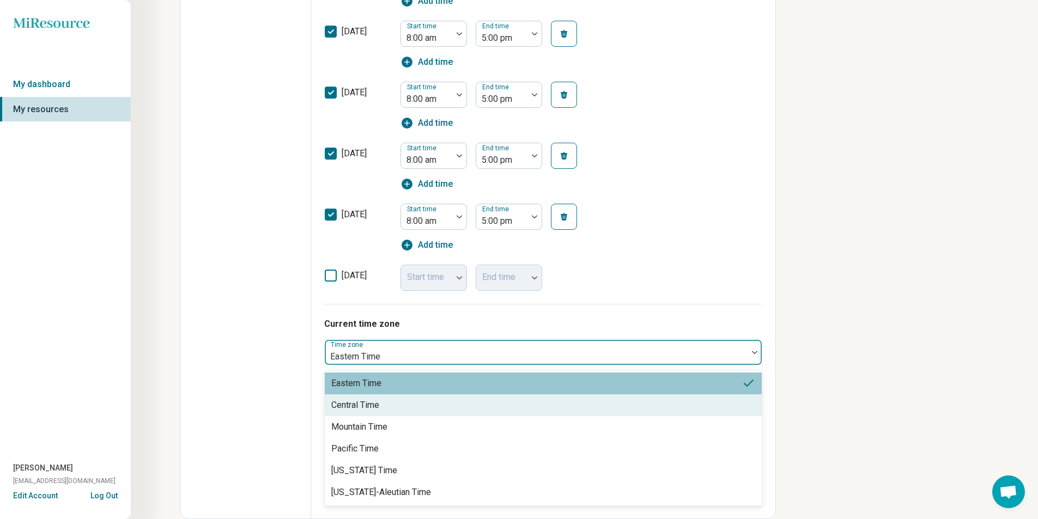
click at [383, 403] on div "Central Time" at bounding box center [543, 405] width 437 height 22
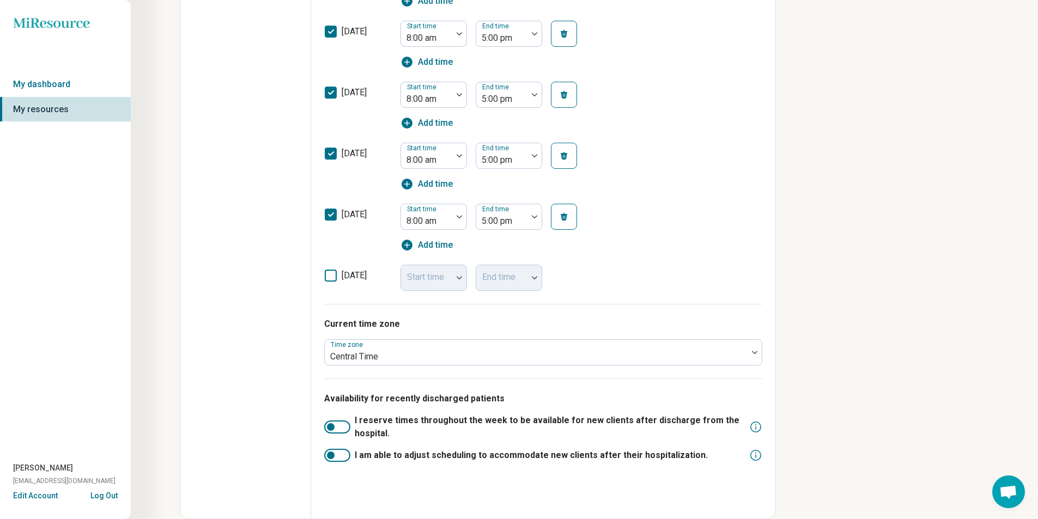
click at [338, 425] on div at bounding box center [337, 426] width 26 height 13
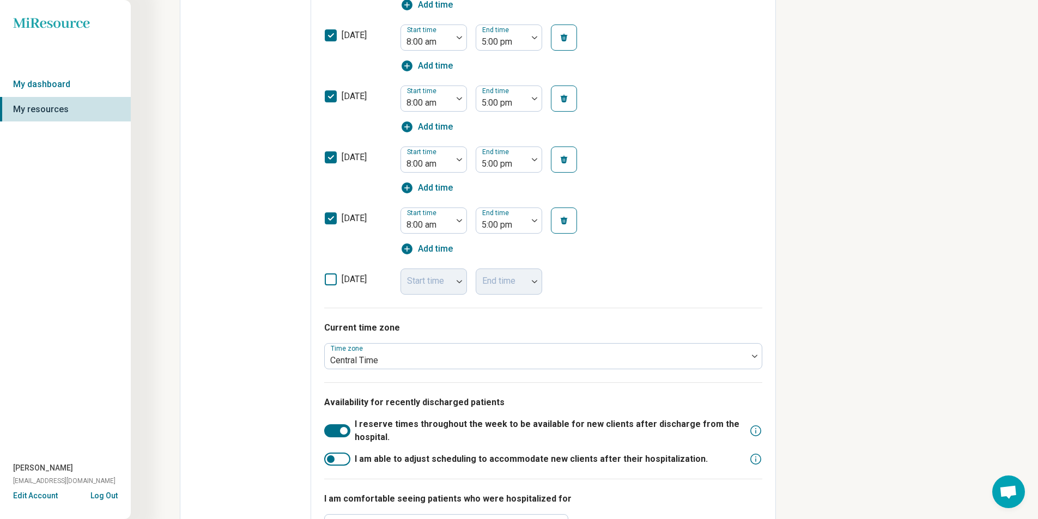
scroll to position [485, 0]
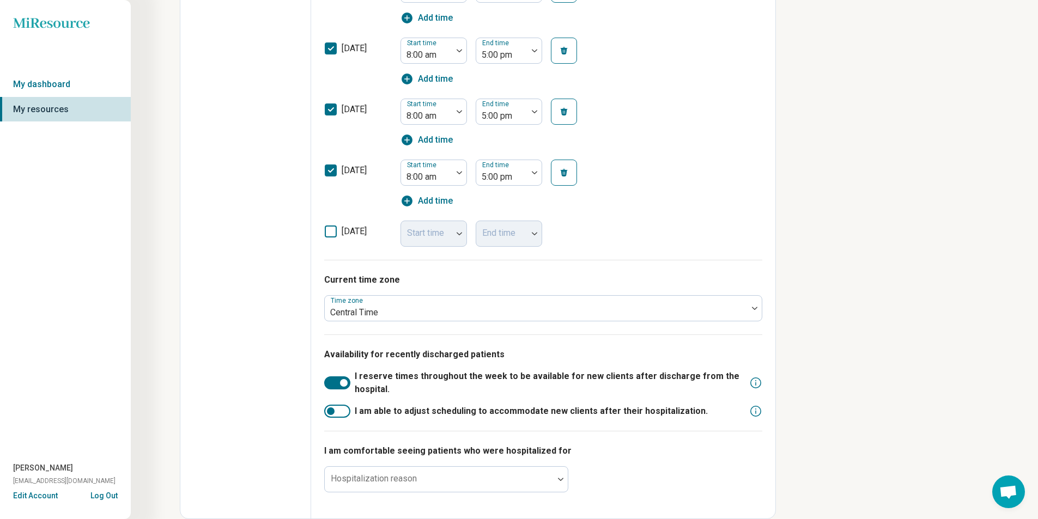
click at [335, 410] on div at bounding box center [337, 411] width 26 height 13
click at [341, 381] on div at bounding box center [344, 383] width 8 height 8
click at [342, 410] on div at bounding box center [344, 411] width 8 height 8
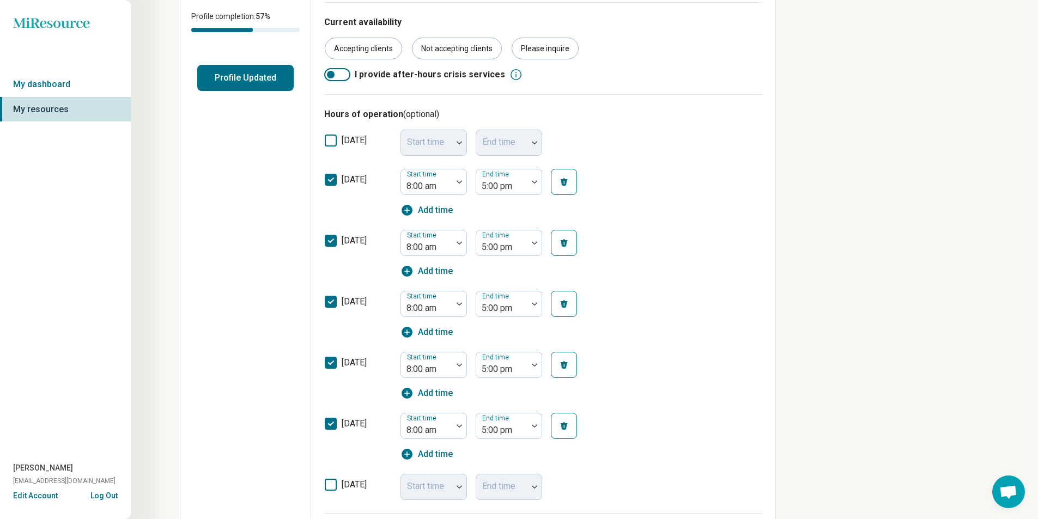
scroll to position [0, 0]
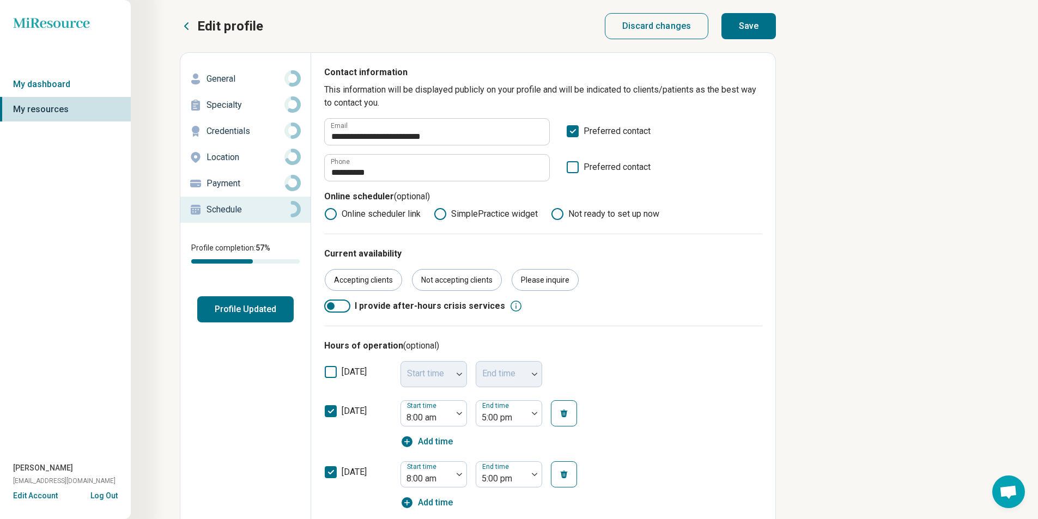
click at [739, 16] on button "Save" at bounding box center [748, 26] width 54 height 26
click at [286, 75] on circle at bounding box center [292, 78] width 13 height 13
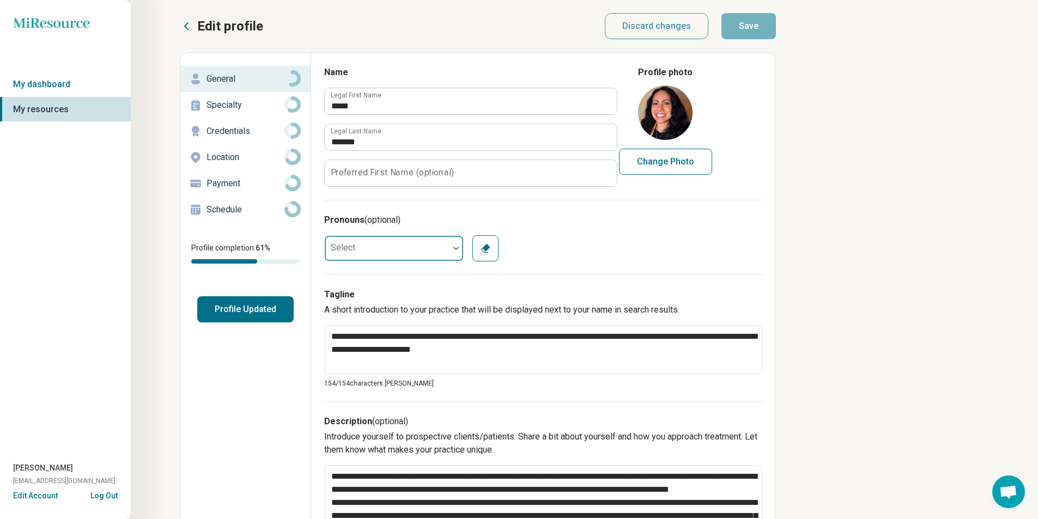
click at [454, 253] on div at bounding box center [456, 248] width 14 height 25
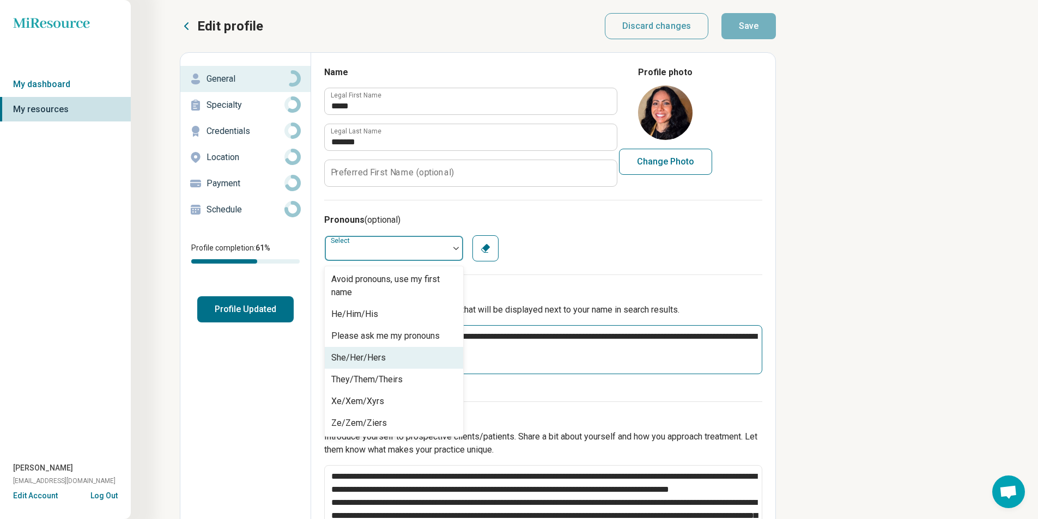
click at [379, 362] on div "She/Her/Hers" at bounding box center [358, 357] width 54 height 13
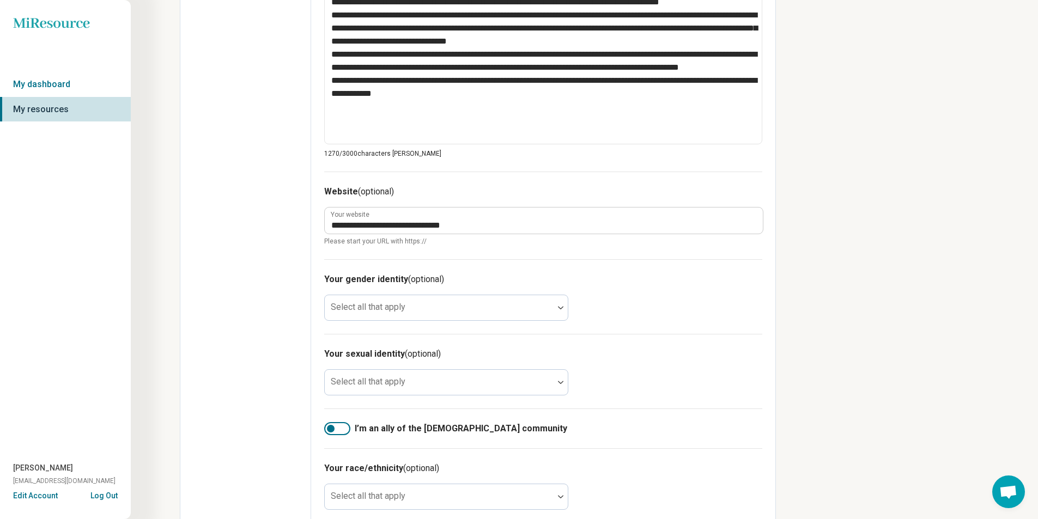
scroll to position [545, 0]
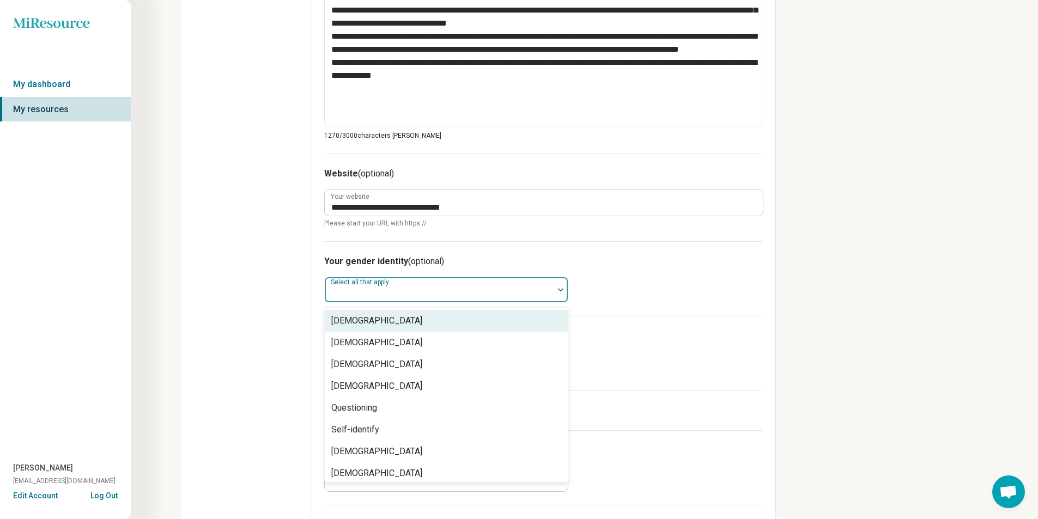
click at [558, 292] on div at bounding box center [560, 289] width 14 height 25
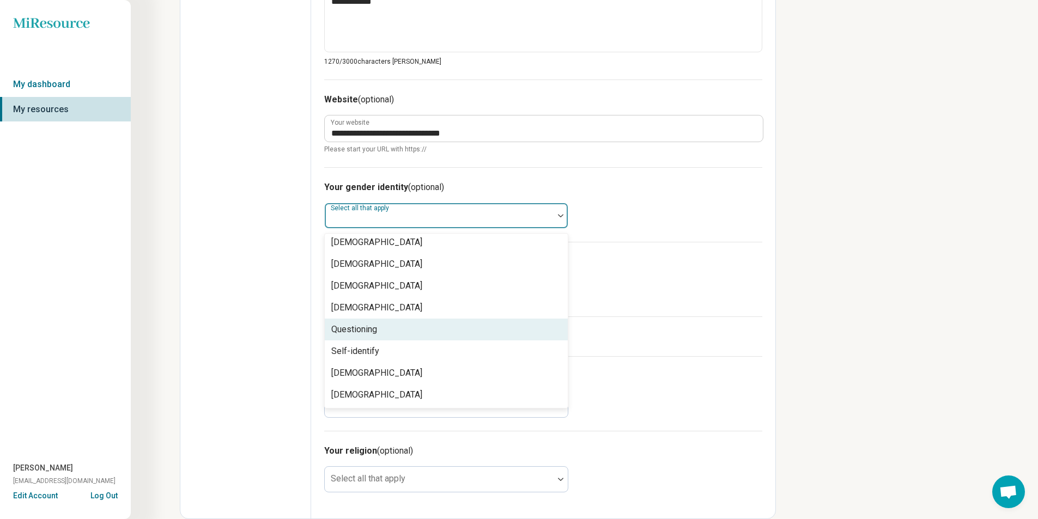
scroll to position [0, 0]
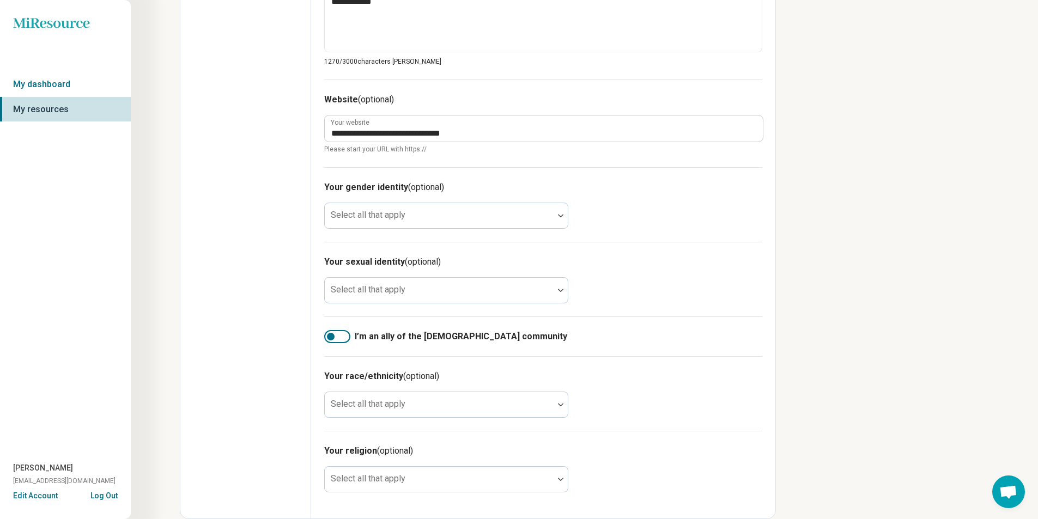
click at [686, 255] on h3 "Your sexual identity (optional)" at bounding box center [543, 261] width 438 height 13
click at [559, 298] on div at bounding box center [560, 290] width 14 height 25
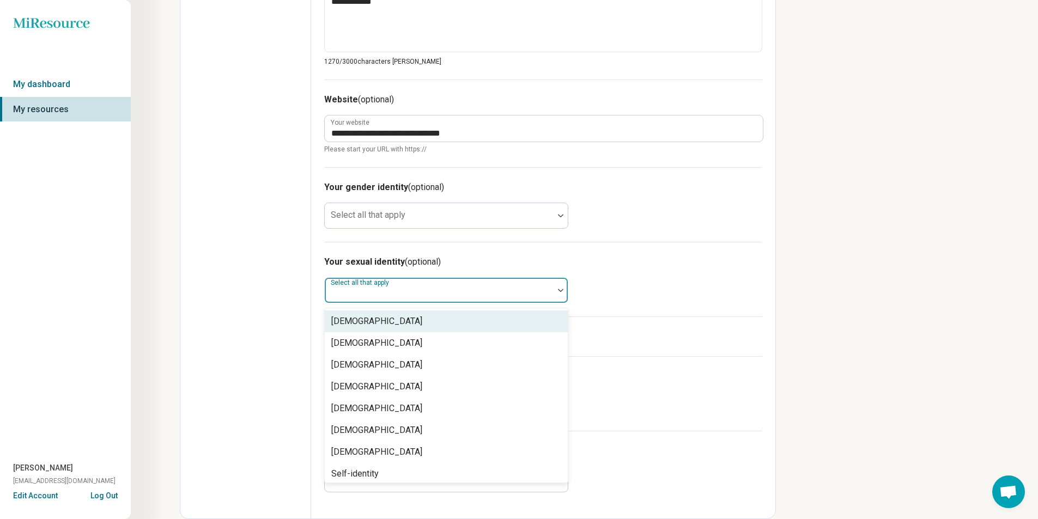
scroll to position [4, 0]
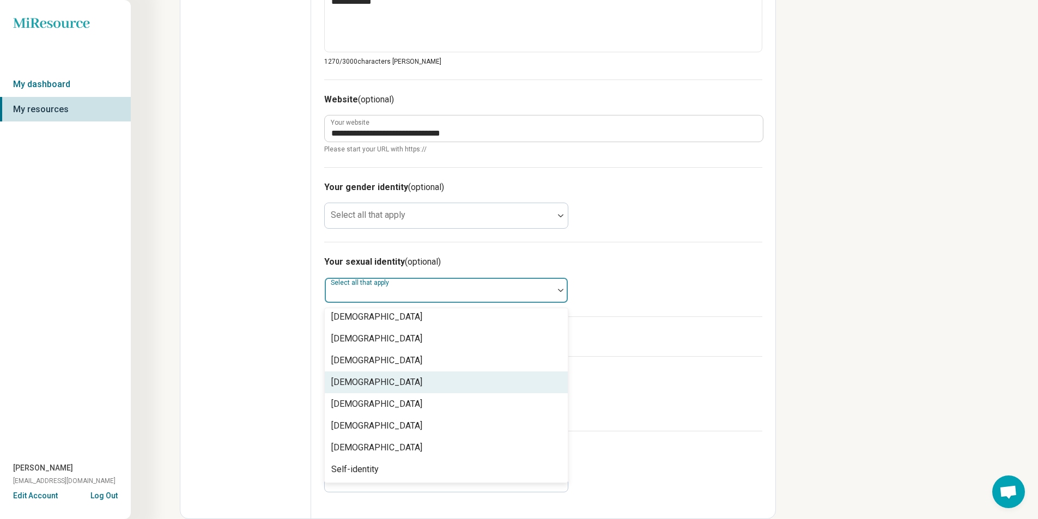
click at [411, 381] on div "[DEMOGRAPHIC_DATA]" at bounding box center [446, 382] width 243 height 22
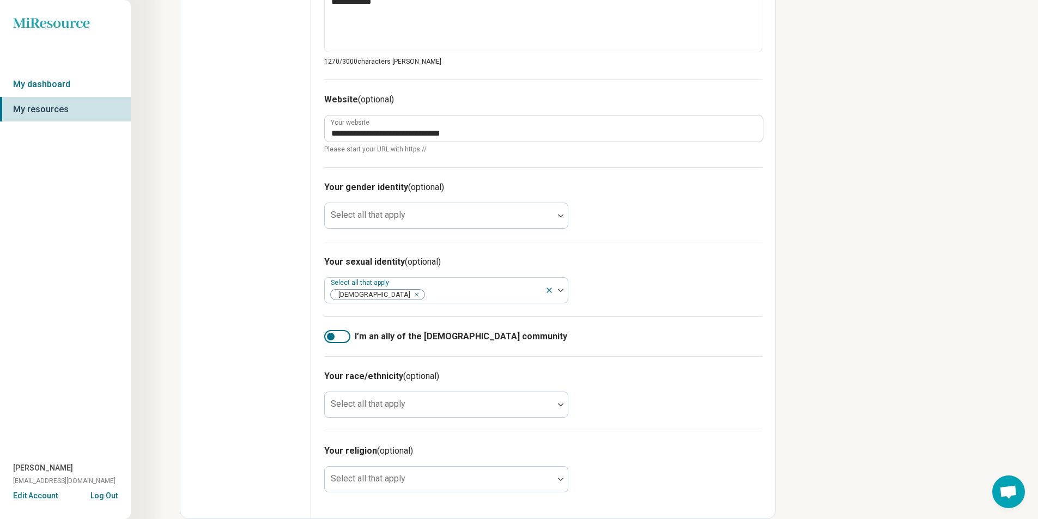
click at [336, 338] on div at bounding box center [337, 336] width 26 height 13
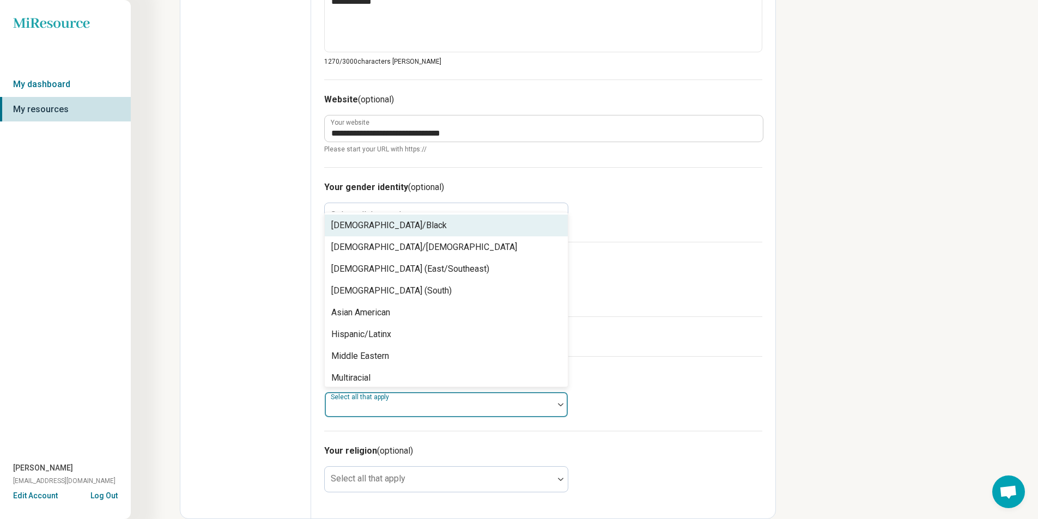
click at [538, 411] on div at bounding box center [439, 408] width 220 height 15
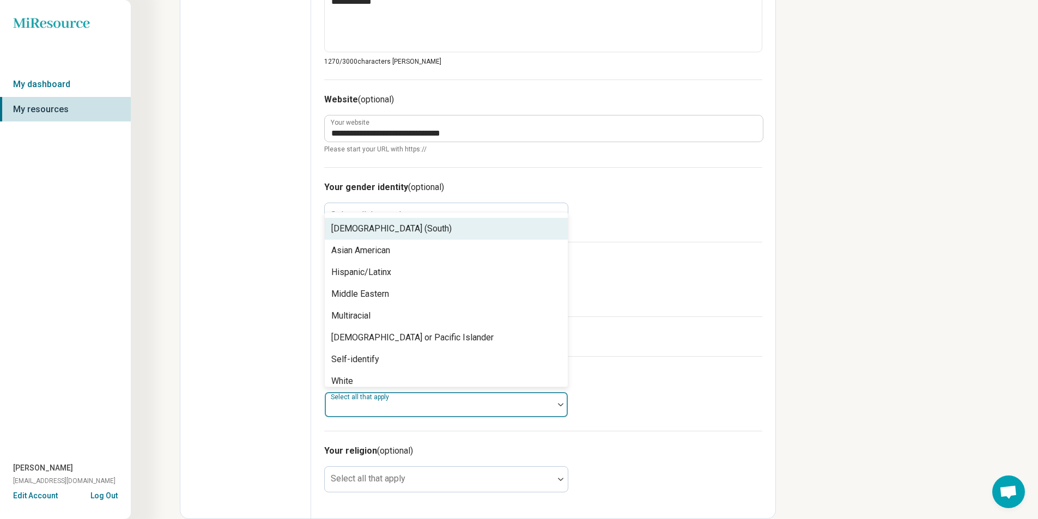
scroll to position [70, 0]
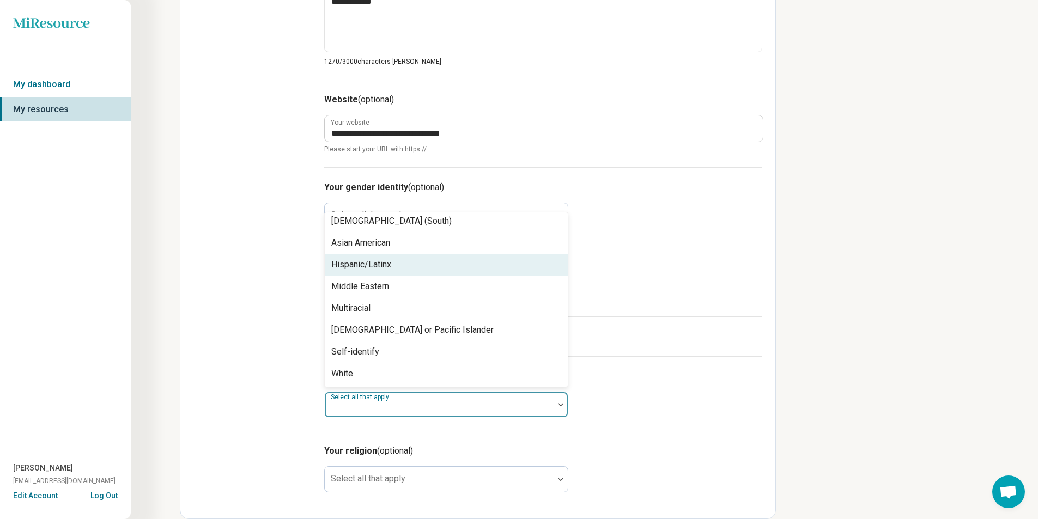
click at [390, 270] on div "Hispanic/Latinx" at bounding box center [361, 264] width 60 height 13
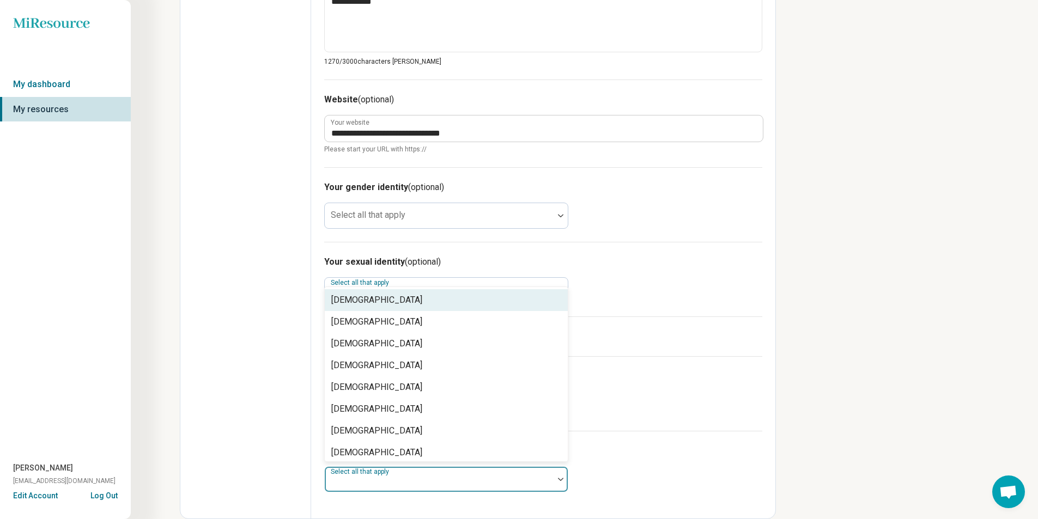
click at [465, 477] on div at bounding box center [439, 483] width 220 height 15
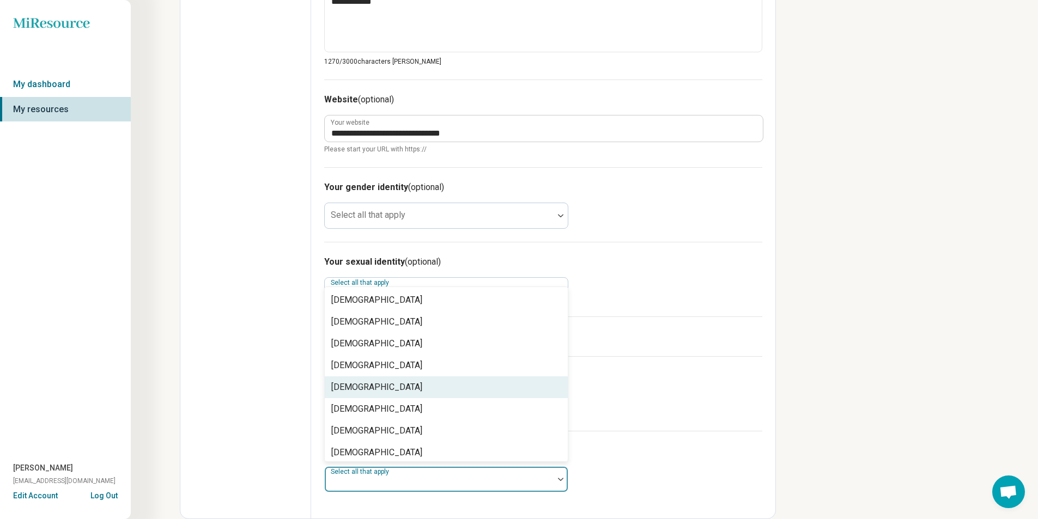
click at [381, 387] on div "[DEMOGRAPHIC_DATA]" at bounding box center [446, 387] width 243 height 22
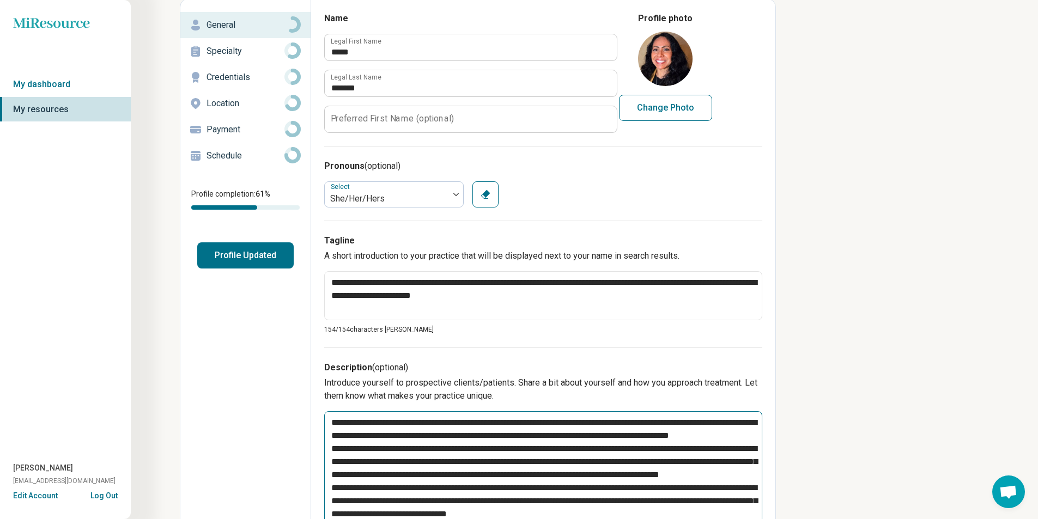
scroll to position [0, 0]
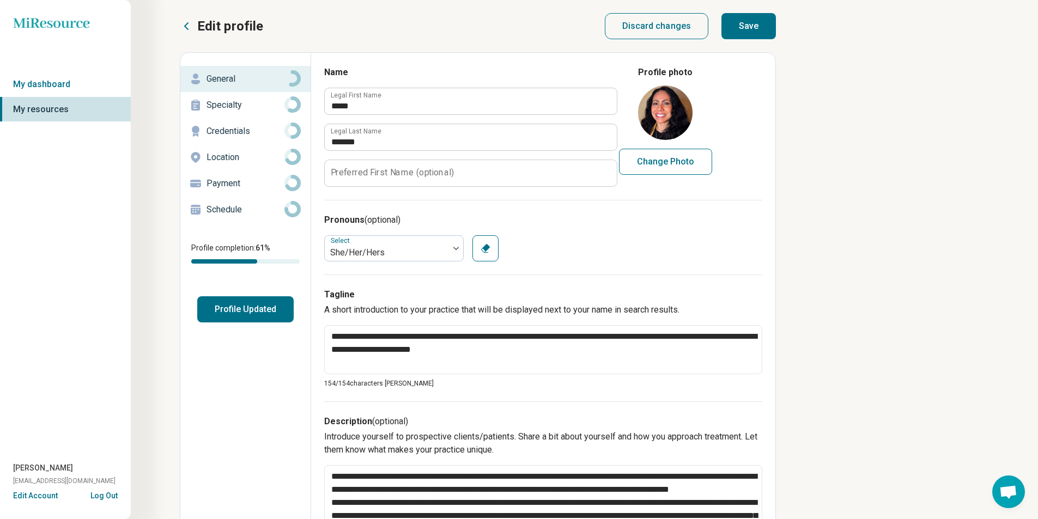
click at [413, 177] on label "Preferred First Name (optional)" at bounding box center [392, 172] width 123 height 9
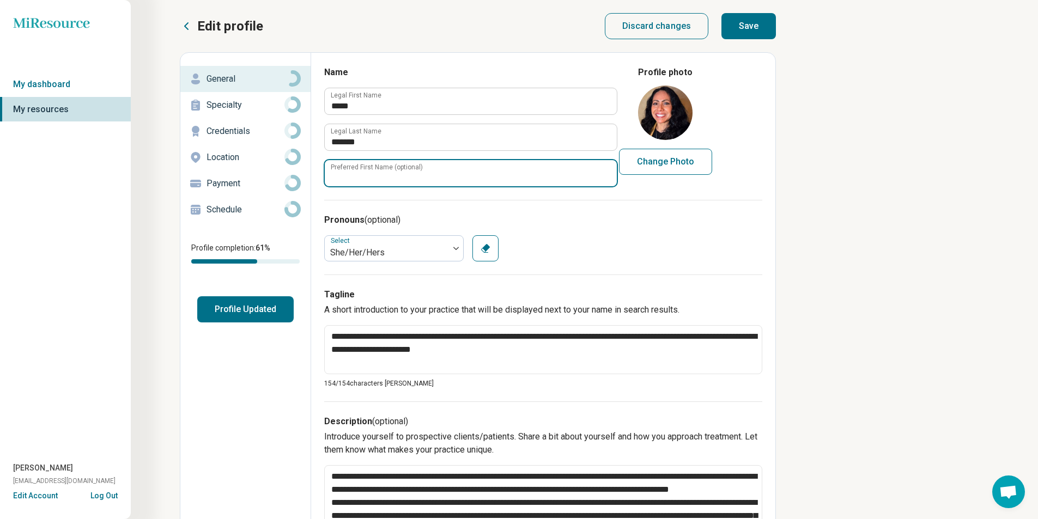
click at [413, 177] on input "Preferred First Name (optional)" at bounding box center [471, 173] width 292 height 26
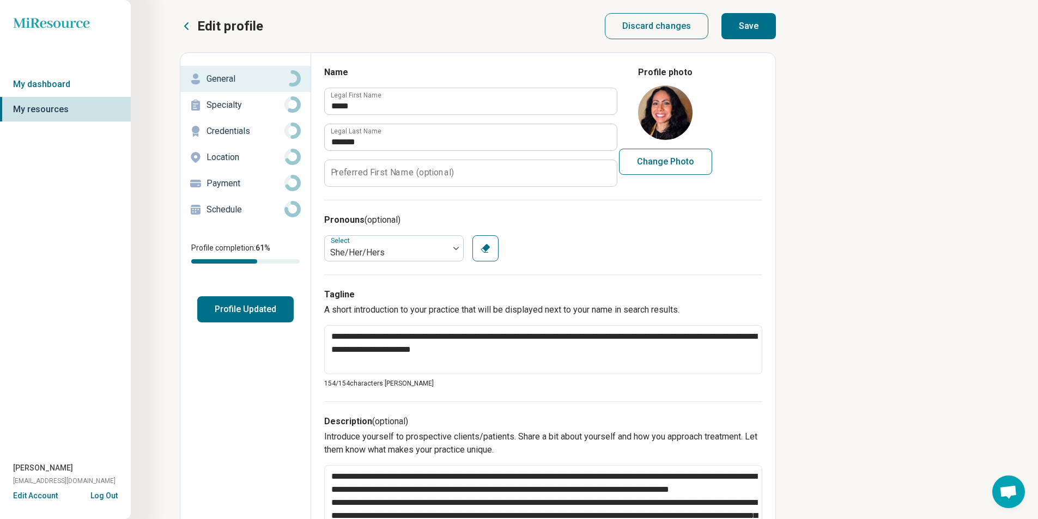
click at [640, 228] on div "Pronouns (optional) Select She/Her/Hers Clear" at bounding box center [543, 237] width 438 height 75
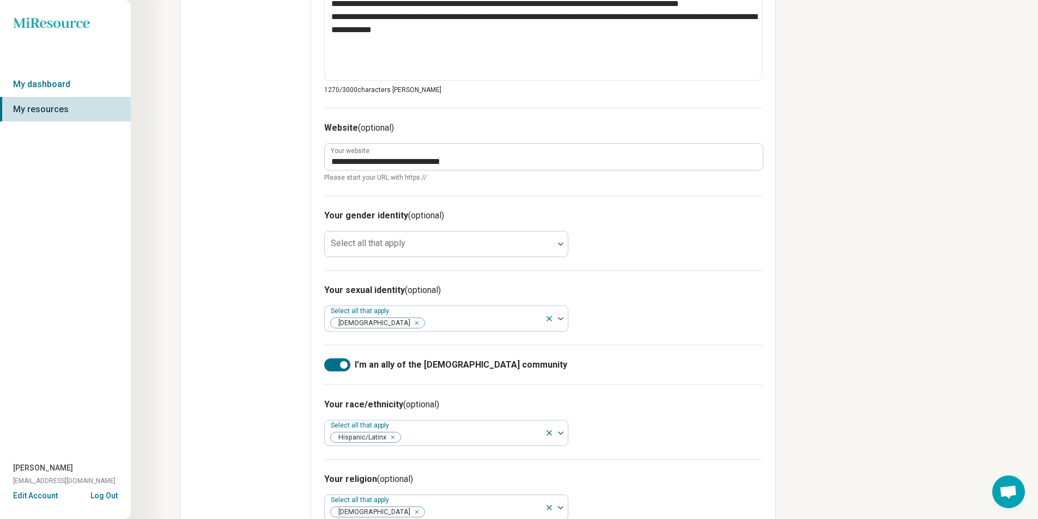
scroll to position [599, 0]
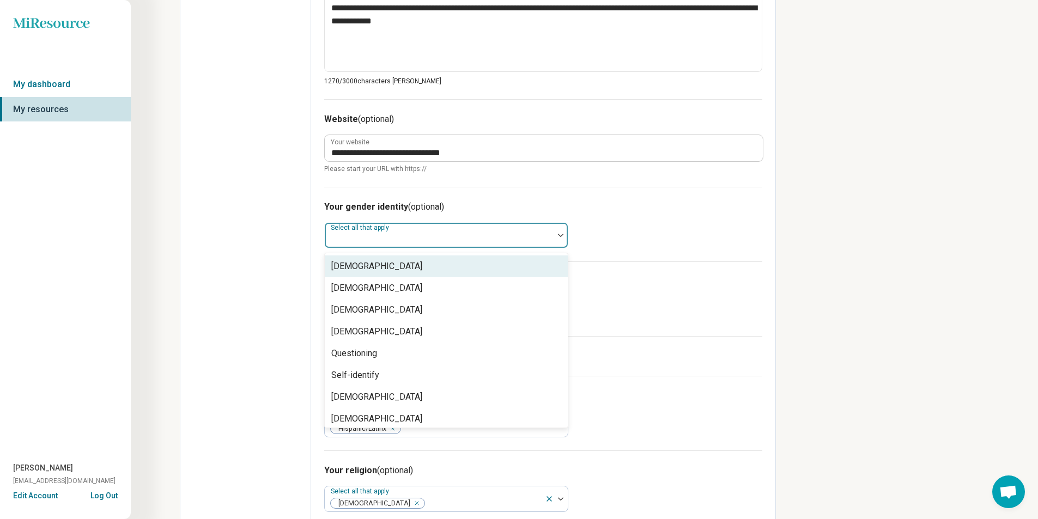
click at [559, 235] on img at bounding box center [560, 235] width 5 height 3
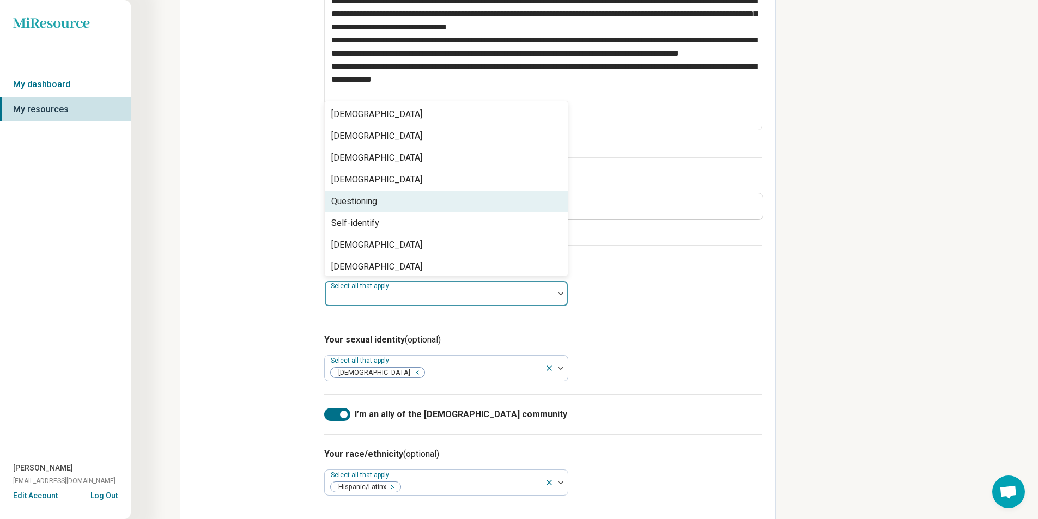
scroll to position [545, 0]
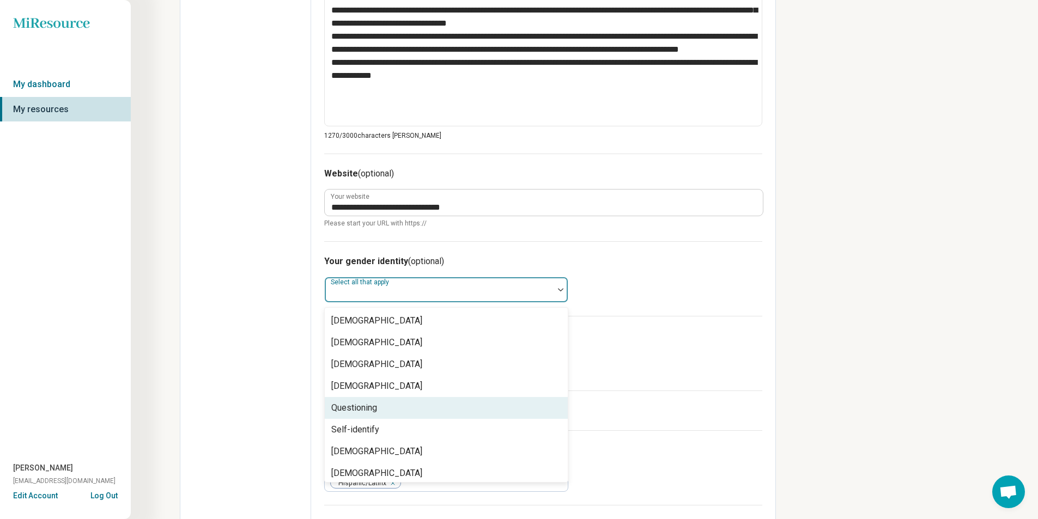
click at [914, 266] on div "**********" at bounding box center [519, 24] width 1038 height 1138
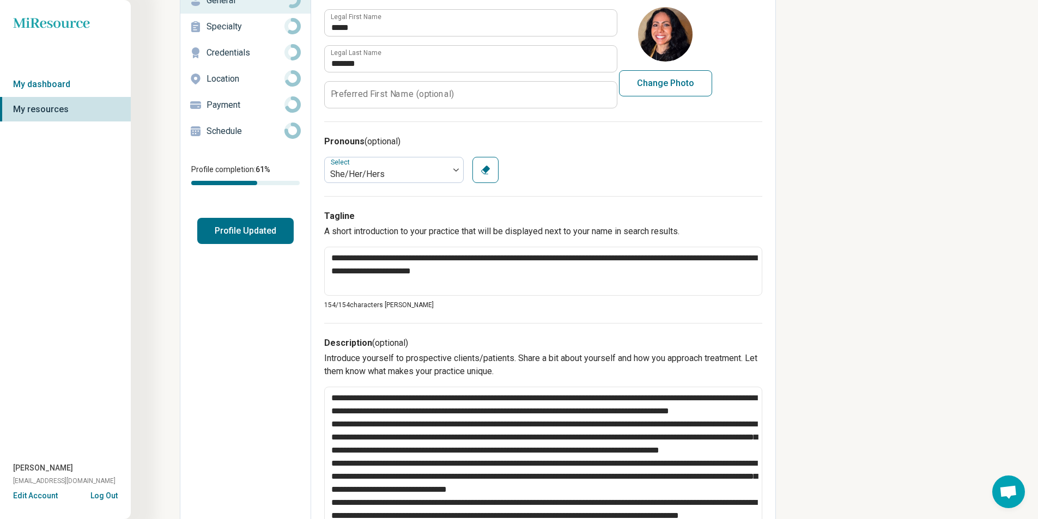
scroll to position [0, 0]
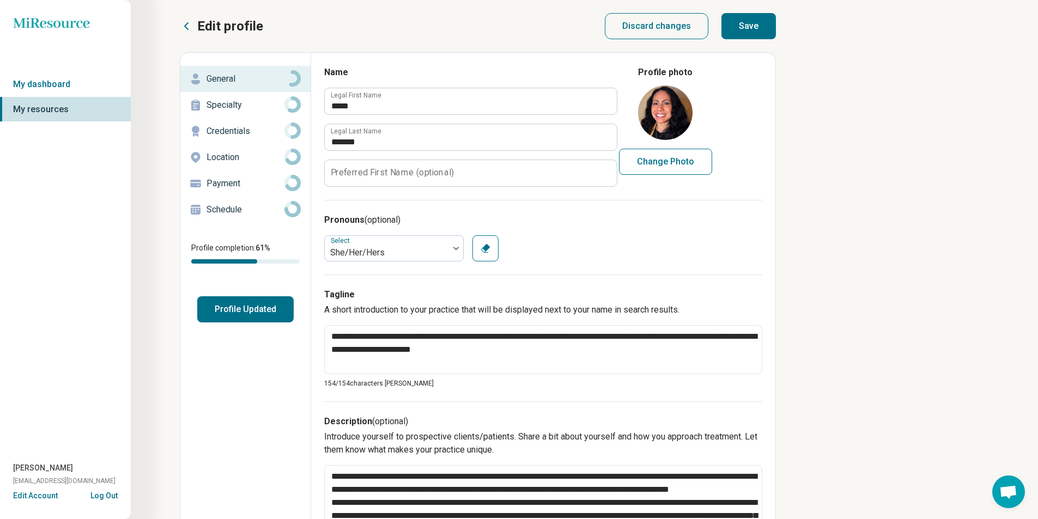
click at [748, 18] on button "Save" at bounding box center [748, 26] width 54 height 26
click at [419, 172] on label "Preferred First Name (optional)" at bounding box center [392, 172] width 123 height 9
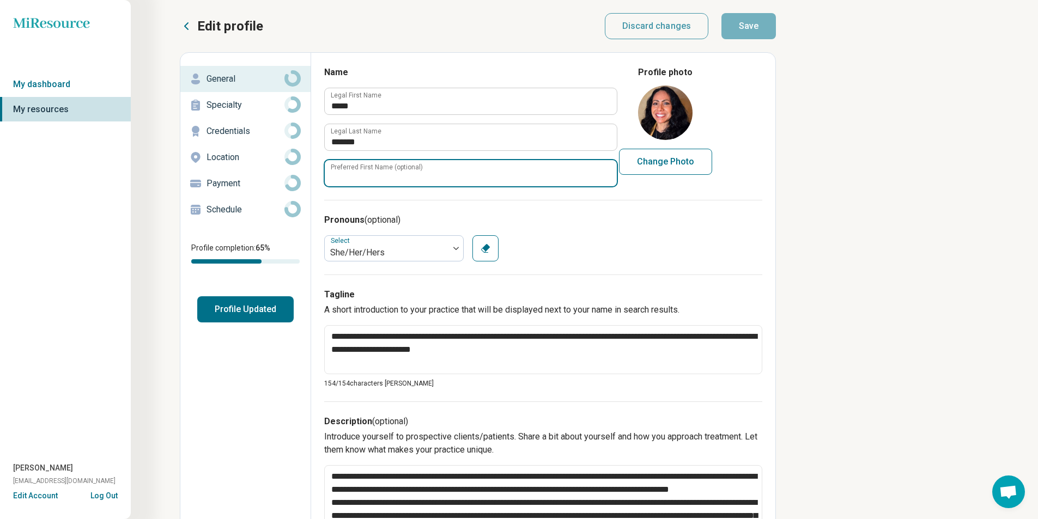
click at [419, 172] on input "Preferred First Name (optional)" at bounding box center [471, 173] width 292 height 26
type textarea "*"
type input "*****"
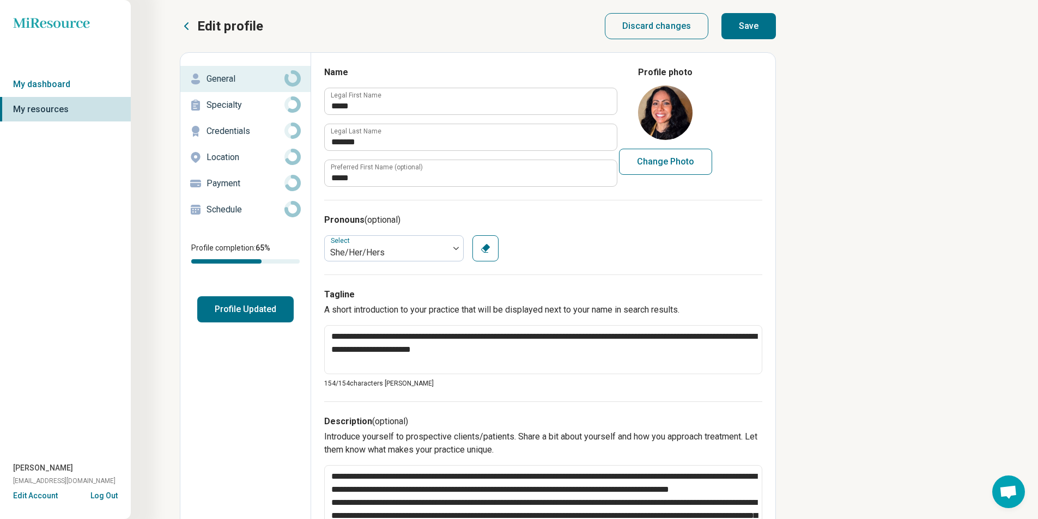
click at [750, 20] on button "Save" at bounding box center [748, 26] width 54 height 26
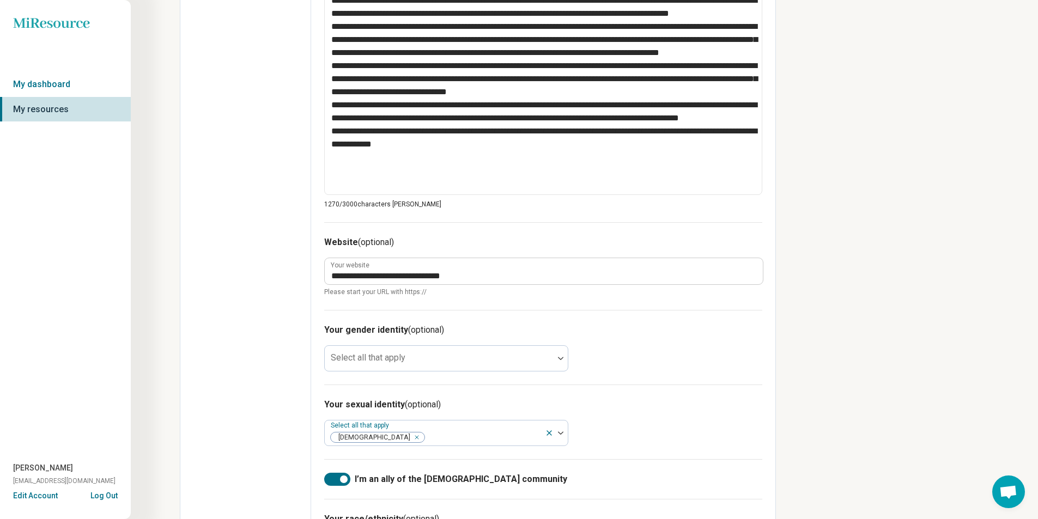
scroll to position [619, 0]
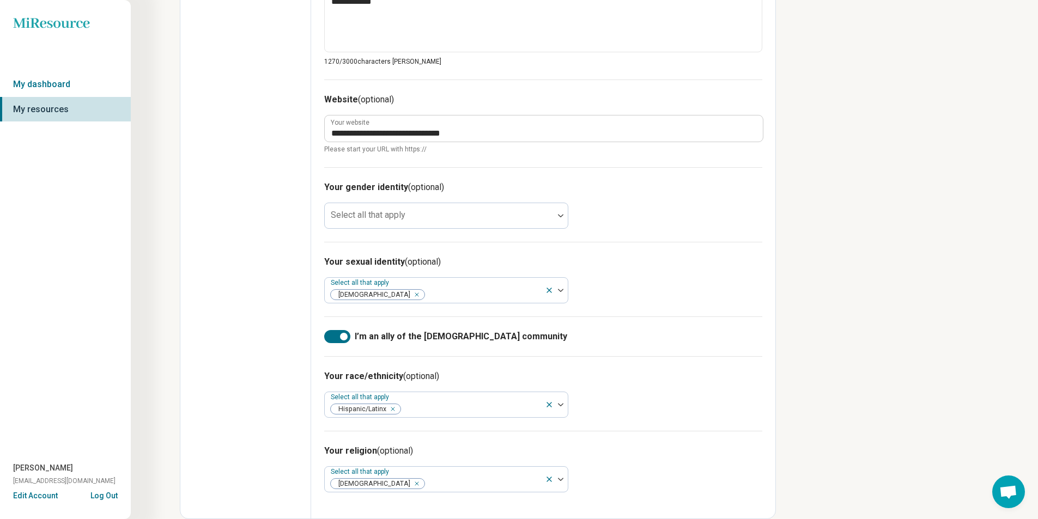
click at [344, 339] on div at bounding box center [344, 337] width 8 height 8
click at [344, 338] on div at bounding box center [337, 336] width 26 height 13
click at [344, 338] on div at bounding box center [344, 337] width 8 height 8
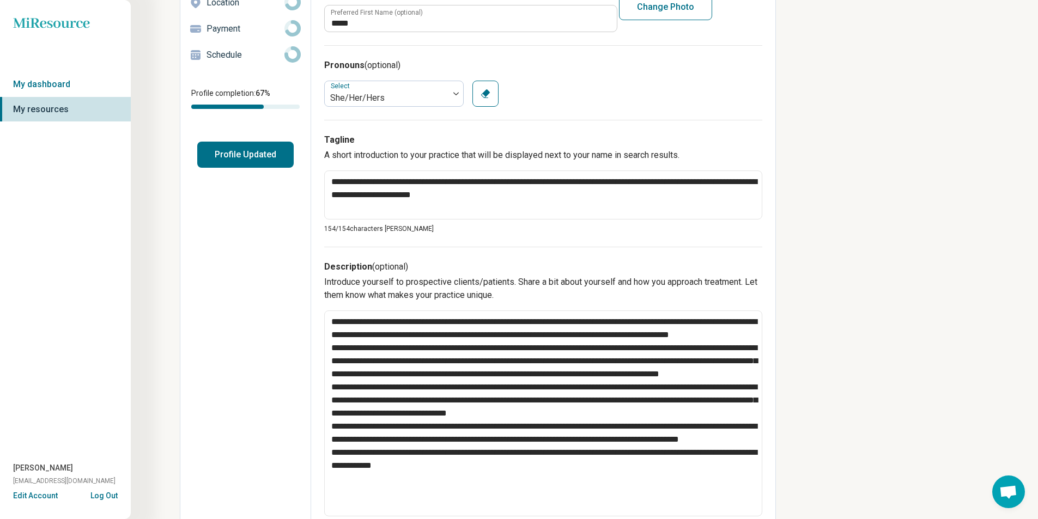
scroll to position [0, 0]
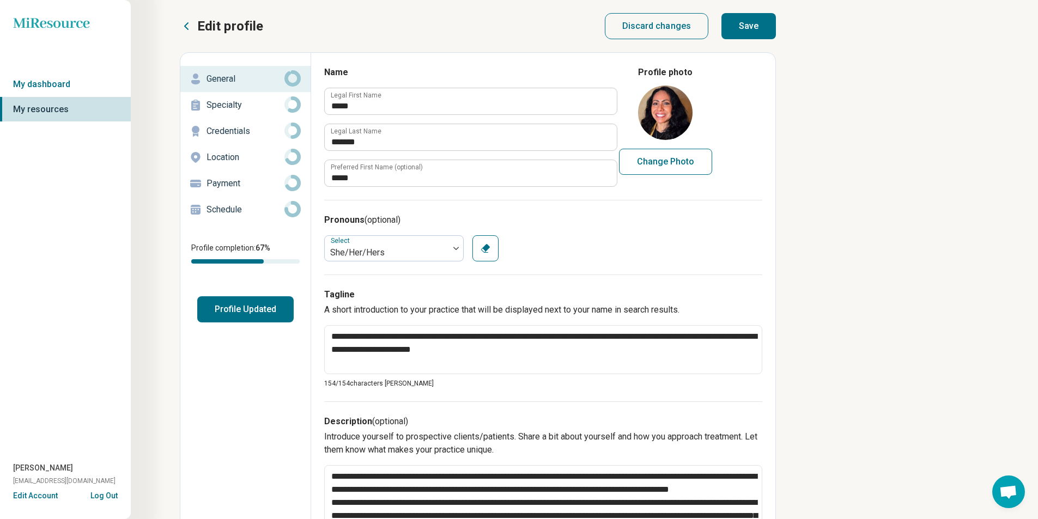
click at [753, 27] on button "Save" at bounding box center [748, 26] width 54 height 26
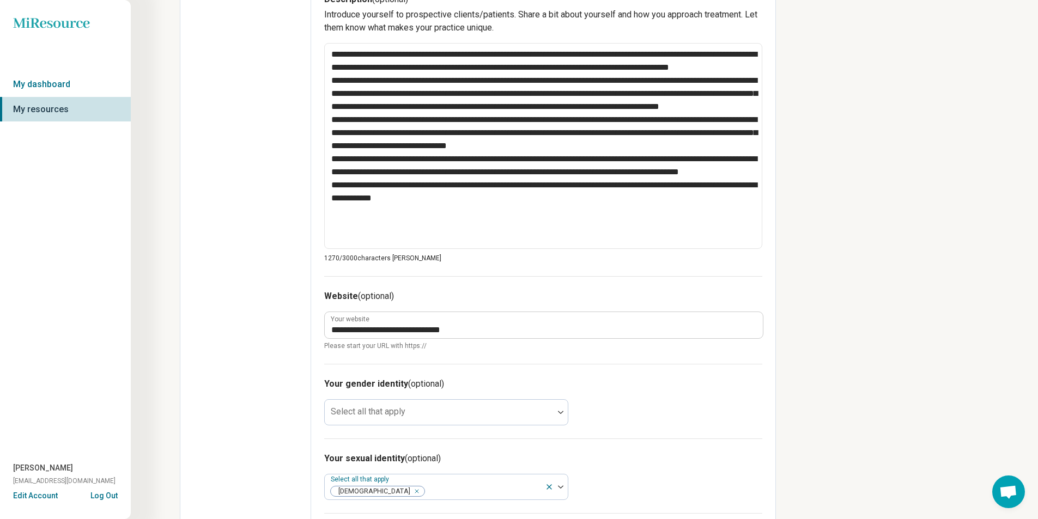
scroll to position [436, 0]
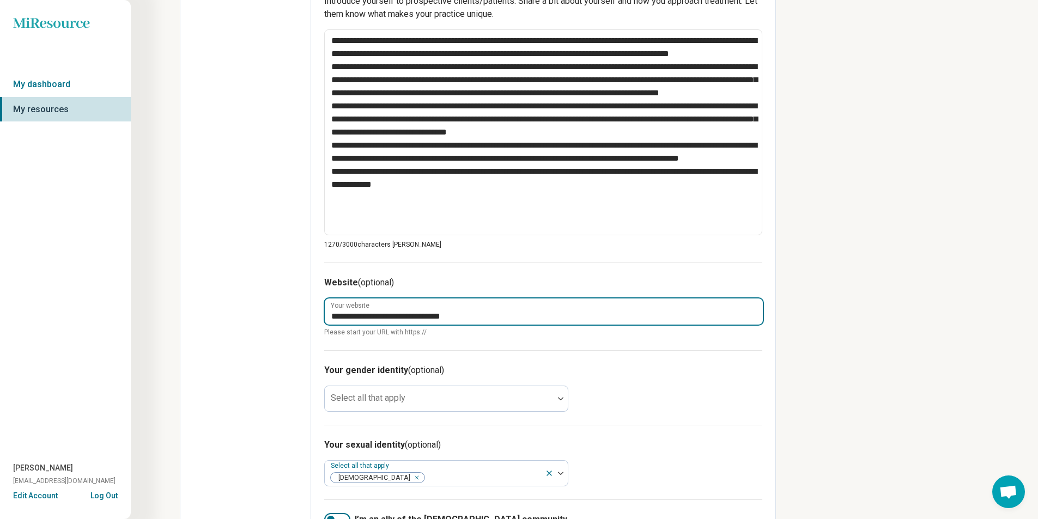
click at [498, 316] on input "**********" at bounding box center [544, 311] width 438 height 26
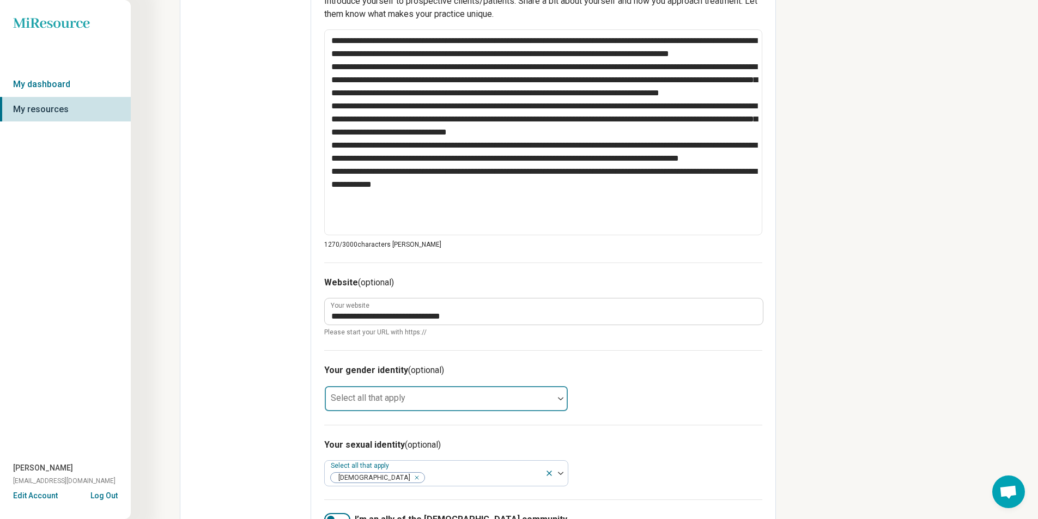
click at [456, 399] on div at bounding box center [439, 402] width 220 height 15
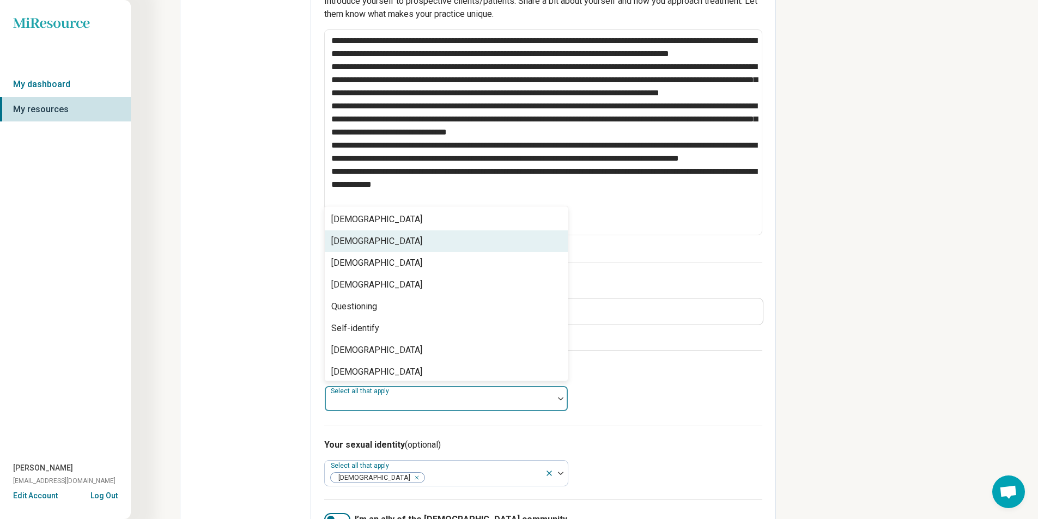
scroll to position [4, 0]
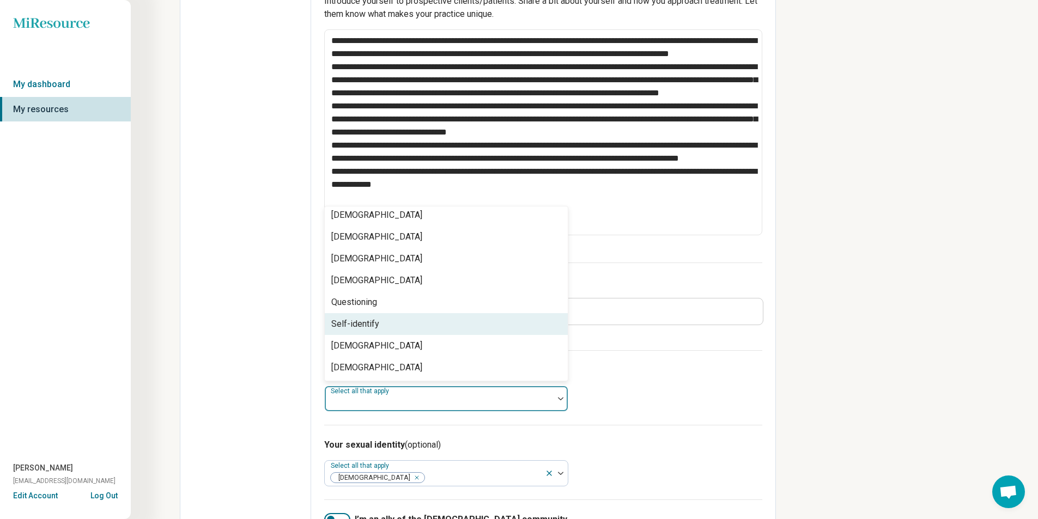
click at [867, 314] on div "**********" at bounding box center [519, 133] width 1038 height 1138
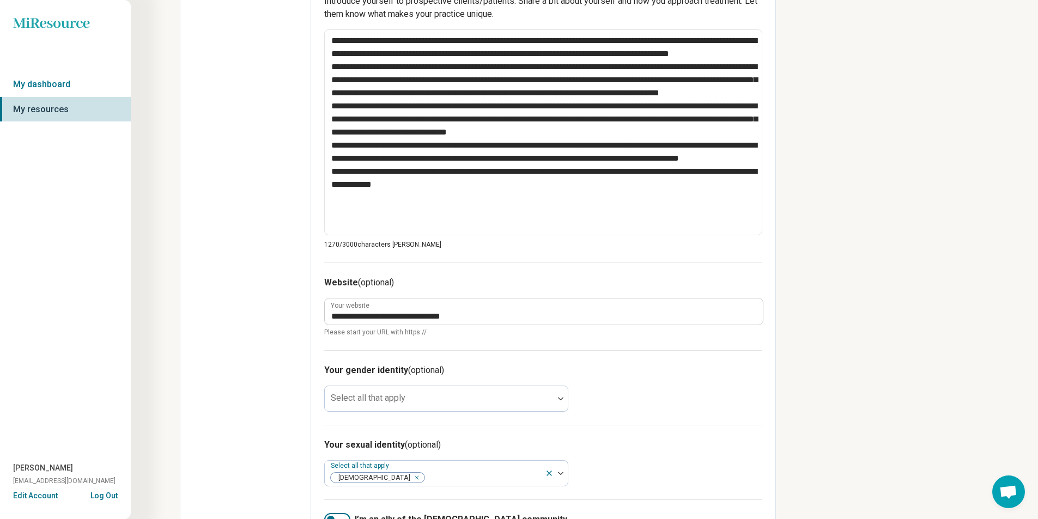
scroll to position [0, 0]
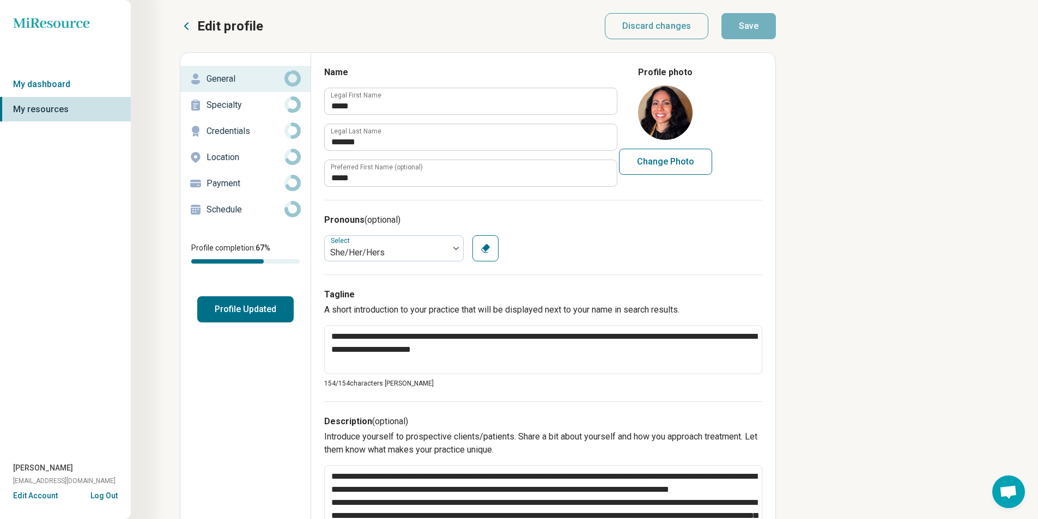
click at [273, 105] on p "Specialty" at bounding box center [245, 105] width 78 height 13
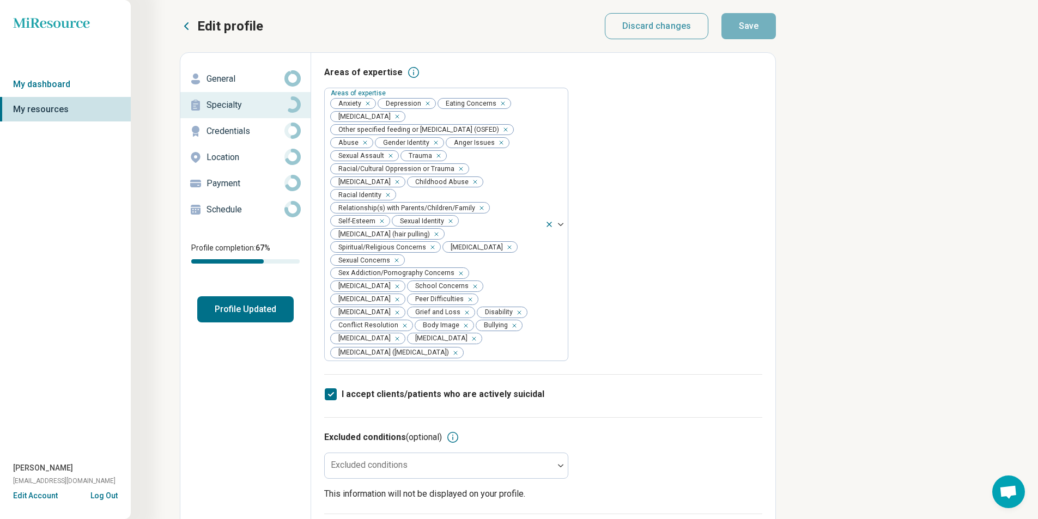
click at [294, 102] on icon at bounding box center [292, 104] width 16 height 16
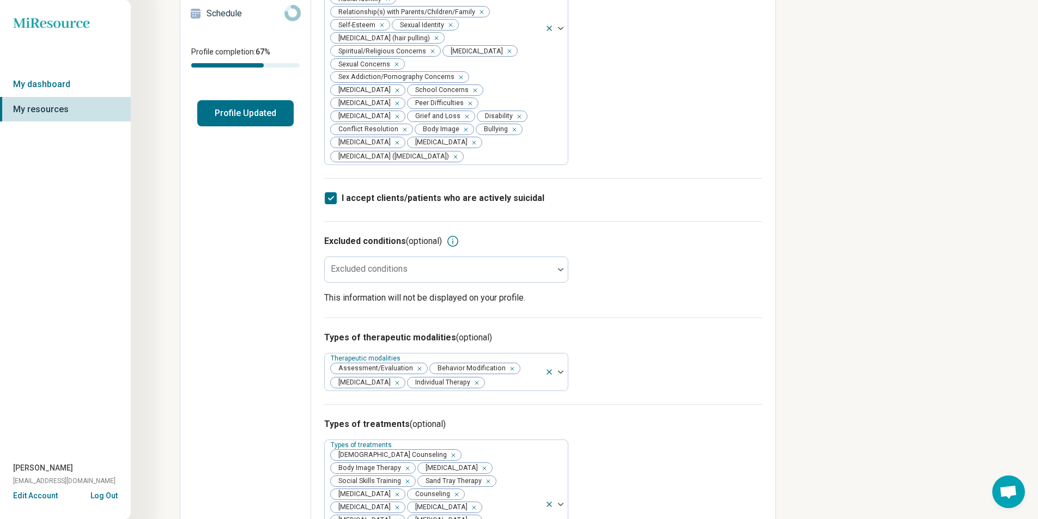
scroll to position [218, 0]
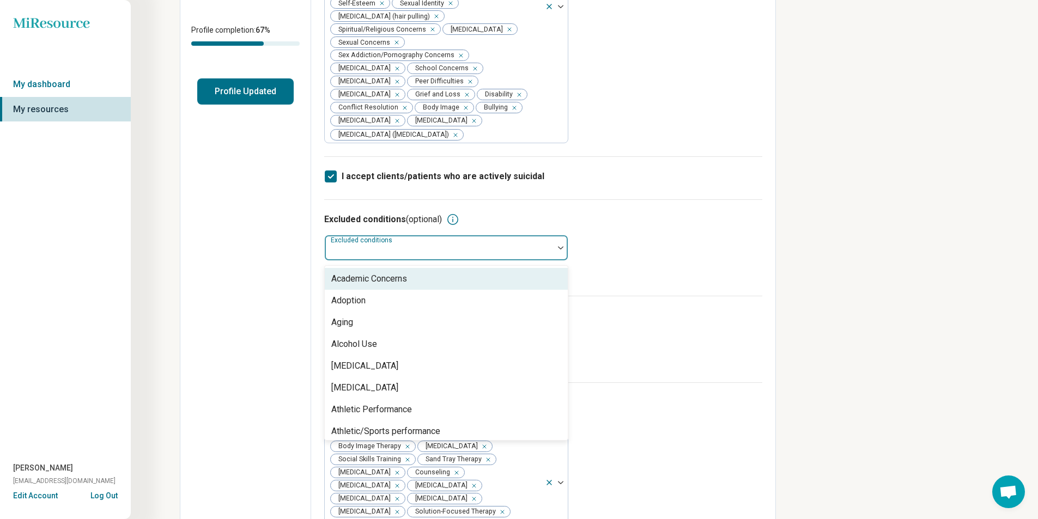
click at [557, 249] on div at bounding box center [560, 247] width 14 height 25
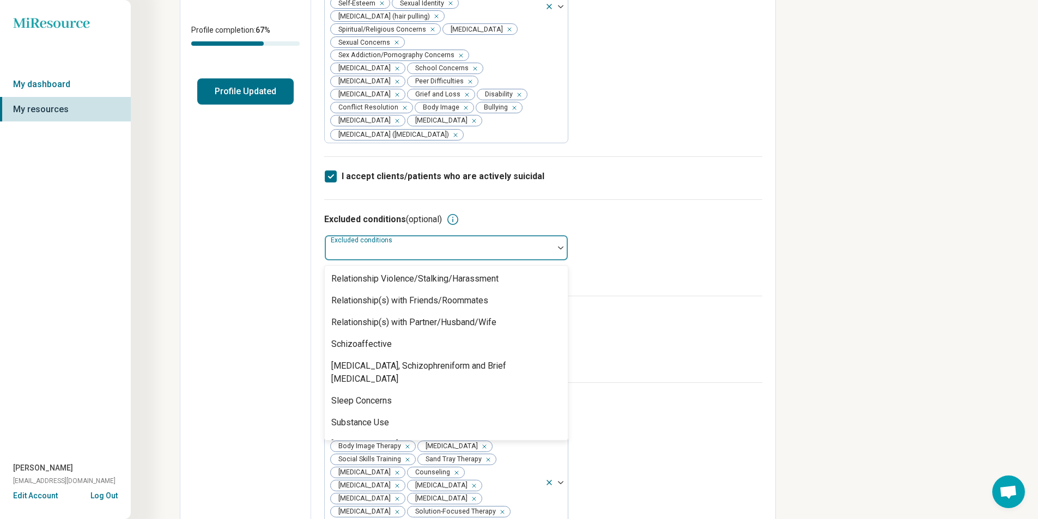
scroll to position [1246, 0]
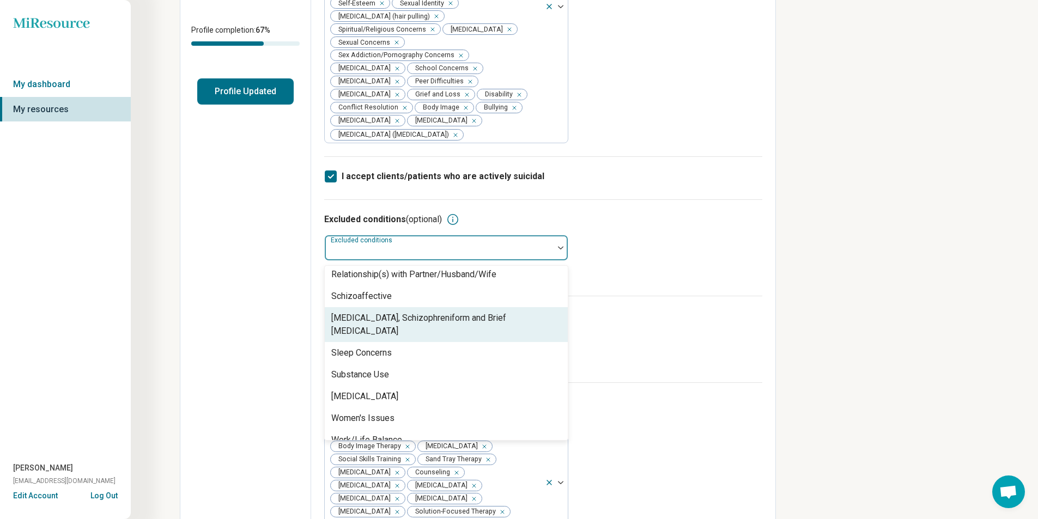
click at [374, 318] on div "[MEDICAL_DATA], Schizophreniform and Brief [MEDICAL_DATA]" at bounding box center [446, 325] width 230 height 26
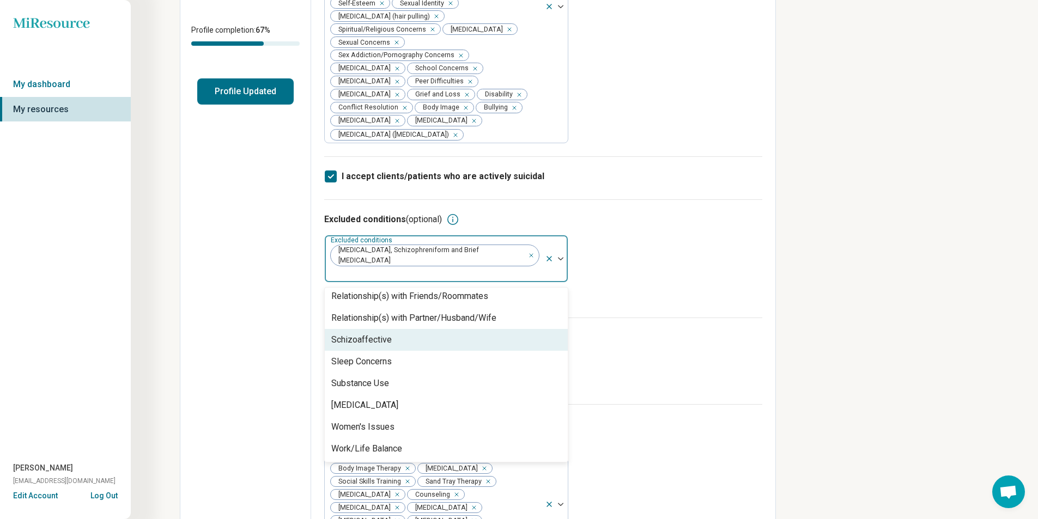
scroll to position [1224, 0]
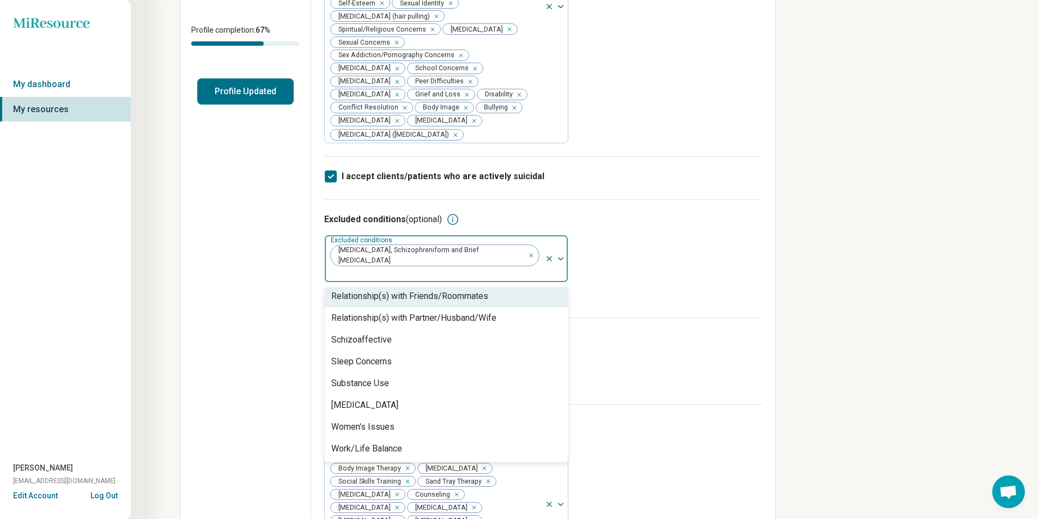
click at [523, 252] on div "Remove [object Object]" at bounding box center [529, 250] width 13 height 13
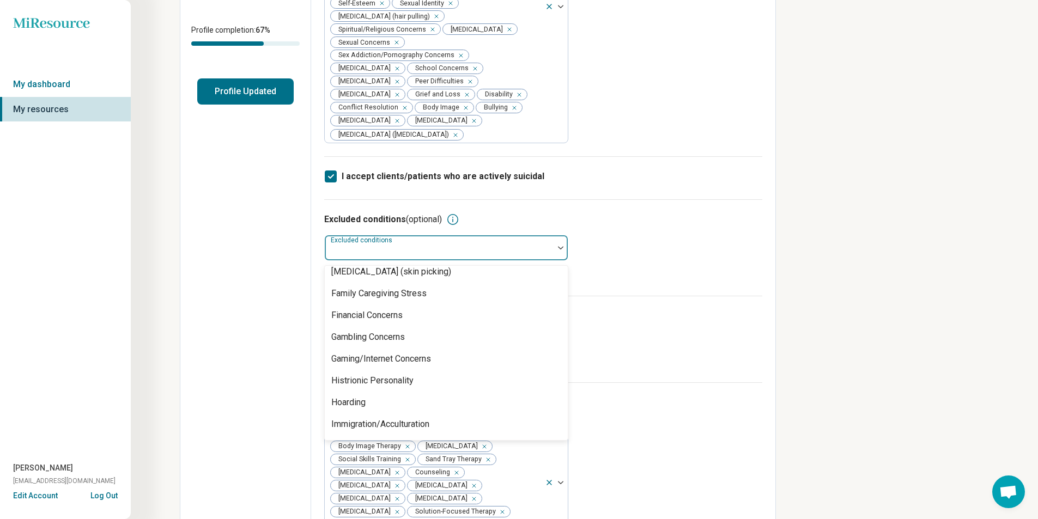
scroll to position [429, 0]
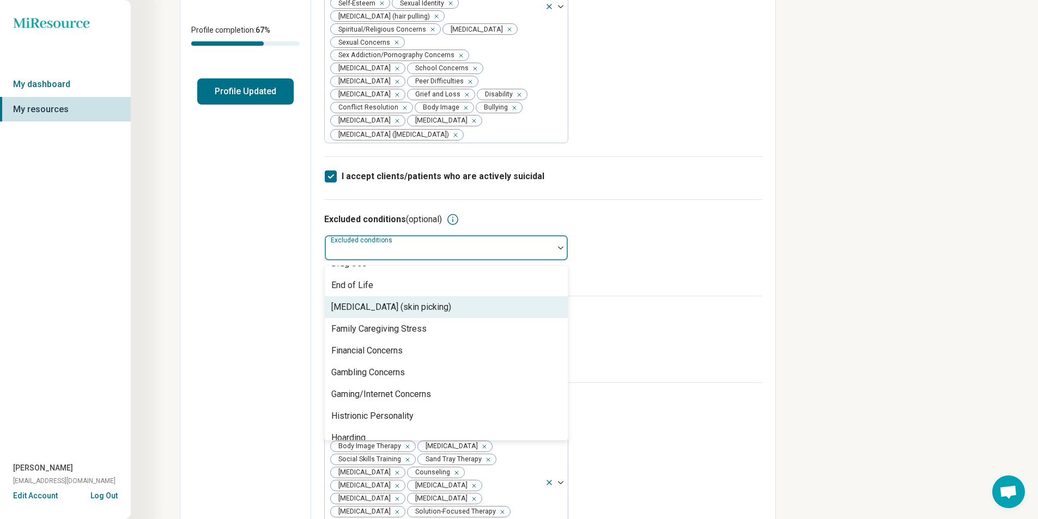
click at [874, 318] on div "Miresource logo My dashboard My resources [PERSON_NAME] [PERSON_NAME][EMAIL_ADD…" at bounding box center [519, 316] width 1038 height 1068
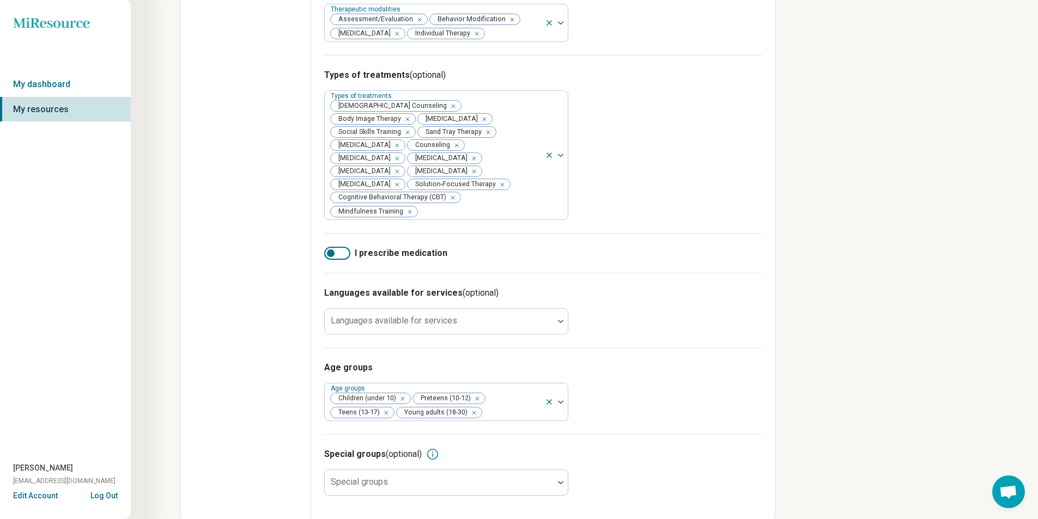
scroll to position [548, 0]
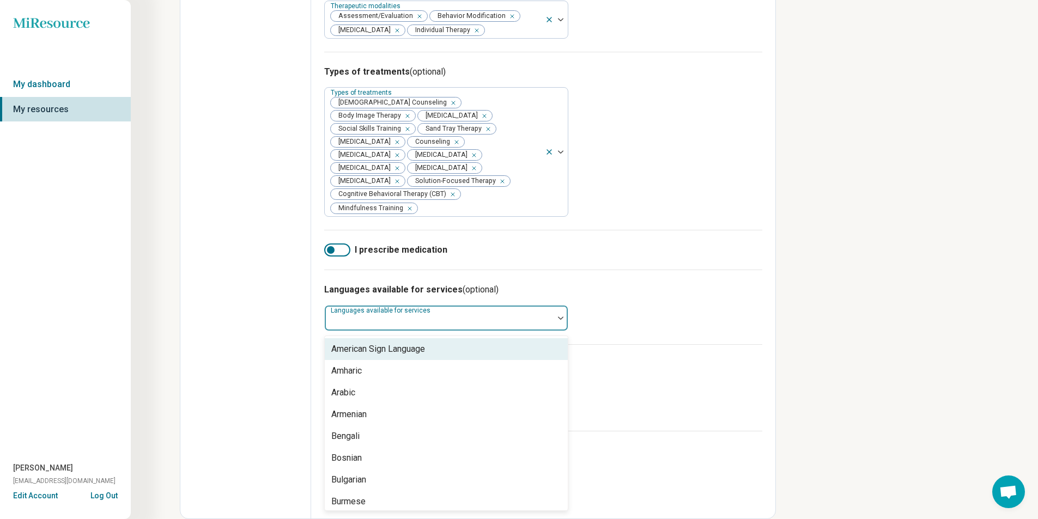
click at [527, 320] on div at bounding box center [439, 322] width 220 height 15
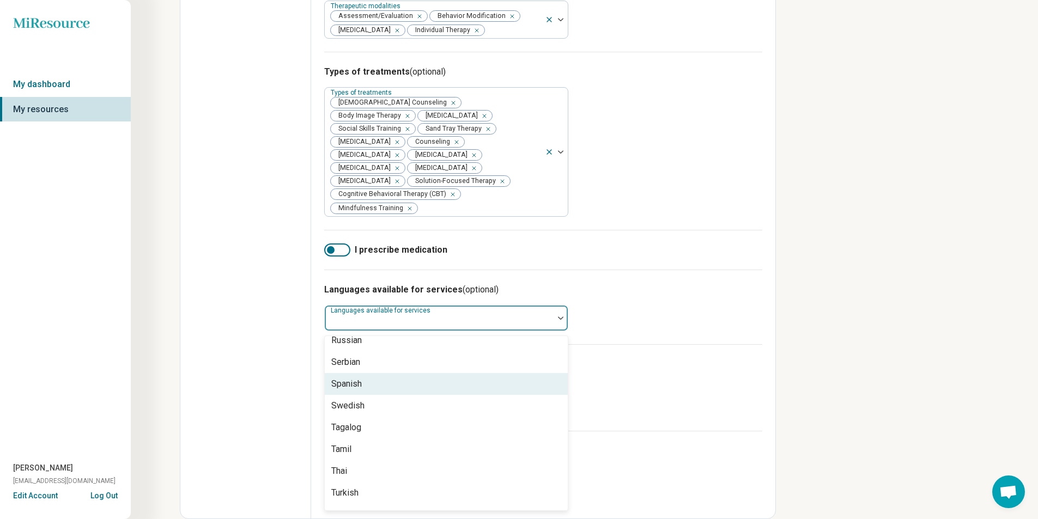
click at [367, 374] on div "Spanish" at bounding box center [446, 384] width 243 height 22
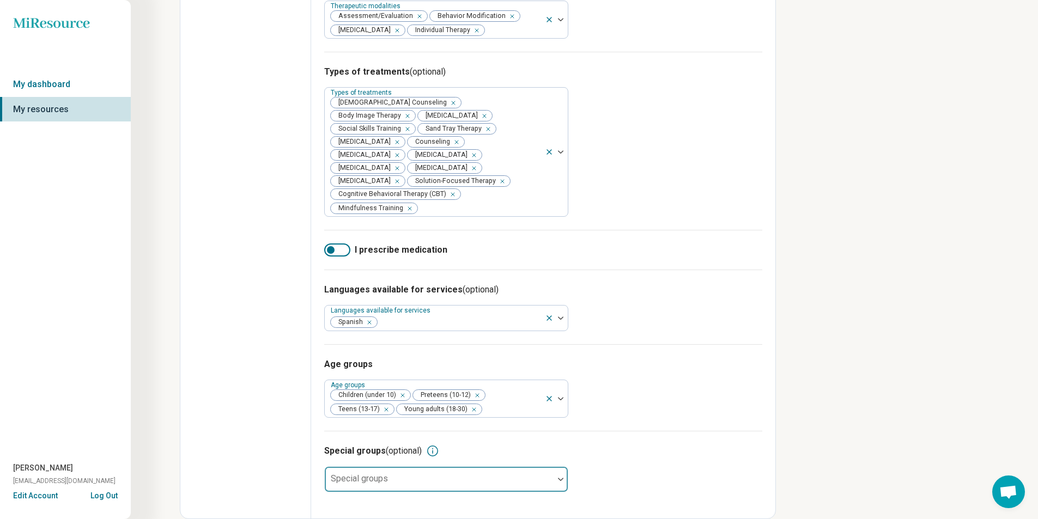
click at [555, 478] on div at bounding box center [560, 479] width 14 height 3
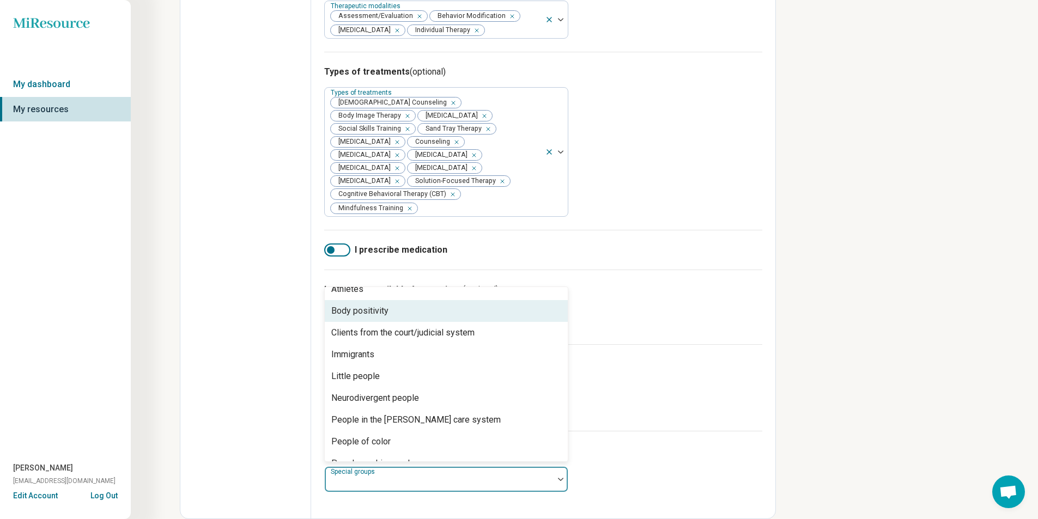
scroll to position [0, 0]
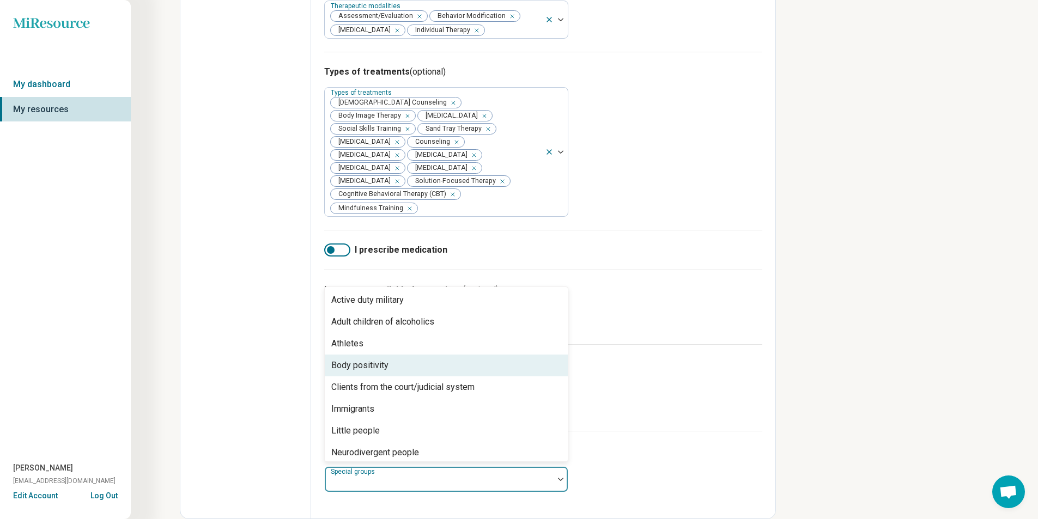
click at [377, 364] on div "Body positivity" at bounding box center [359, 365] width 57 height 13
click at [438, 367] on div "Clients from the court/judicial system" at bounding box center [402, 365] width 143 height 13
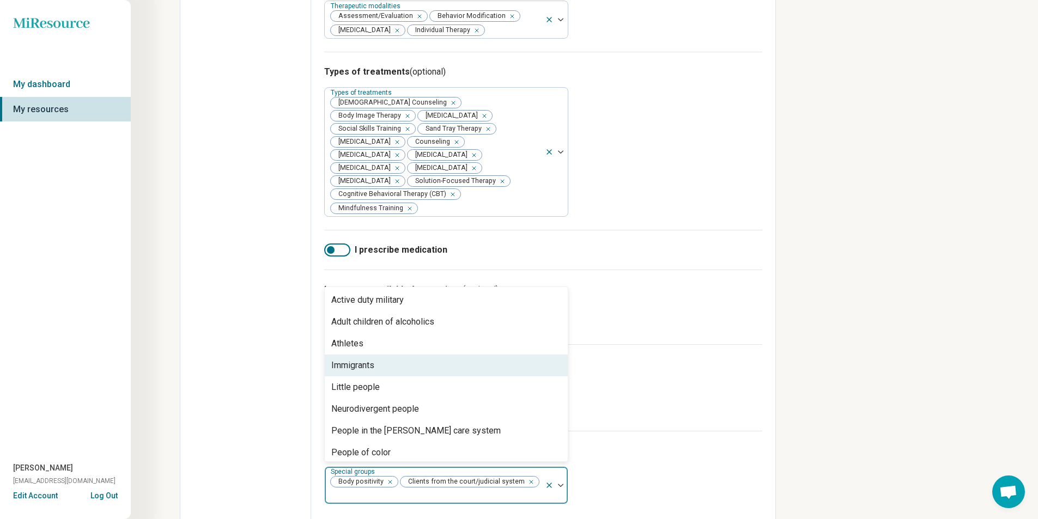
click at [388, 365] on div "Immigrants" at bounding box center [446, 366] width 243 height 22
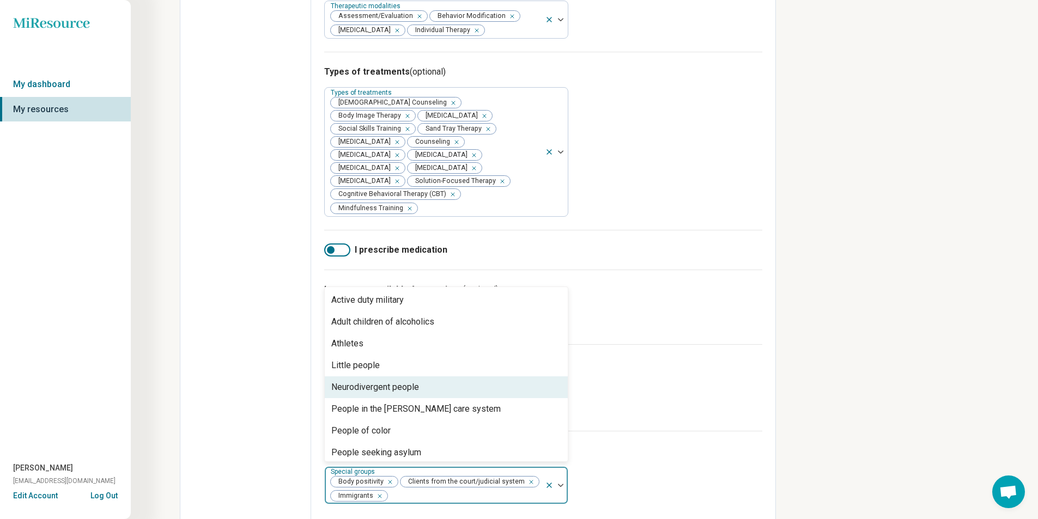
click at [428, 388] on div "Neurodivergent people" at bounding box center [446, 387] width 243 height 22
click at [450, 388] on div "People in the [PERSON_NAME] care system" at bounding box center [415, 387] width 169 height 13
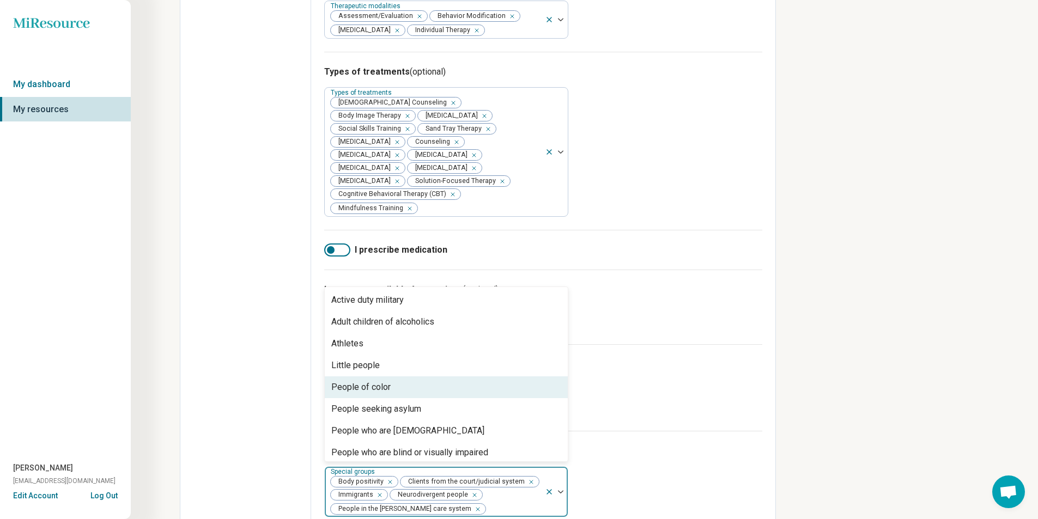
click at [414, 389] on div "People of color" at bounding box center [446, 387] width 243 height 22
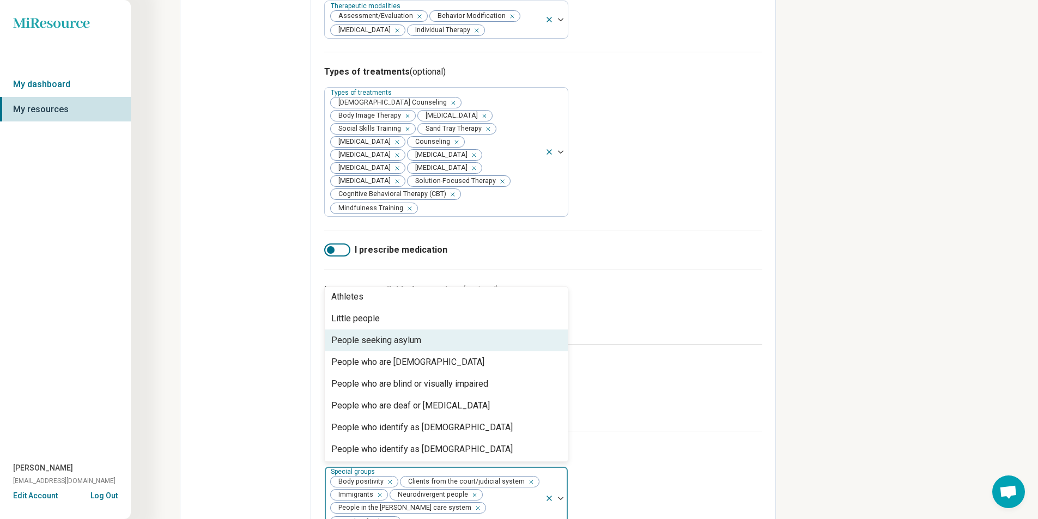
scroll to position [54, 0]
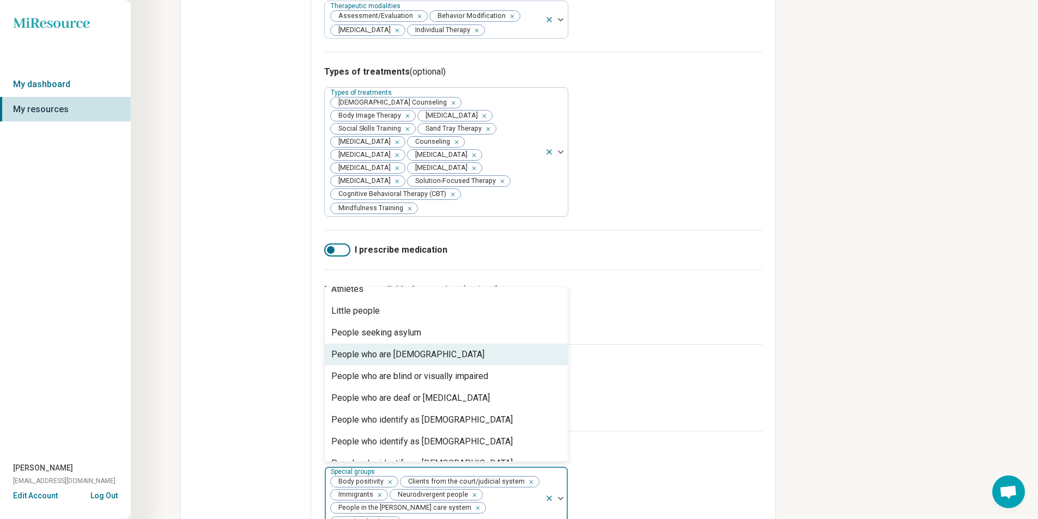
click at [422, 357] on div "People who are [DEMOGRAPHIC_DATA]" at bounding box center [407, 354] width 153 height 13
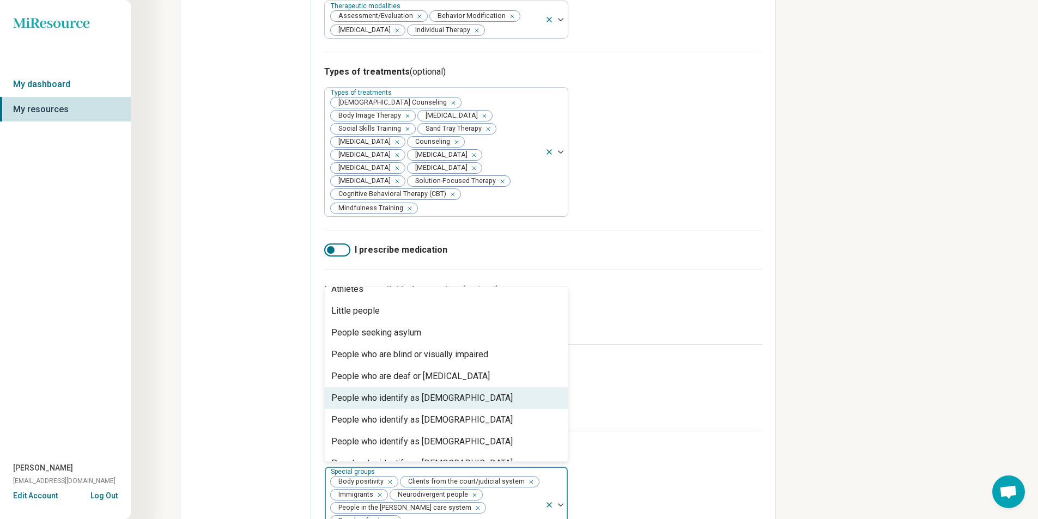
click at [412, 394] on div "People who identify as [DEMOGRAPHIC_DATA]" at bounding box center [421, 398] width 181 height 13
click at [420, 395] on div "People who identify as [DEMOGRAPHIC_DATA]" at bounding box center [421, 398] width 181 height 13
click at [420, 401] on div "People who identify as [DEMOGRAPHIC_DATA]" at bounding box center [421, 398] width 181 height 13
click at [417, 399] on div "People with disabilities" at bounding box center [376, 398] width 90 height 13
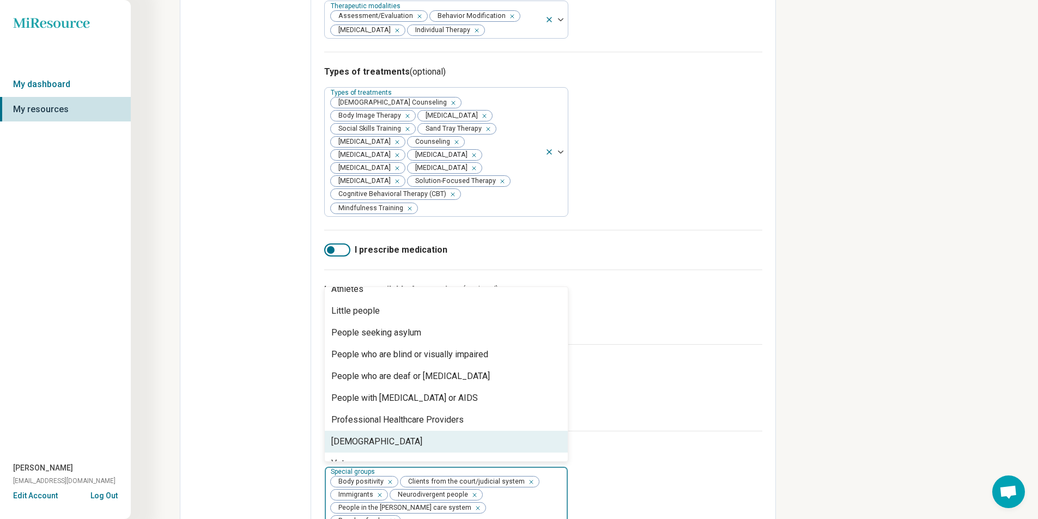
scroll to position [70, 0]
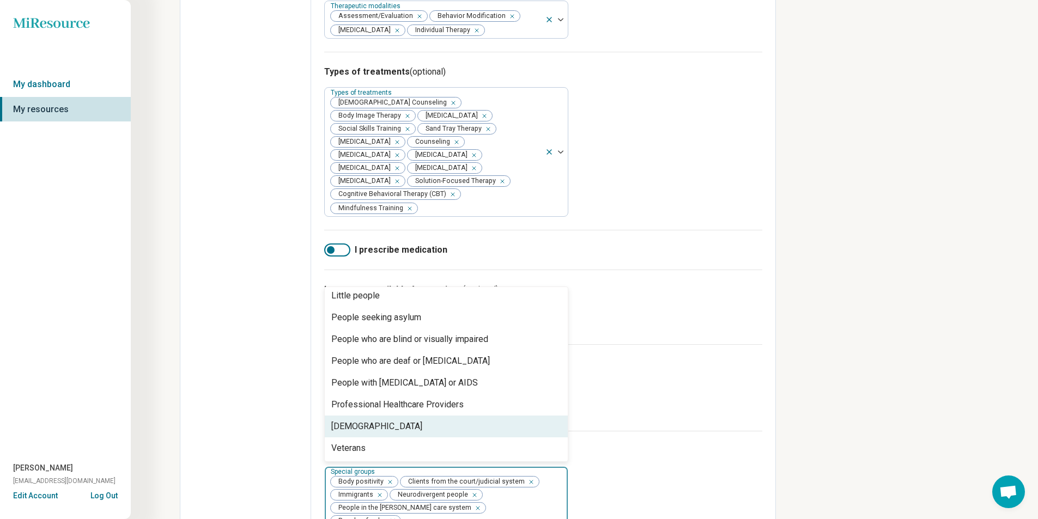
click at [597, 425] on div "Age groups Age groups Children (under 10) Preteens (10-12) Teens (13-17) Young …" at bounding box center [543, 387] width 438 height 87
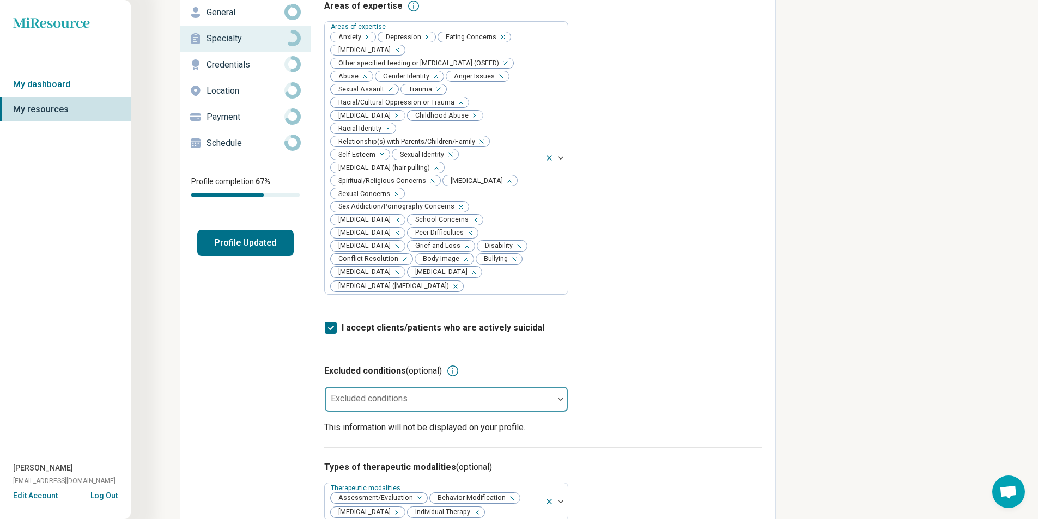
scroll to position [0, 0]
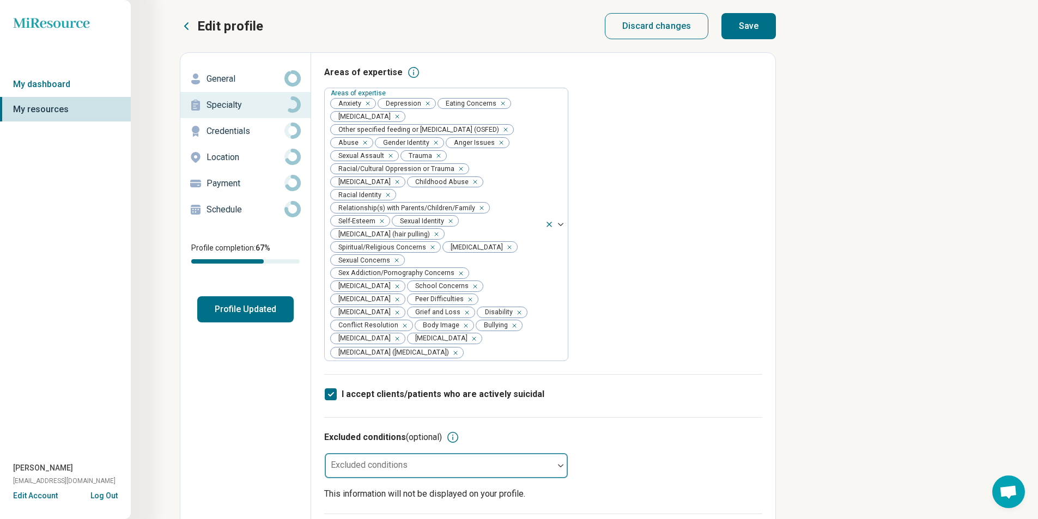
click at [746, 15] on button "Save" at bounding box center [748, 26] width 54 height 26
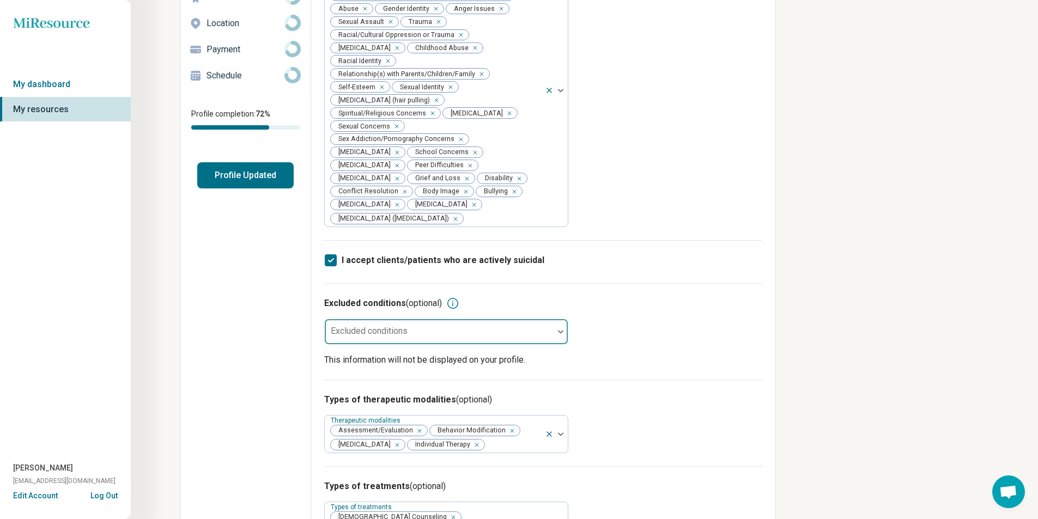
scroll to position [163, 0]
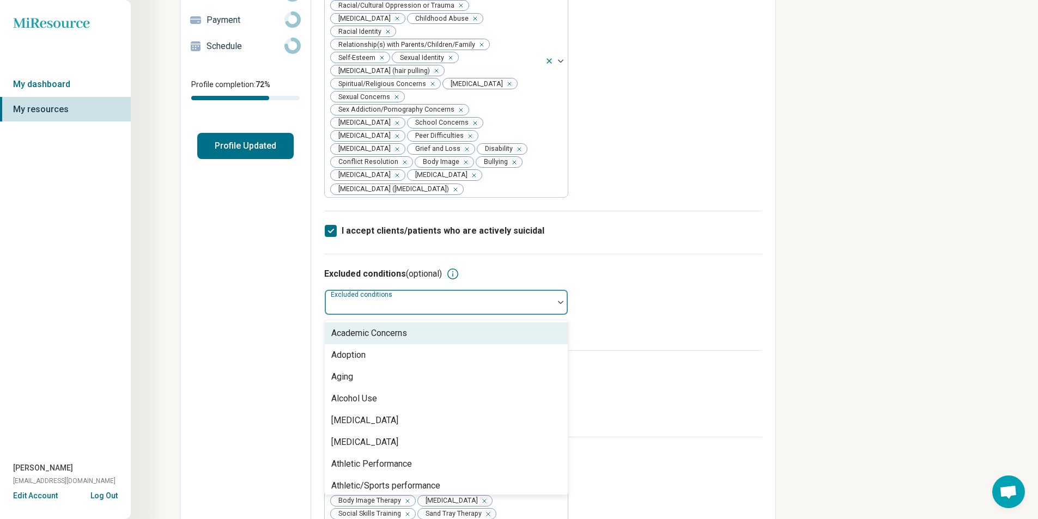
click at [562, 302] on img at bounding box center [560, 302] width 5 height 3
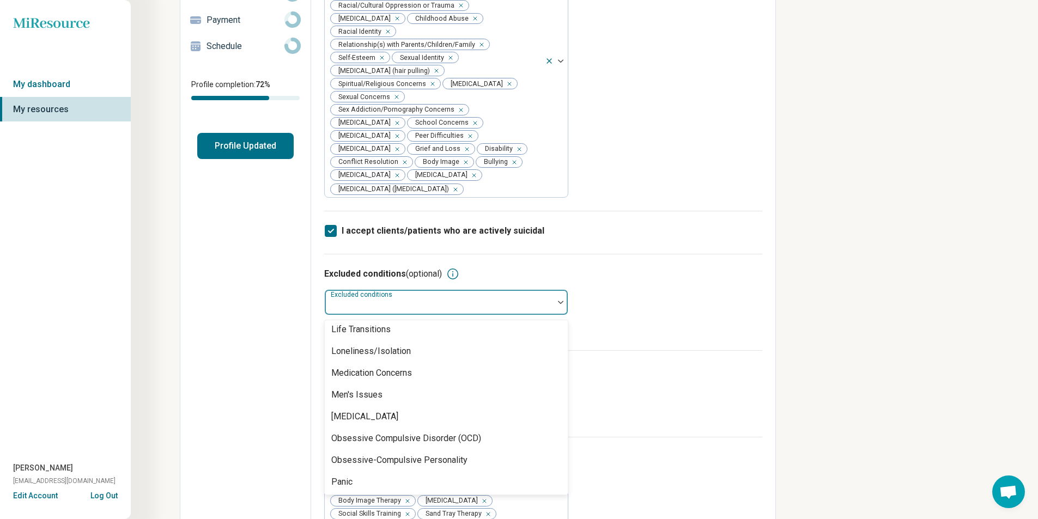
scroll to position [763, 0]
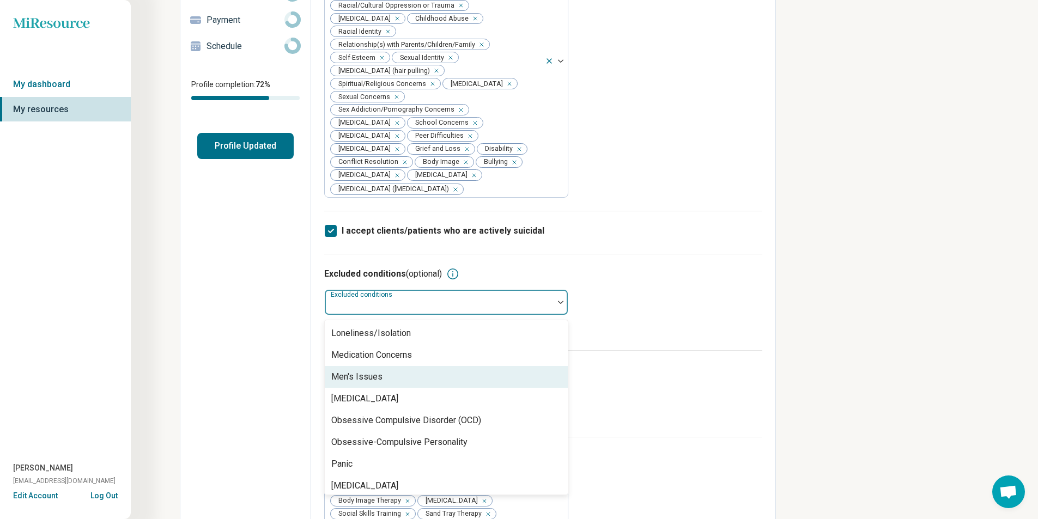
click at [375, 381] on div "Men's Issues" at bounding box center [356, 376] width 51 height 13
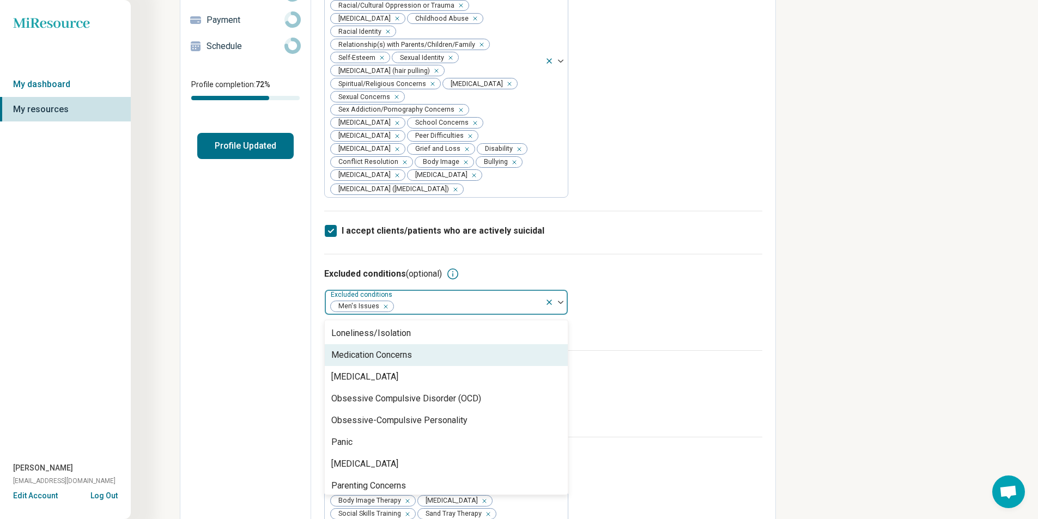
click at [750, 338] on div "Excluded conditions (optional) option Men's Issues, selected. 64 results availa…" at bounding box center [543, 302] width 438 height 96
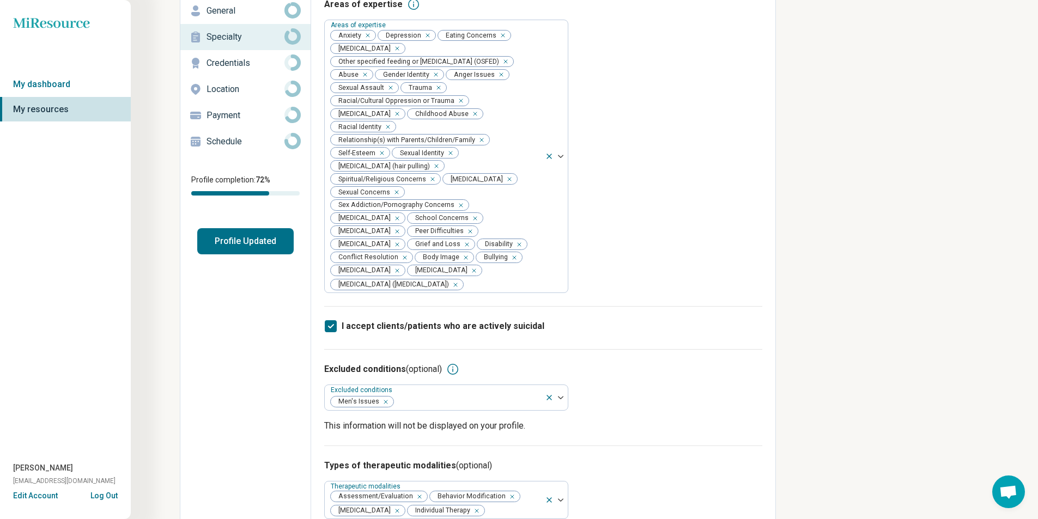
scroll to position [0, 0]
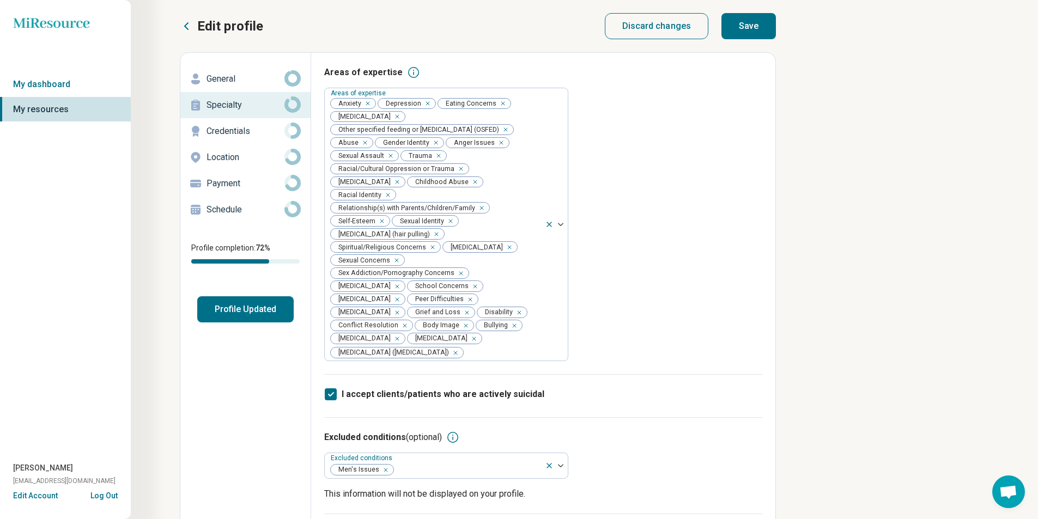
click at [751, 25] on button "Save" at bounding box center [748, 26] width 54 height 26
click at [227, 130] on p "Credentials" at bounding box center [245, 131] width 78 height 13
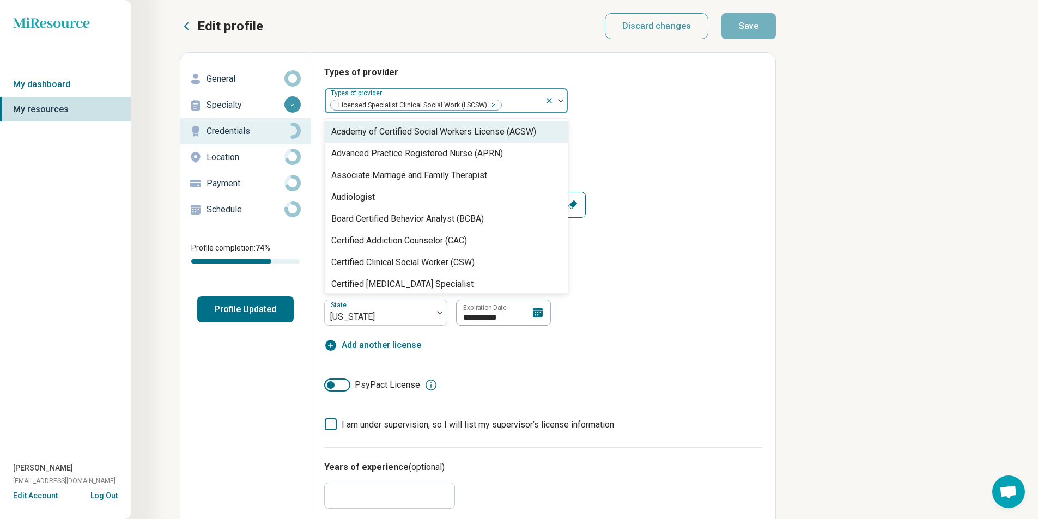
click at [561, 104] on div at bounding box center [556, 100] width 23 height 25
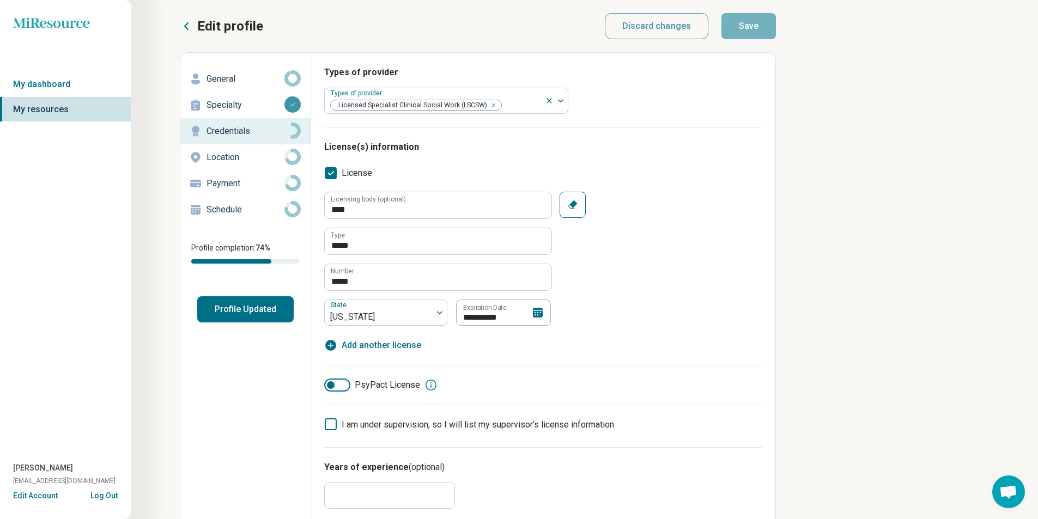
click at [758, 131] on div "**********" at bounding box center [543, 287] width 438 height 320
click at [230, 156] on p "Location" at bounding box center [245, 157] width 78 height 13
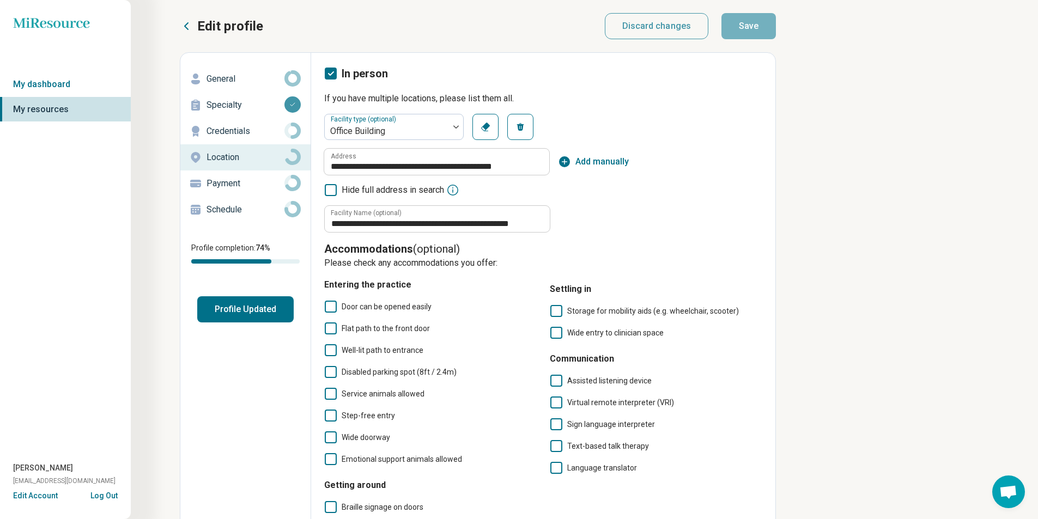
click at [229, 182] on p "Payment" at bounding box center [245, 183] width 78 height 13
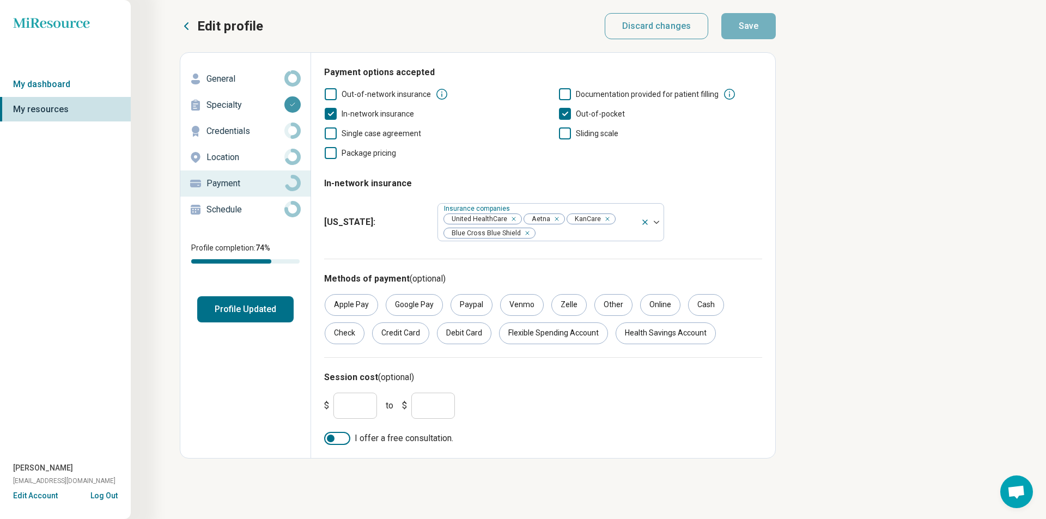
click at [229, 182] on p "Payment" at bounding box center [245, 183] width 78 height 13
click at [231, 206] on p "Schedule" at bounding box center [245, 209] width 78 height 13
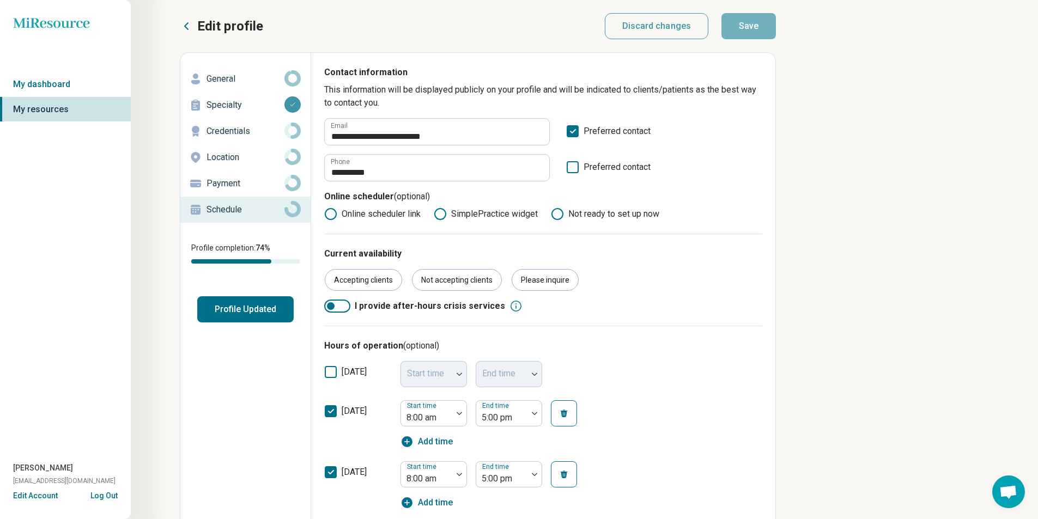
click at [328, 216] on icon at bounding box center [330, 214] width 13 height 13
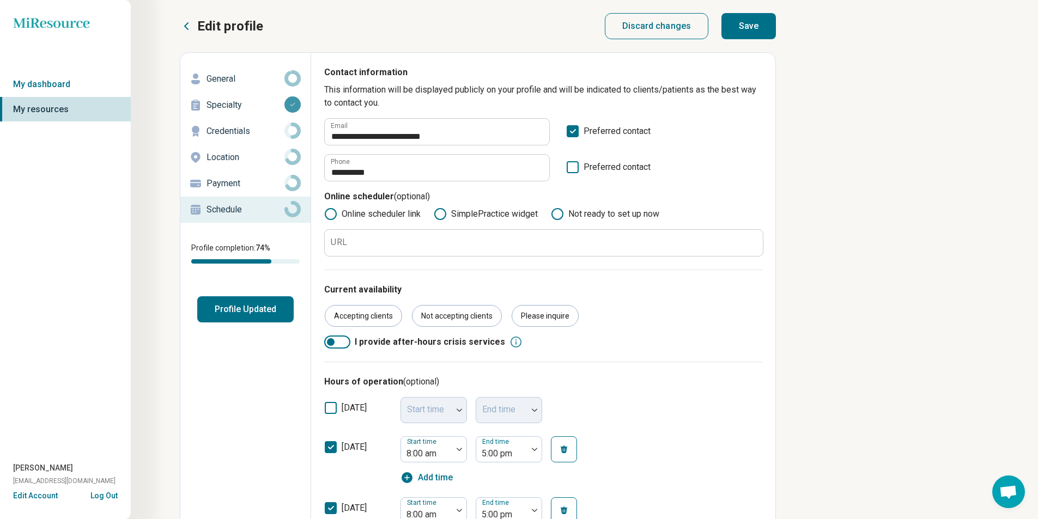
click at [332, 217] on circle at bounding box center [331, 214] width 8 height 8
click at [559, 214] on icon at bounding box center [557, 214] width 13 height 13
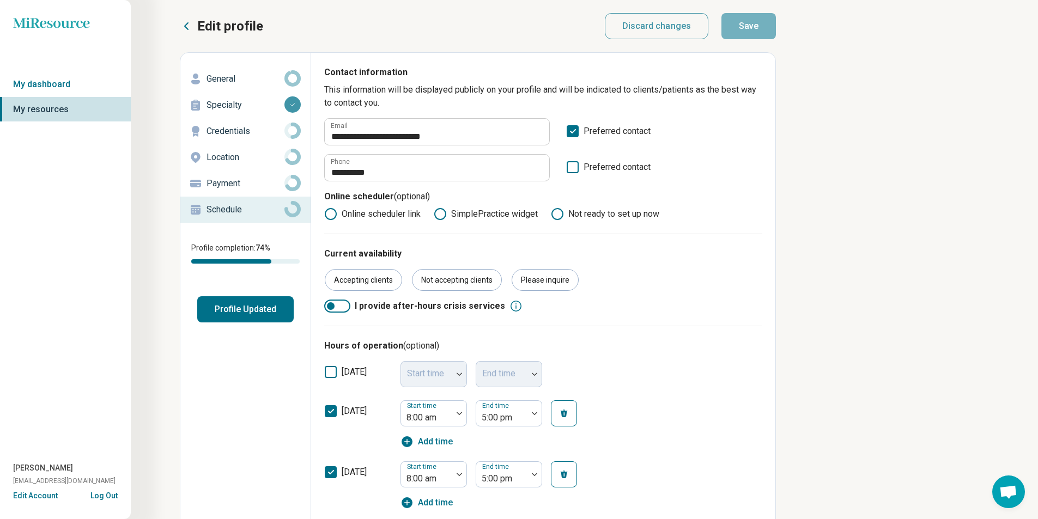
click at [226, 75] on p "General" at bounding box center [245, 78] width 78 height 13
type textarea "*"
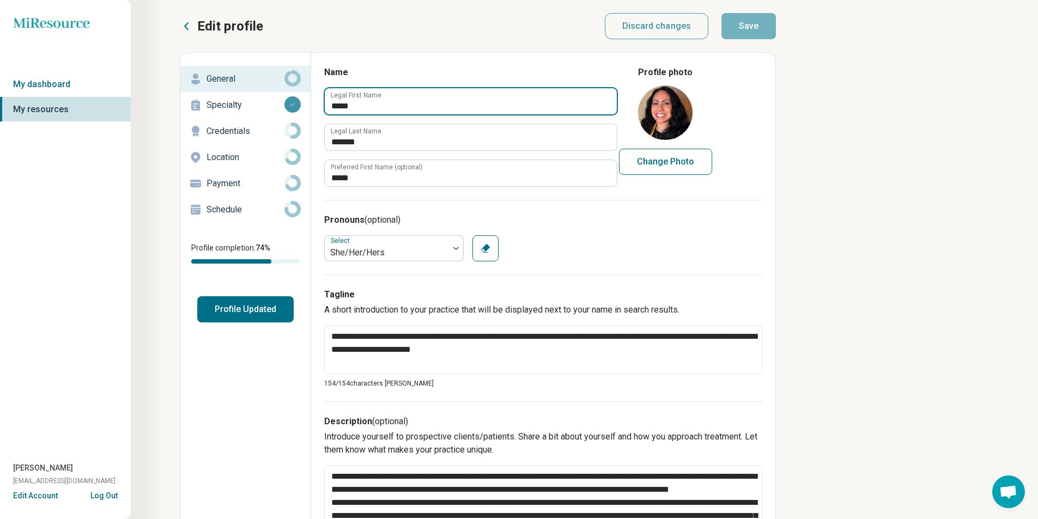
click at [466, 113] on input "*****" at bounding box center [471, 101] width 292 height 26
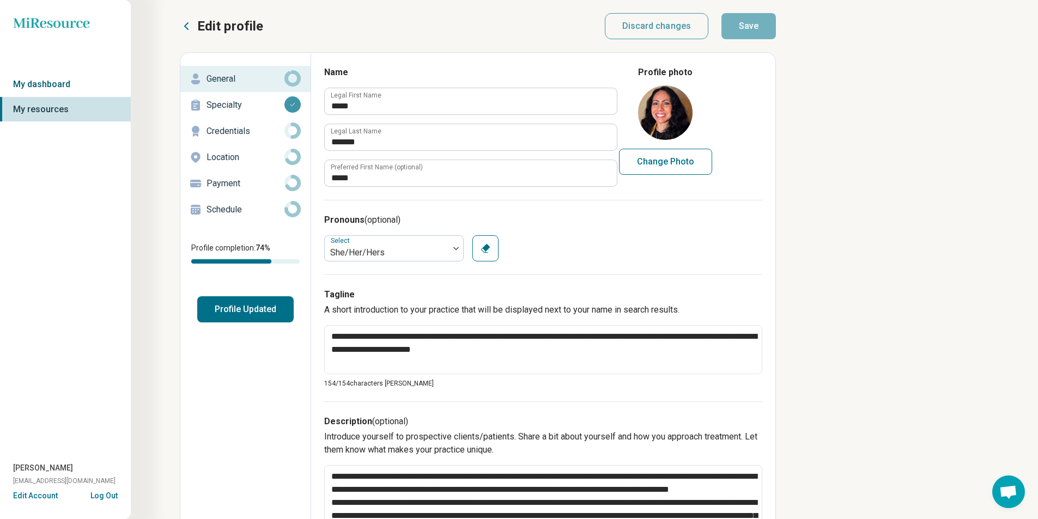
click at [64, 83] on link "My dashboard" at bounding box center [65, 84] width 131 height 25
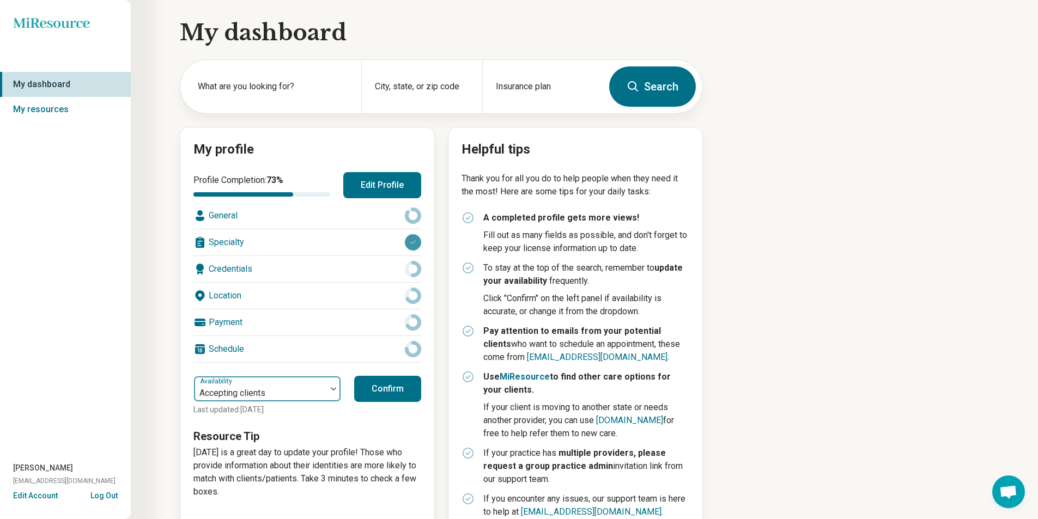
click at [333, 391] on div at bounding box center [333, 388] width 14 height 25
click at [399, 389] on button "Confirm" at bounding box center [387, 389] width 67 height 26
click at [381, 386] on button "Confirm" at bounding box center [387, 389] width 67 height 26
click at [401, 393] on button "Confirm" at bounding box center [387, 389] width 67 height 26
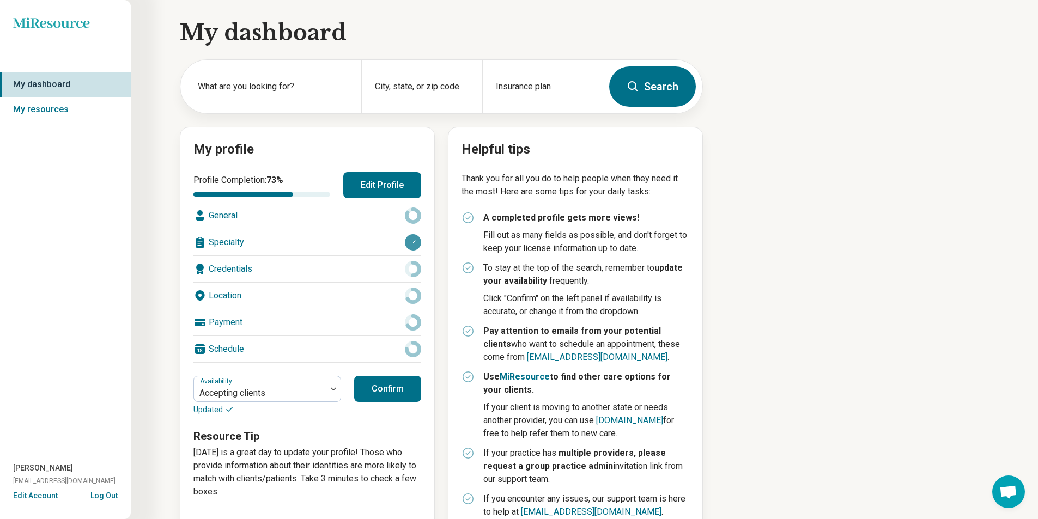
click at [401, 392] on button "Confirm" at bounding box center [387, 389] width 67 height 26
click at [108, 494] on button "Log Out" at bounding box center [103, 494] width 27 height 9
